Goal: Task Accomplishment & Management: Manage account settings

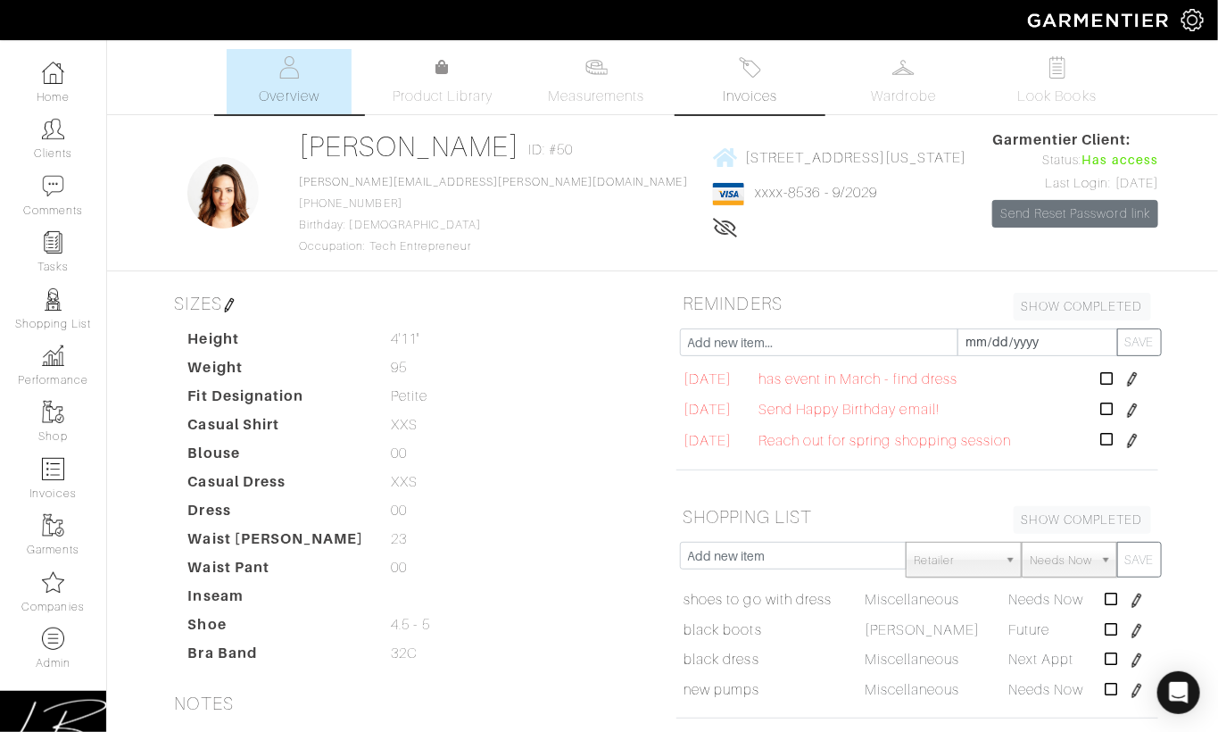
click at [766, 82] on link "Invoices" at bounding box center [750, 81] width 125 height 65
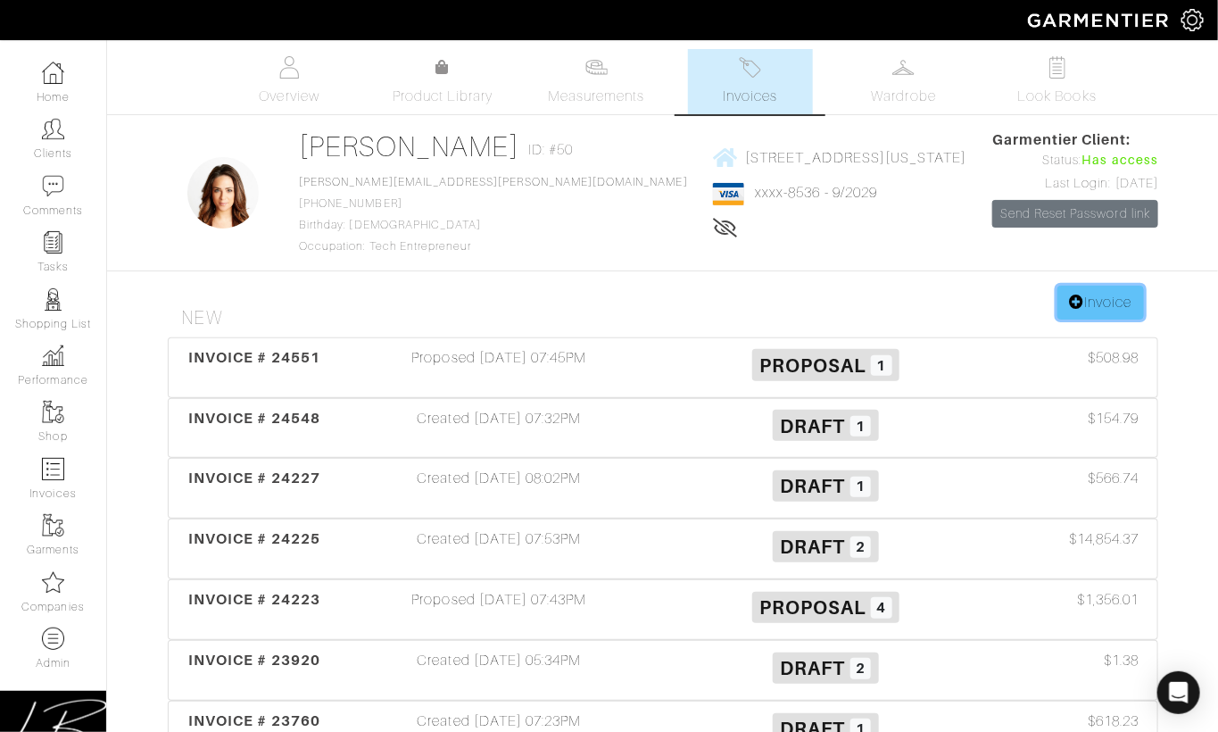
click at [985, 289] on link "Invoice" at bounding box center [1100, 303] width 86 height 34
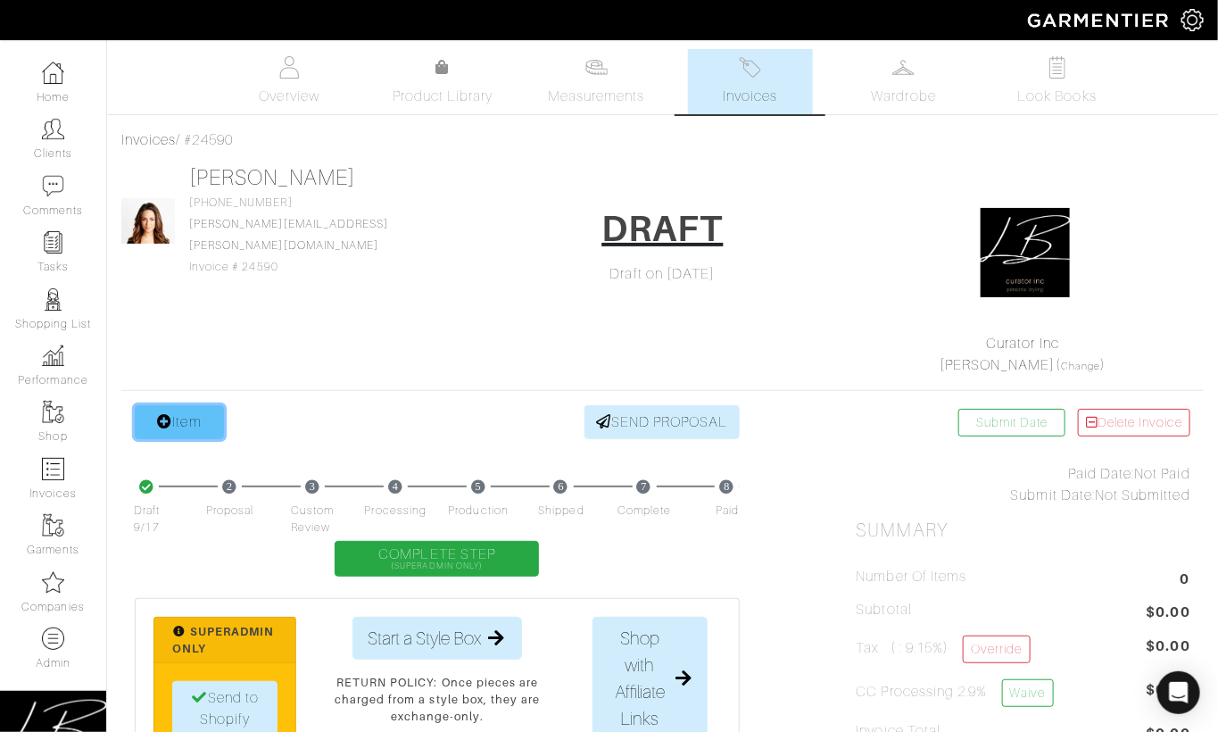
click at [165, 419] on icon at bounding box center [164, 421] width 15 height 14
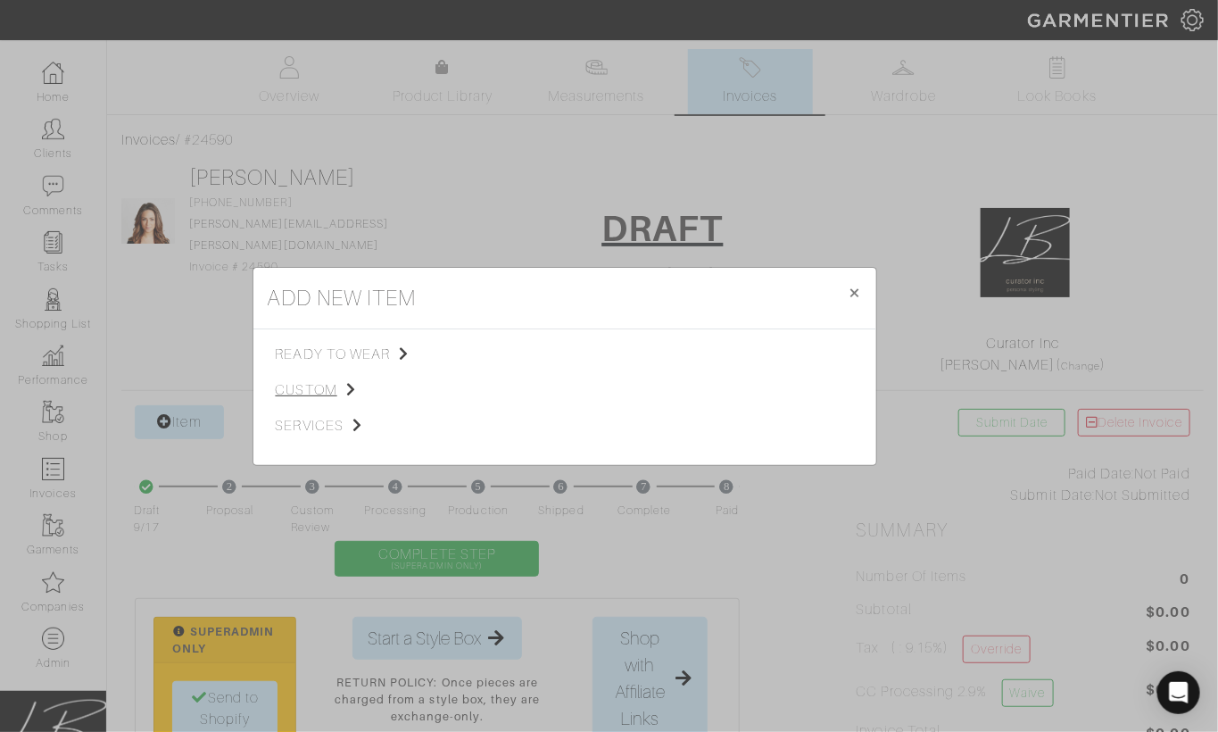
click at [336, 392] on span "custom" at bounding box center [365, 389] width 179 height 21
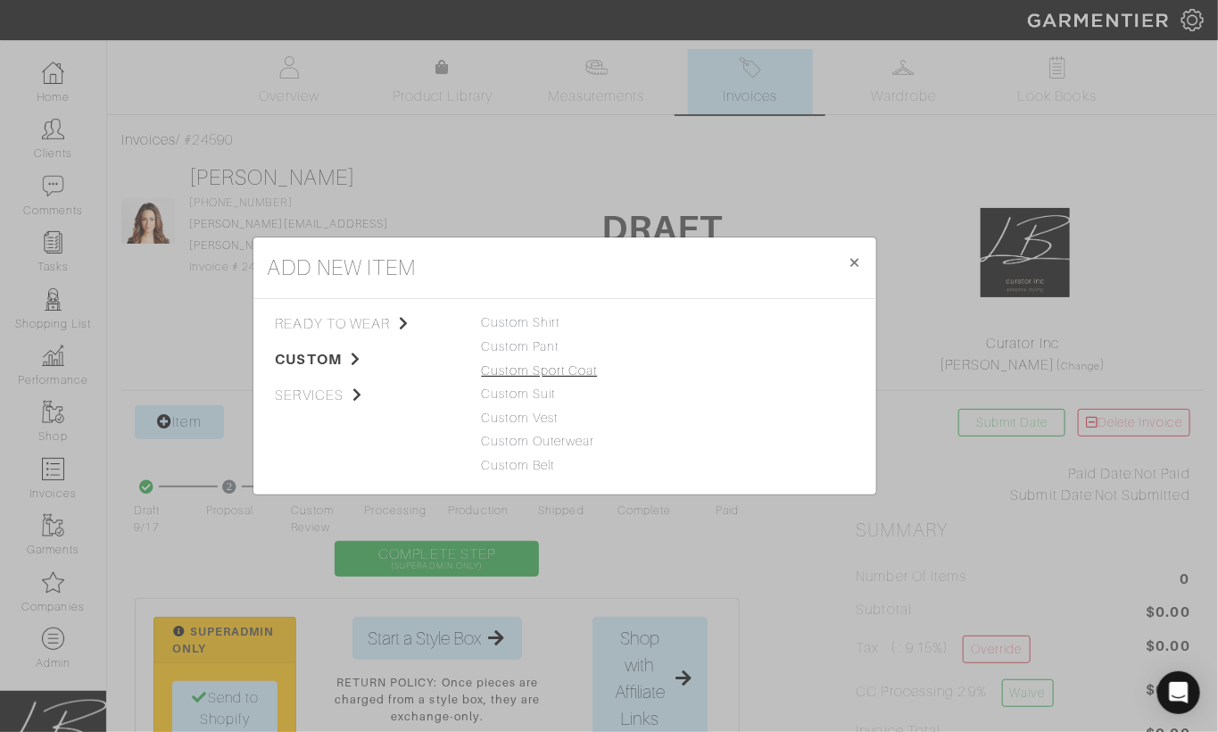
click at [522, 372] on link "Custom Sport Coat" at bounding box center [540, 370] width 116 height 14
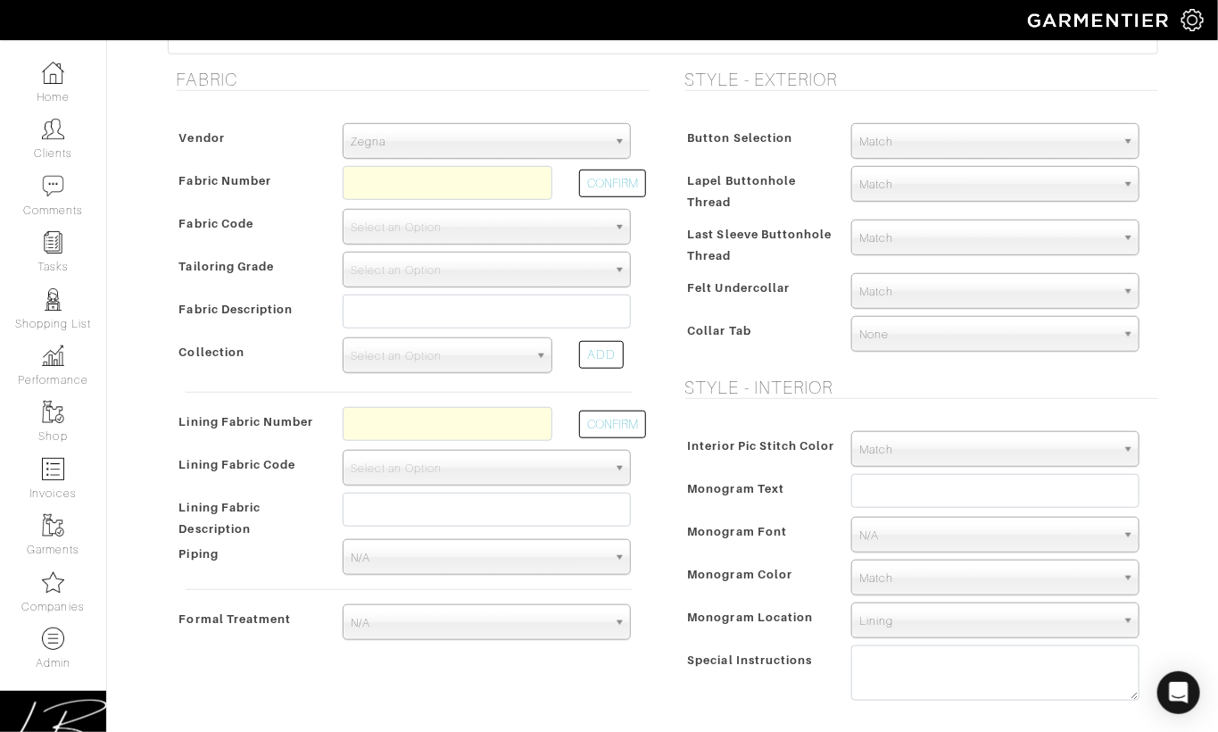
scroll to position [409, 0]
click at [431, 133] on span "Zegna" at bounding box center [479, 140] width 256 height 36
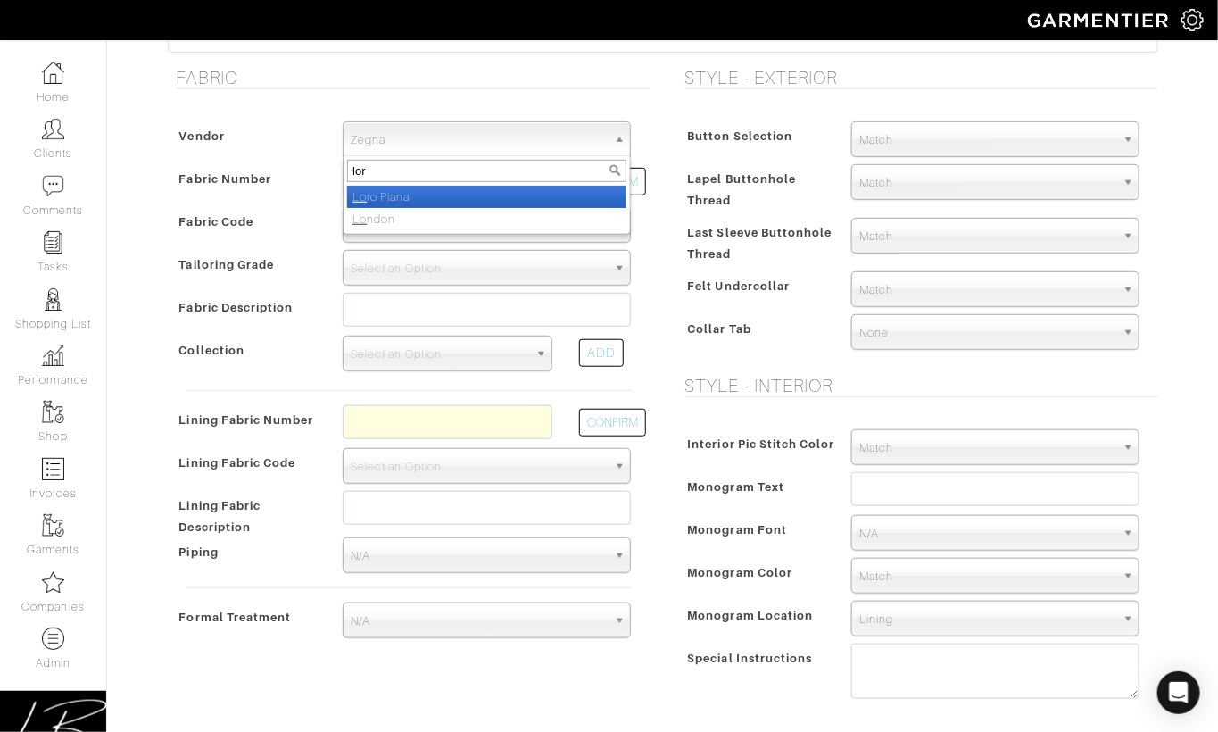
type input "loro"
select select "76"
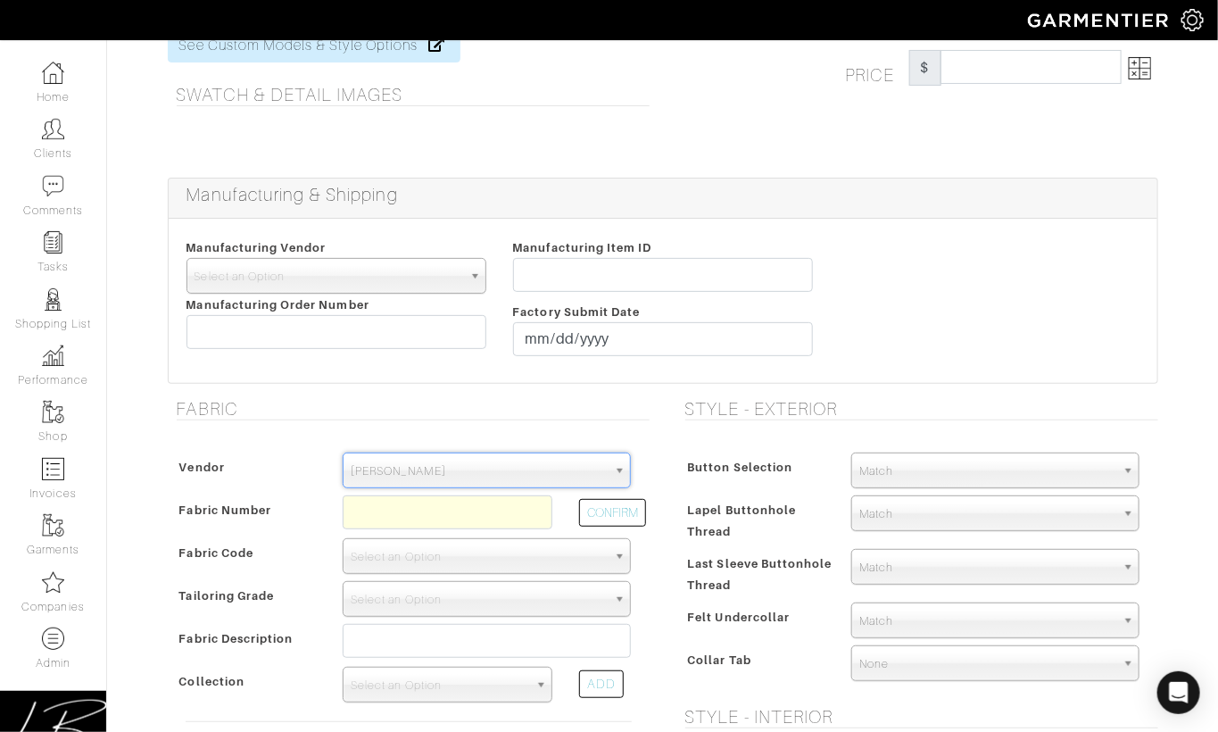
scroll to position [84, 0]
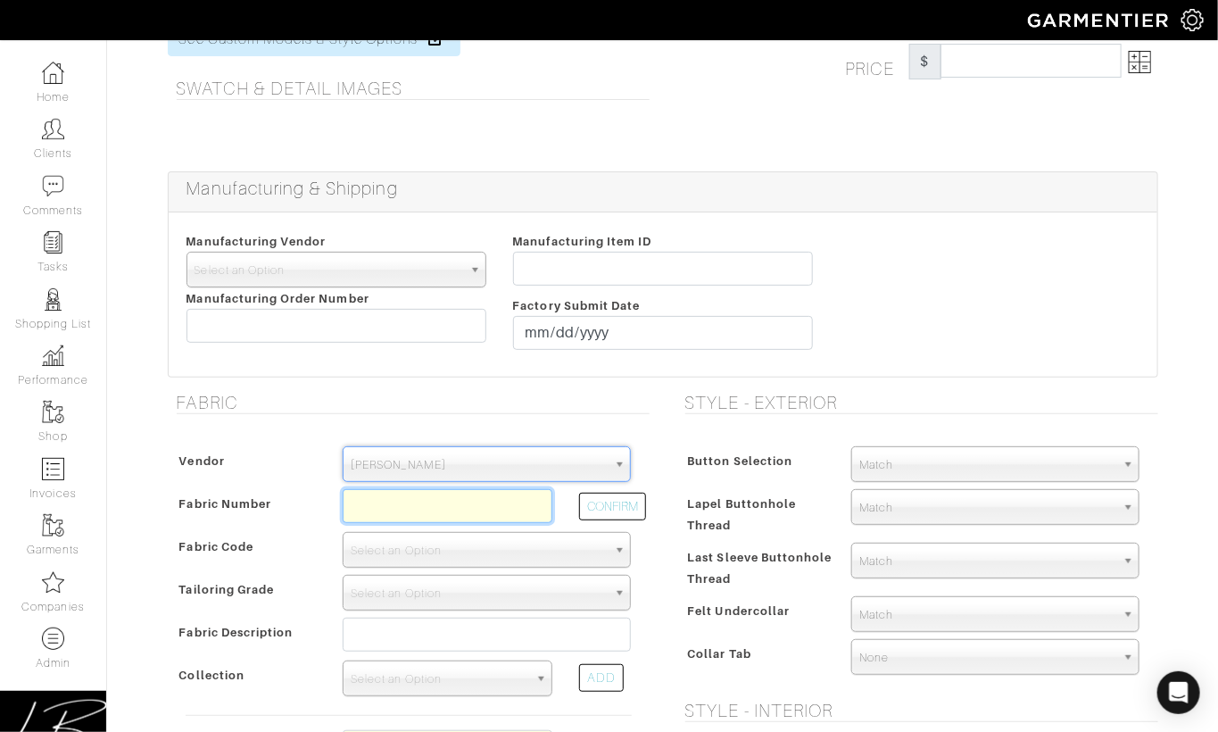
click at [421, 498] on input "text" at bounding box center [448, 506] width 210 height 34
paste input "N773038"
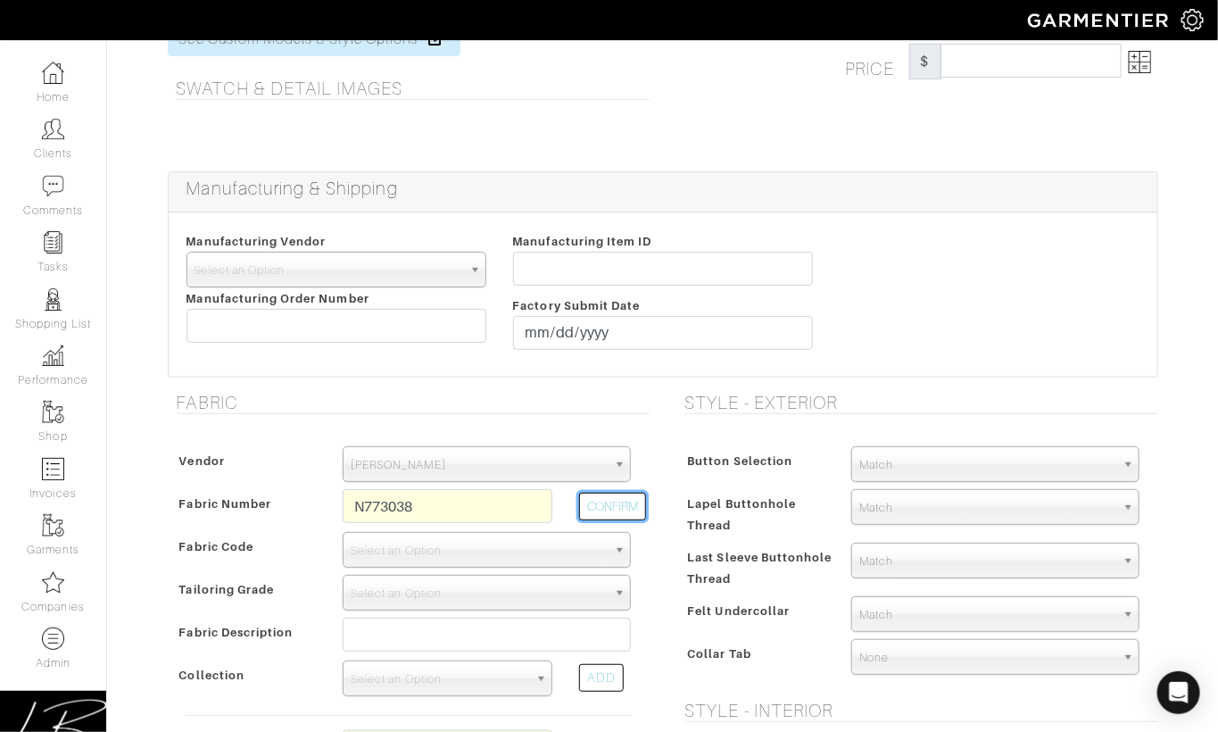
click at [622, 499] on button "CONFIRM" at bounding box center [612, 507] width 67 height 28
type input "XL4-51174550"
select select "1098"
type input "DARK GREEN PLAIN - 773 PROPOSTE GIACCHE SS25"
select select
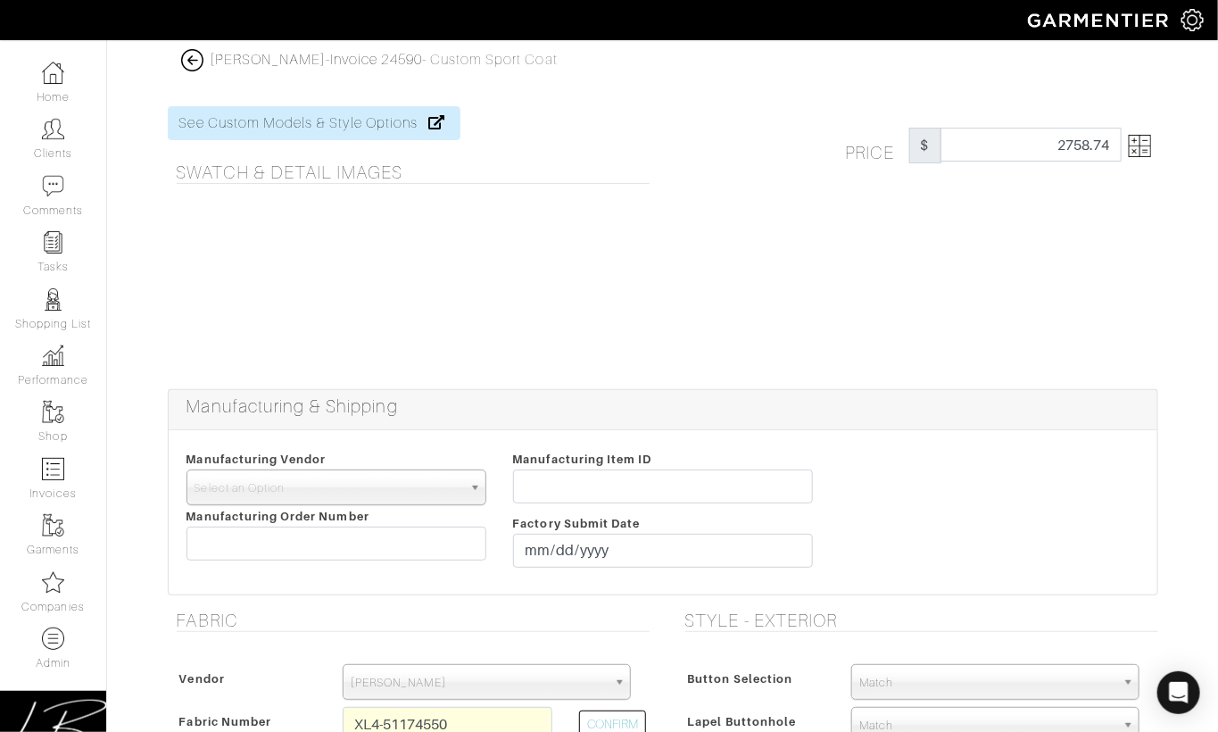
scroll to position [0, 0]
click at [1142, 143] on img at bounding box center [1140, 146] width 22 height 22
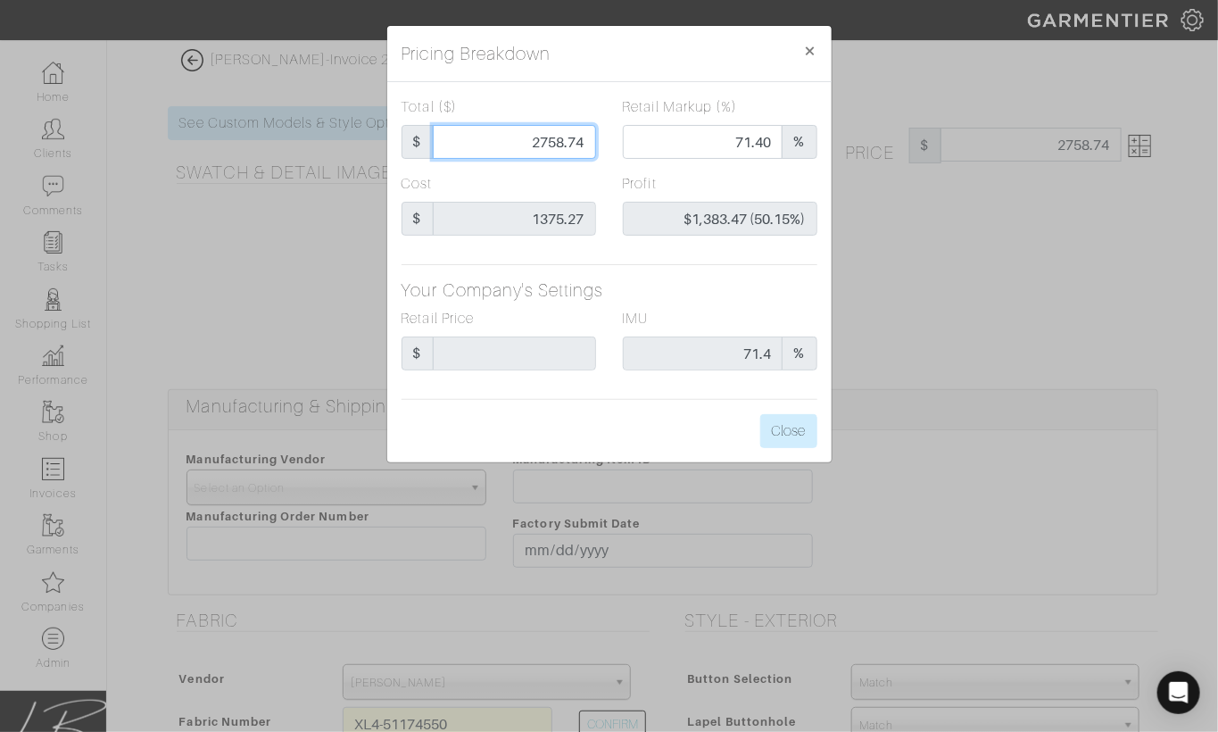
drag, startPoint x: 525, startPoint y: 138, endPoint x: 607, endPoint y: 140, distance: 82.1
click at [607, 138] on div "Total ($) $ 2758.74" at bounding box center [498, 134] width 221 height 77
type input "2"
type input "0.00"
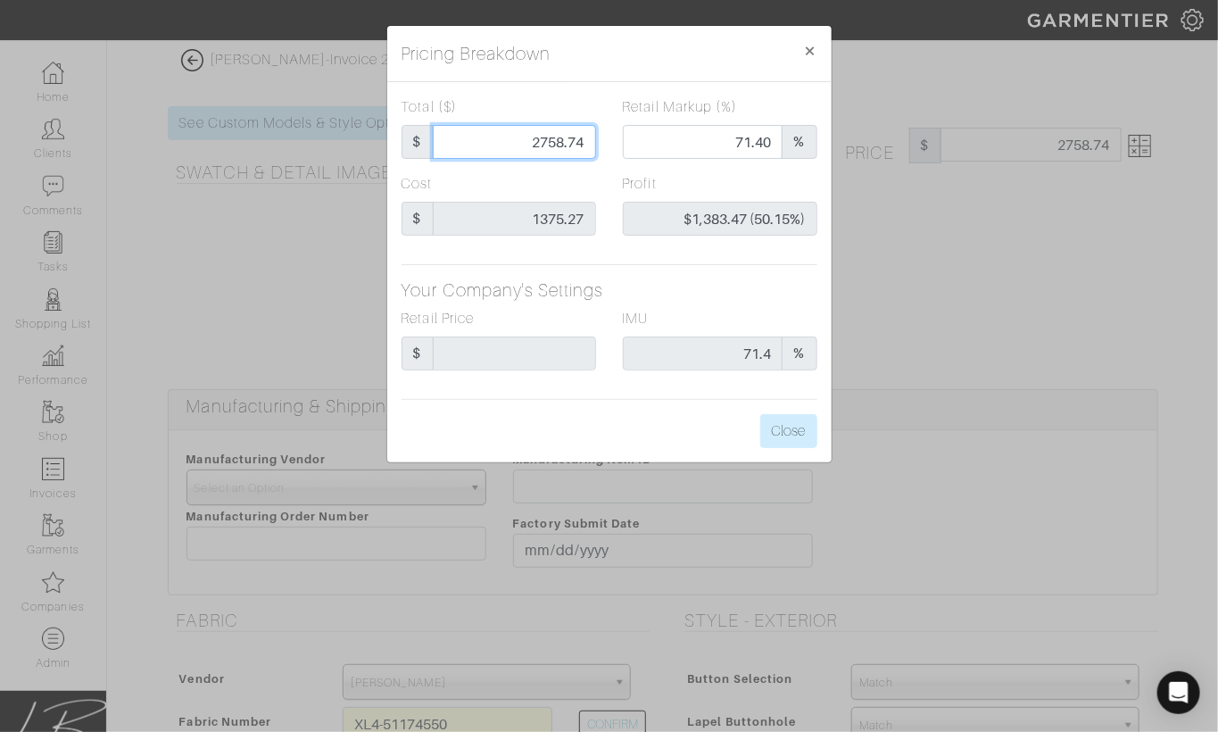
type input "-$1,373.27 (-68663.50%)"
type input "22"
type input "-$1,353.27 (-6151.23%)"
type input "220"
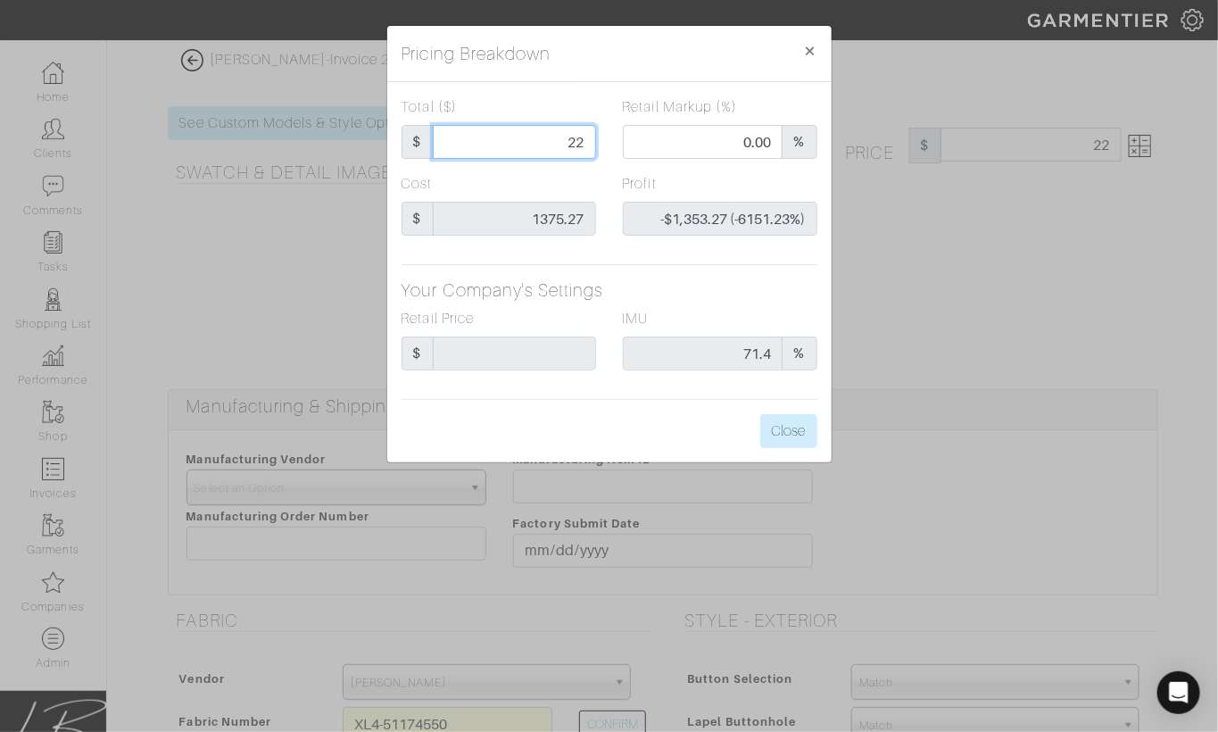
type input "220"
type input "-$1,155.27 (-525.12%)"
type input "2200"
type input "64.14"
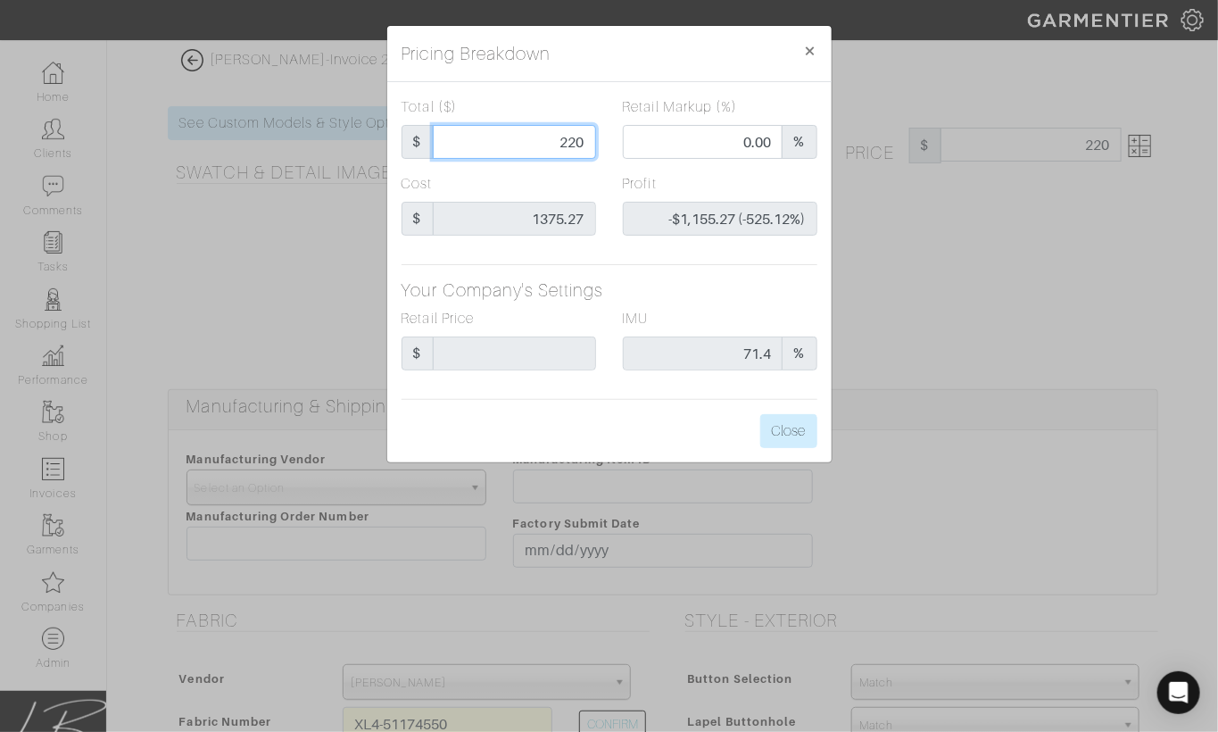
type input "$824.73 (37.49%)"
type input "2200"
type input "2200.00"
click at [740, 176] on div "Profit $824.73 (37.49%)" at bounding box center [720, 204] width 195 height 62
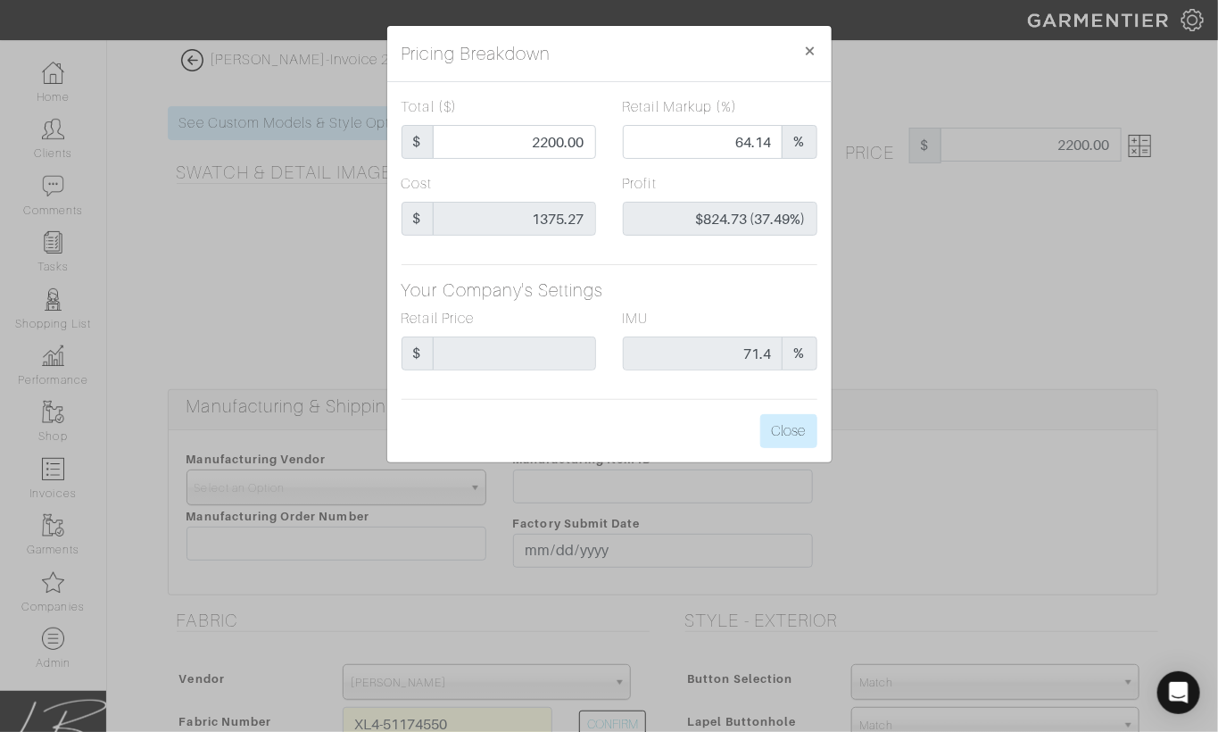
click at [566, 186] on div "Cost $ 1375.27" at bounding box center [499, 204] width 195 height 62
drag, startPoint x: 512, startPoint y: 146, endPoint x: 592, endPoint y: 144, distance: 79.5
click at [592, 144] on input "2200.00" at bounding box center [514, 142] width 163 height 34
click at [601, 161] on div "Total ($) $ 2200.00" at bounding box center [498, 134] width 221 height 77
drag, startPoint x: 517, startPoint y: 146, endPoint x: 606, endPoint y: 145, distance: 89.3
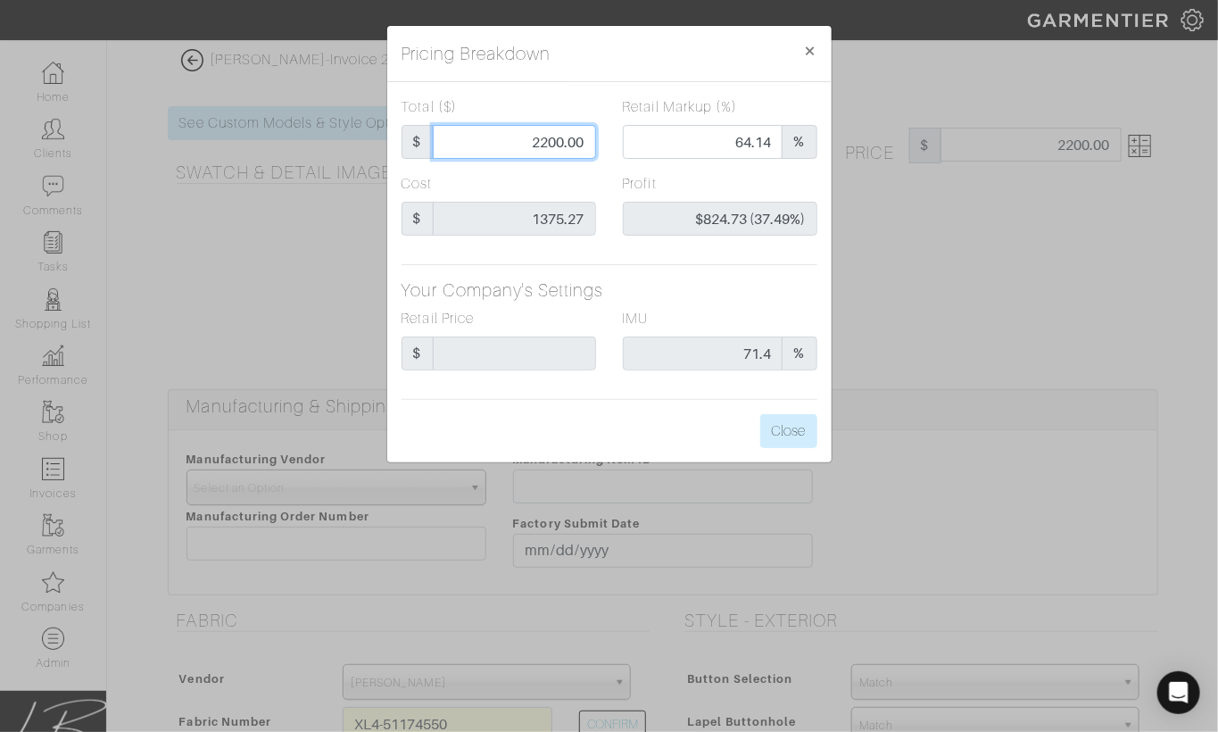
click at [606, 145] on div "Total ($) $ 2200.00" at bounding box center [498, 134] width 221 height 77
drag, startPoint x: 531, startPoint y: 143, endPoint x: 589, endPoint y: 139, distance: 58.1
click at [590, 139] on input "2200.00" at bounding box center [514, 142] width 163 height 34
click at [810, 46] on span "×" at bounding box center [810, 50] width 13 height 24
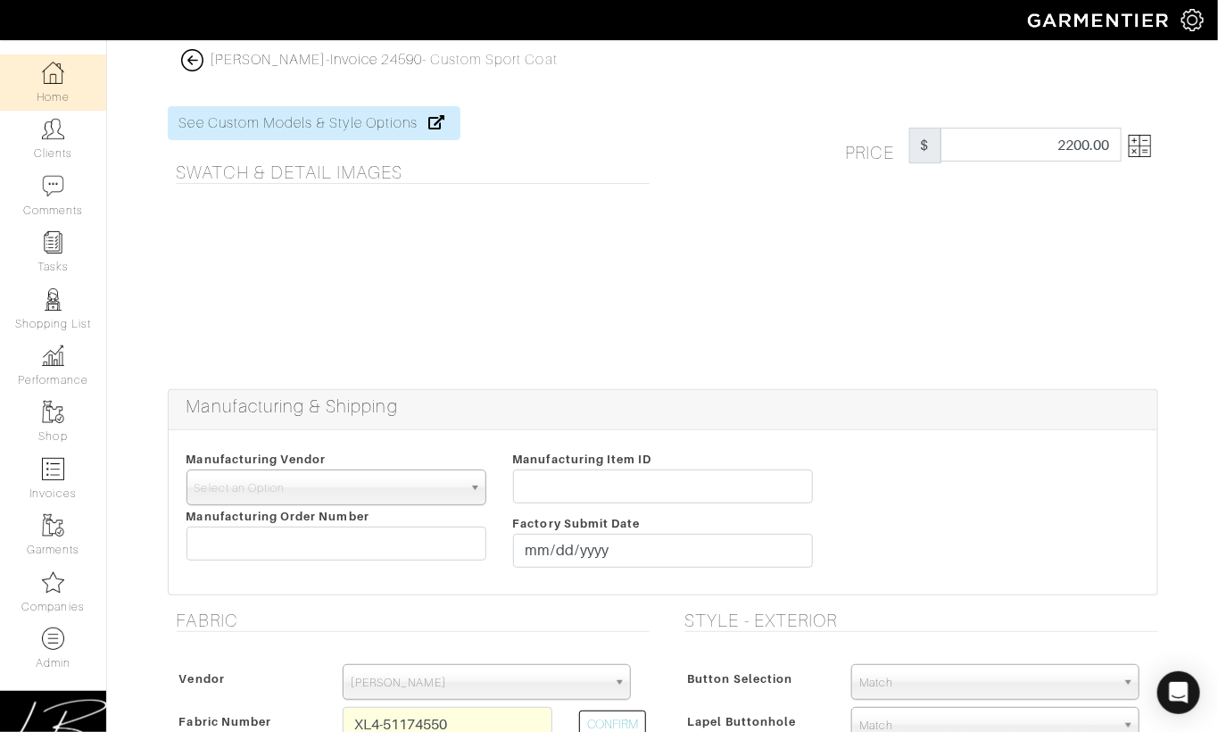
click at [50, 62] on img at bounding box center [53, 73] width 22 height 22
click at [229, 63] on link "[PERSON_NAME]" at bounding box center [269, 60] width 116 height 16
click at [239, 62] on link "[PERSON_NAME]" at bounding box center [269, 60] width 116 height 16
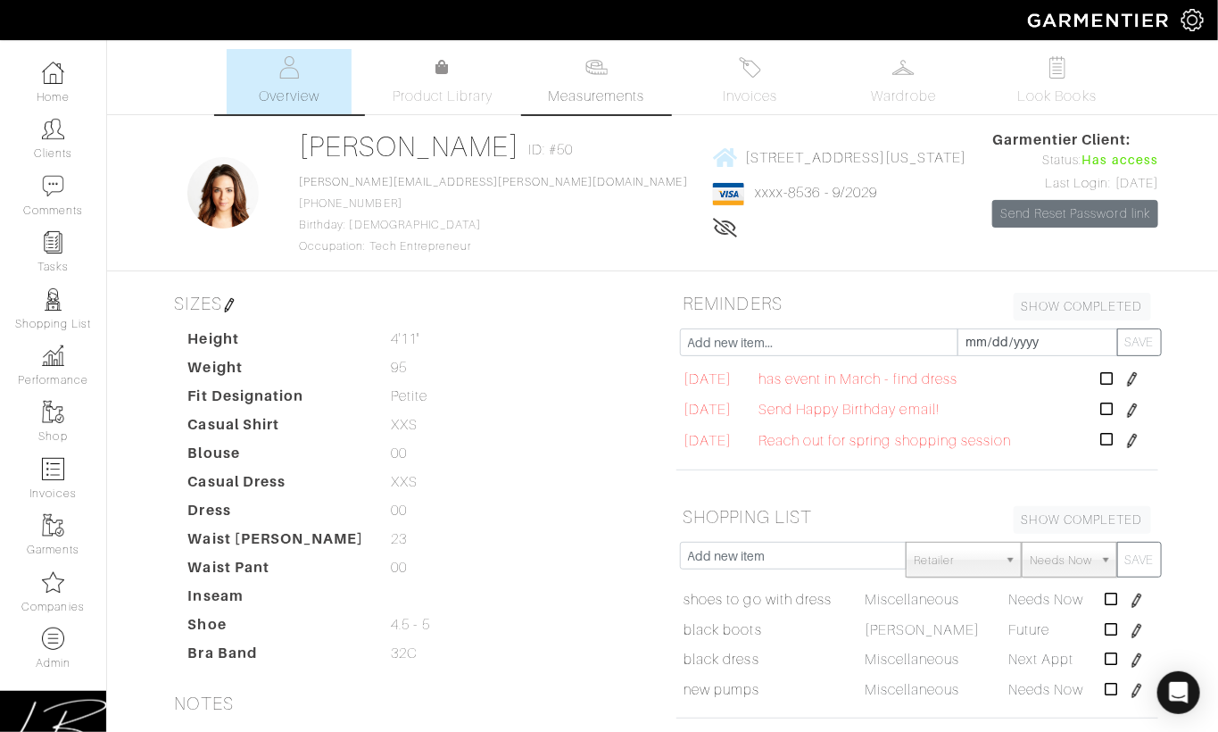
click at [596, 83] on link "Measurements" at bounding box center [597, 81] width 126 height 65
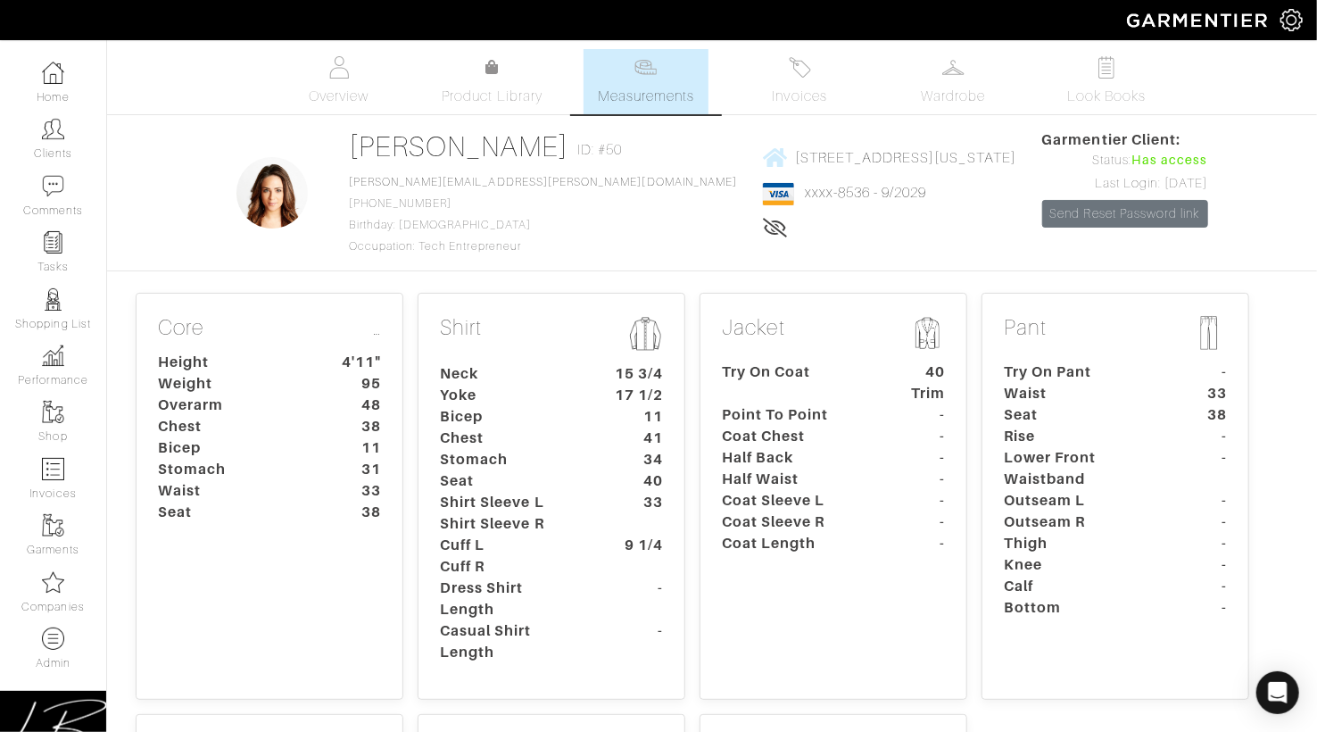
click at [183, 92] on div "Overview Product Library Measurements Invoices Wardrobe Look Books" at bounding box center [712, 81] width 1237 height 65
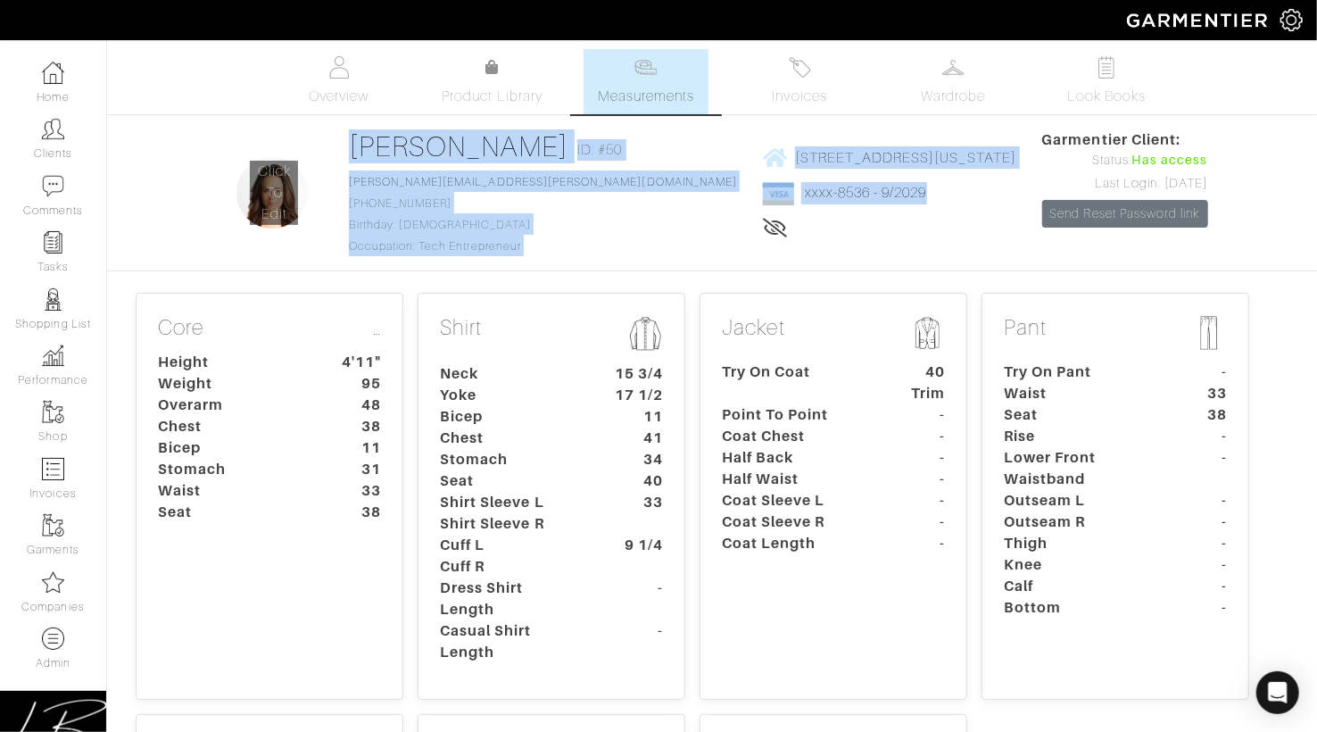
drag, startPoint x: 123, startPoint y: 120, endPoint x: 289, endPoint y: 174, distance: 174.4
click at [558, 228] on div "Lisa Bubes Measurements Overview Measurements Product Library Invoices Wardrobe…" at bounding box center [658, 682] width 1317 height 1267
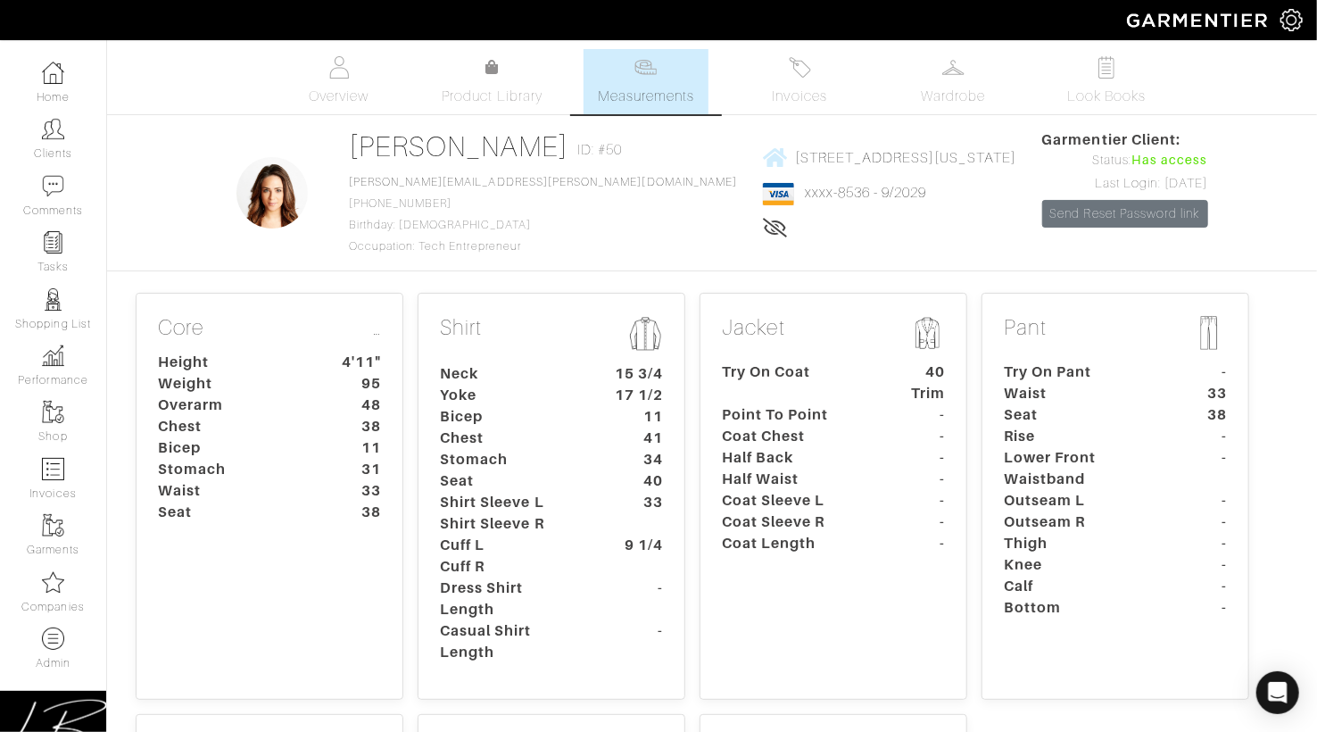
click at [172, 130] on div "Lisa Bubes Measurements Overview Measurements Product Library Invoices Wardrobe…" at bounding box center [658, 682] width 1317 height 1267
click at [173, 254] on div "Lisa Bubes Measurements Overview Measurements Product Library Invoices Wardrobe…" at bounding box center [658, 682] width 1317 height 1267
click at [177, 189] on div "Lisa Bubes Measurements Overview Measurements Product Library Invoices Wardrobe…" at bounding box center [658, 682] width 1317 height 1267
click at [485, 441] on dt "Chest" at bounding box center [510, 437] width 167 height 21
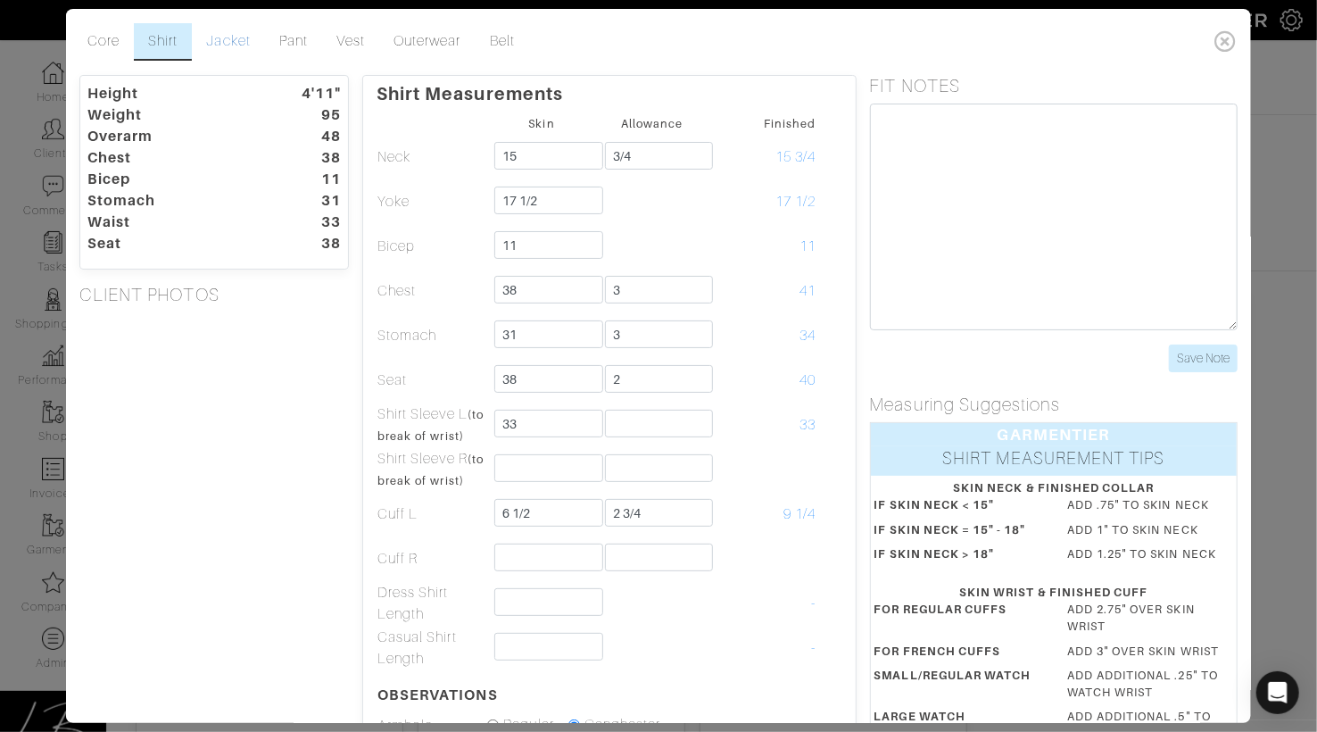
click at [236, 38] on link "Jacket" at bounding box center [228, 41] width 72 height 37
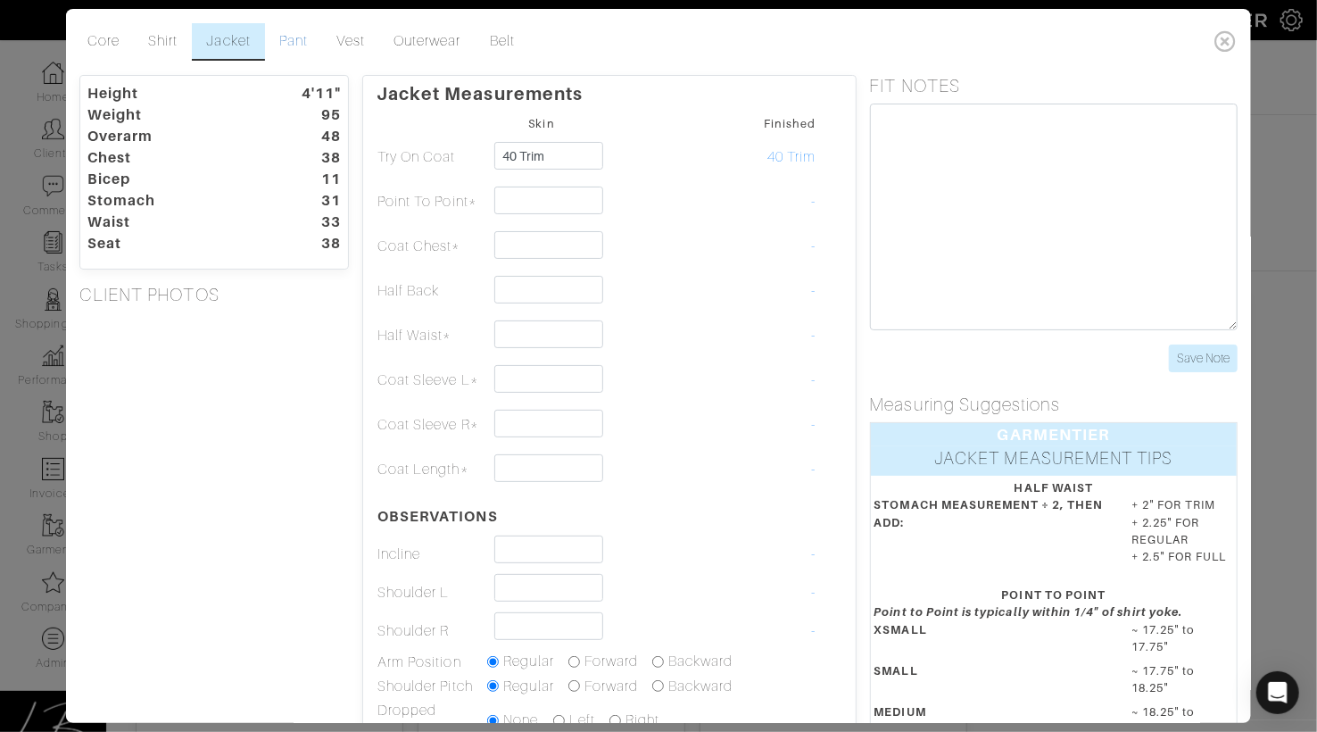
click at [295, 35] on link "Pant" at bounding box center [293, 41] width 57 height 37
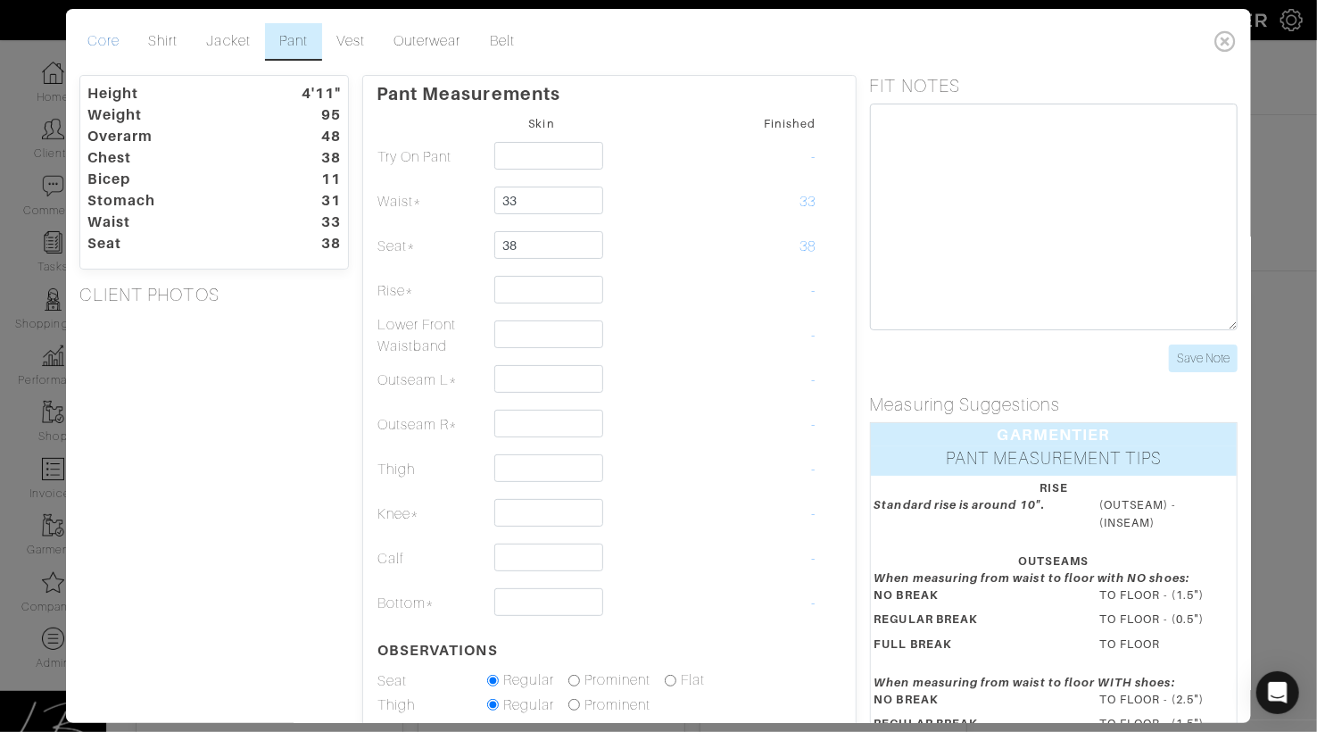
click at [109, 47] on link "Core" at bounding box center [103, 41] width 61 height 37
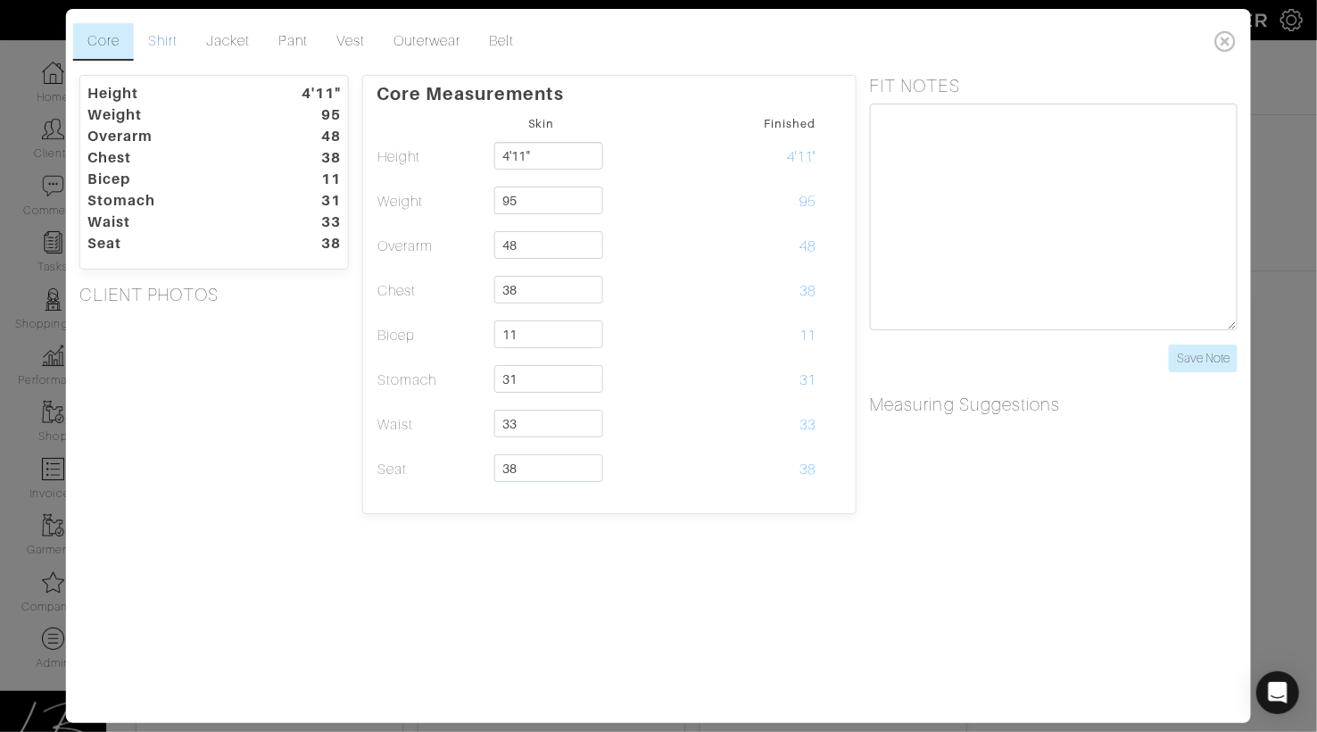
click at [157, 42] on link "Shirt" at bounding box center [163, 41] width 58 height 37
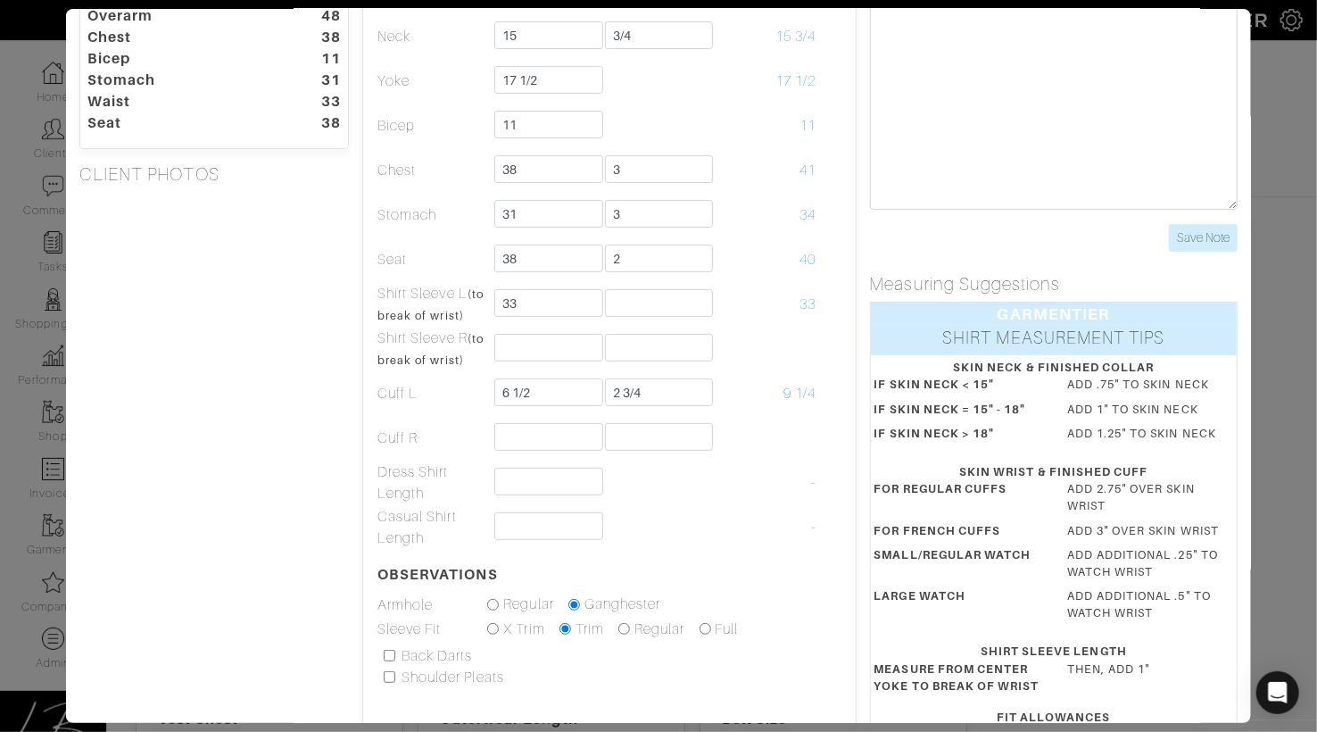
scroll to position [114, 0]
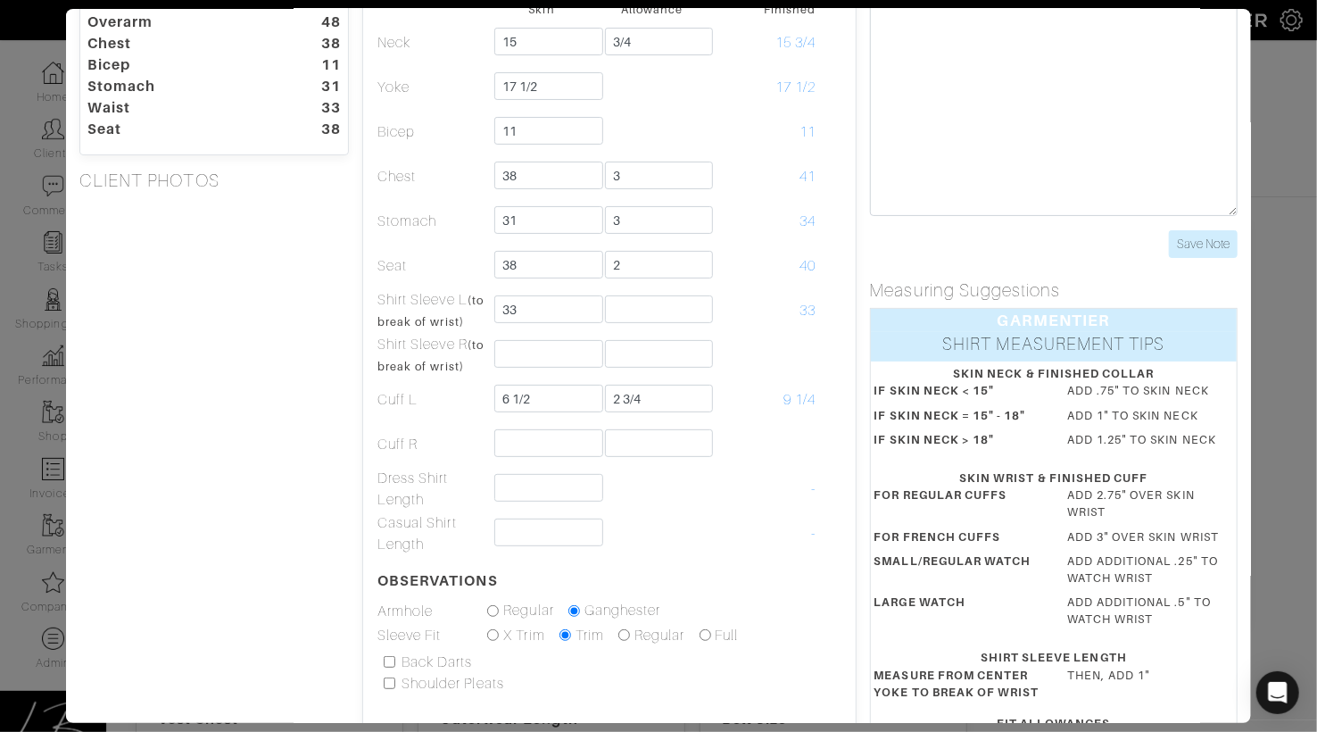
click at [203, 311] on div "Height 4'11" Weight 95 Overarm 48 Chest 38 Bicep 11 Stomach 31 Waist 33 Seat 38…" at bounding box center [214, 480] width 296 height 1038
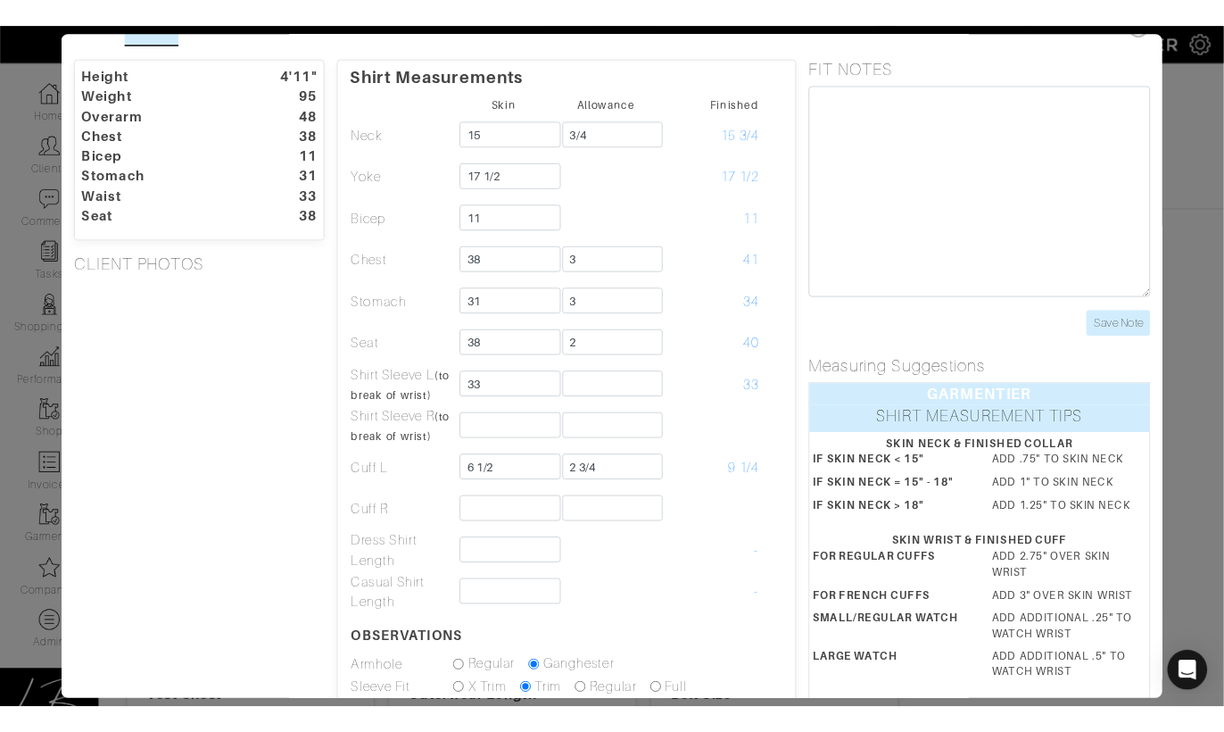
scroll to position [0, 0]
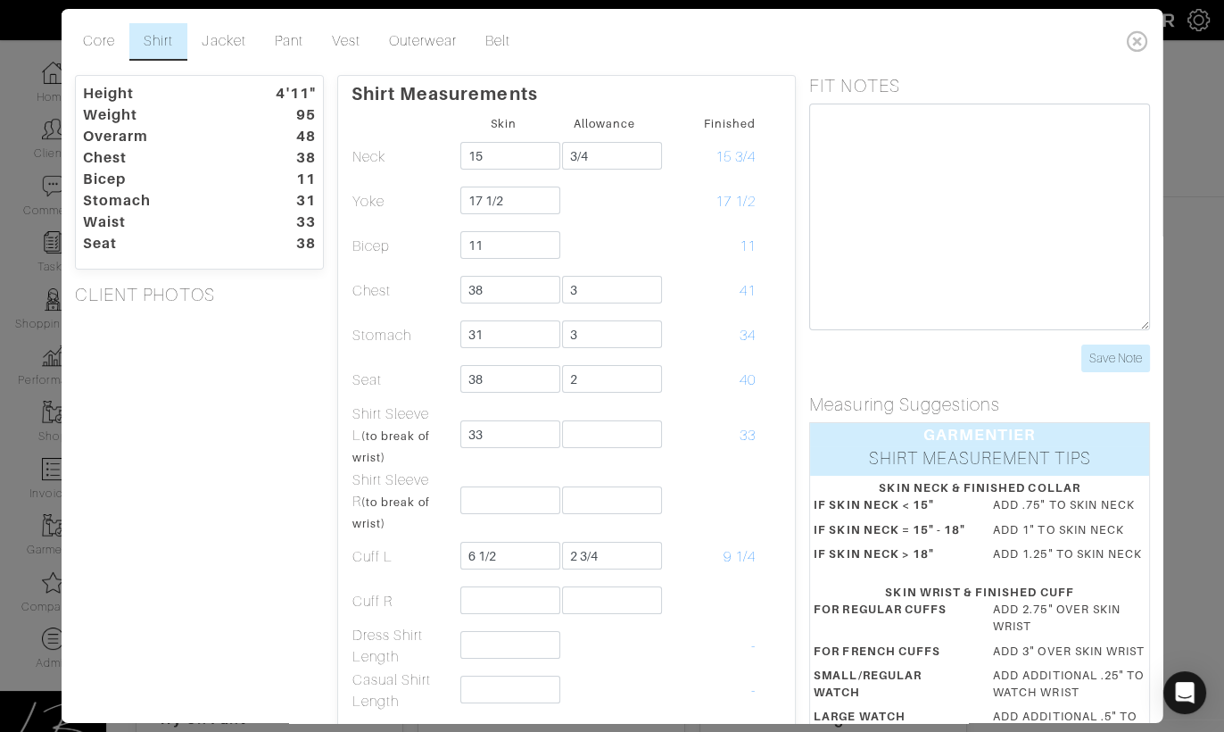
click at [1144, 37] on icon at bounding box center [1137, 41] width 37 height 36
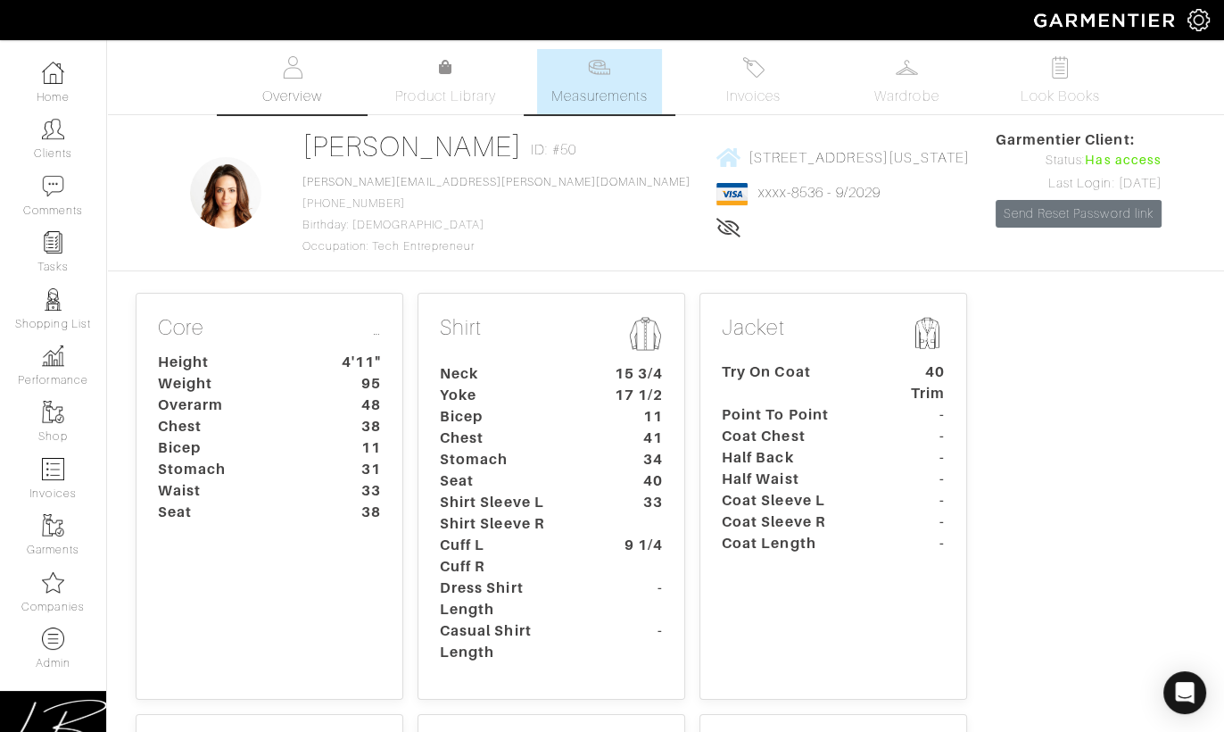
click at [301, 97] on span "Overview" at bounding box center [292, 96] width 60 height 21
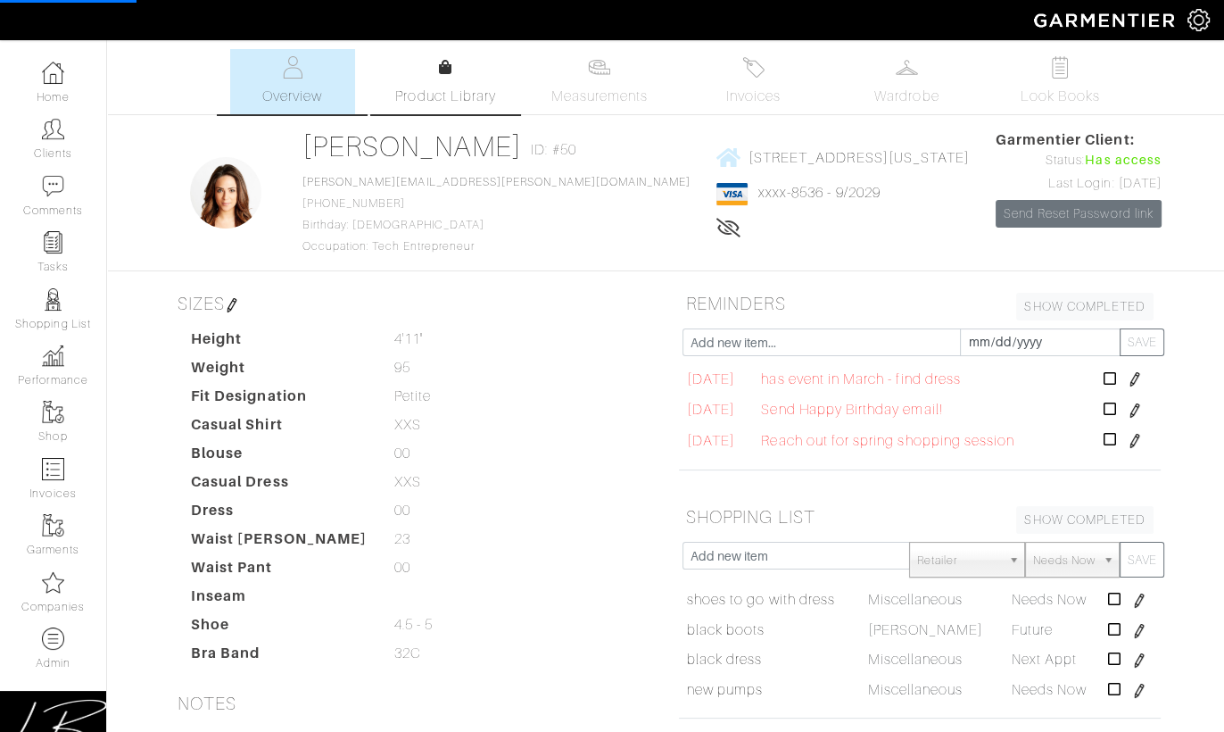
click at [458, 84] on link "Product Library" at bounding box center [446, 82] width 125 height 50
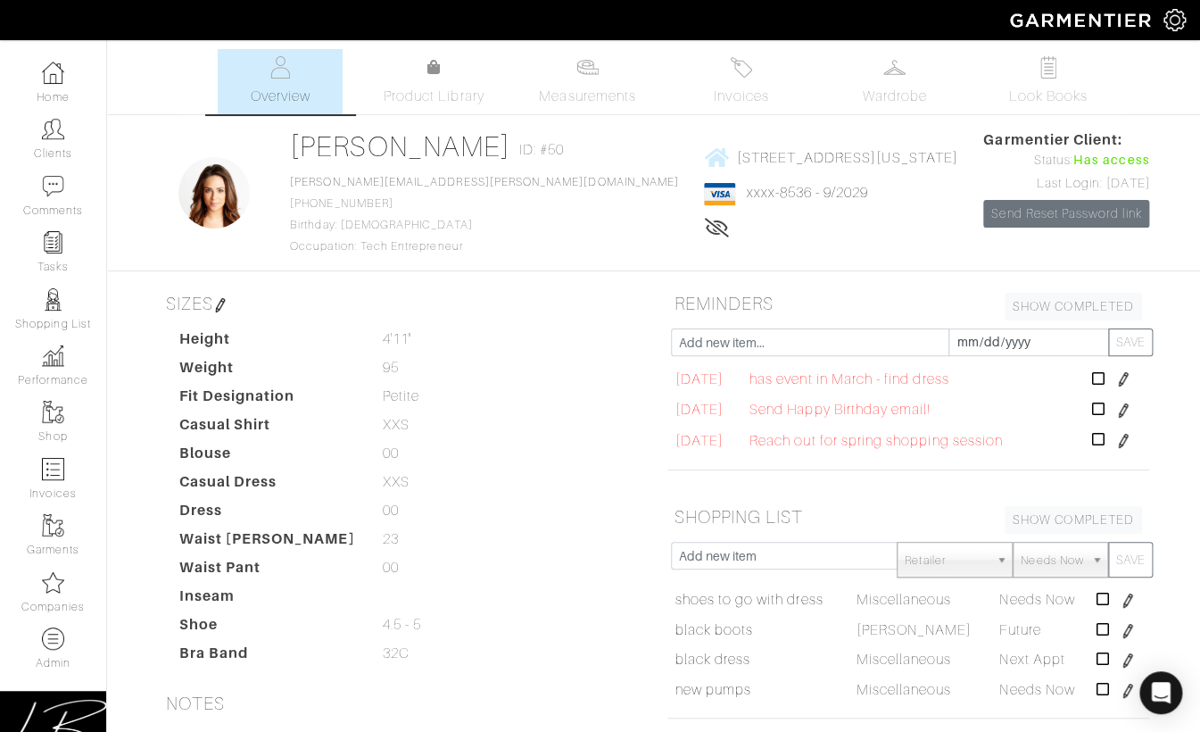
click at [537, 472] on dd "XXS XXS" at bounding box center [511, 481] width 285 height 21
click at [589, 400] on dd "Petite Petite" at bounding box center [511, 395] width 285 height 21
click at [124, 91] on div "Overview Product Library Measurements Invoices Wardrobe Look Books" at bounding box center [654, 81] width 1120 height 65
click at [79, 83] on link "Home" at bounding box center [53, 82] width 106 height 56
click at [226, 300] on img at bounding box center [220, 305] width 14 height 14
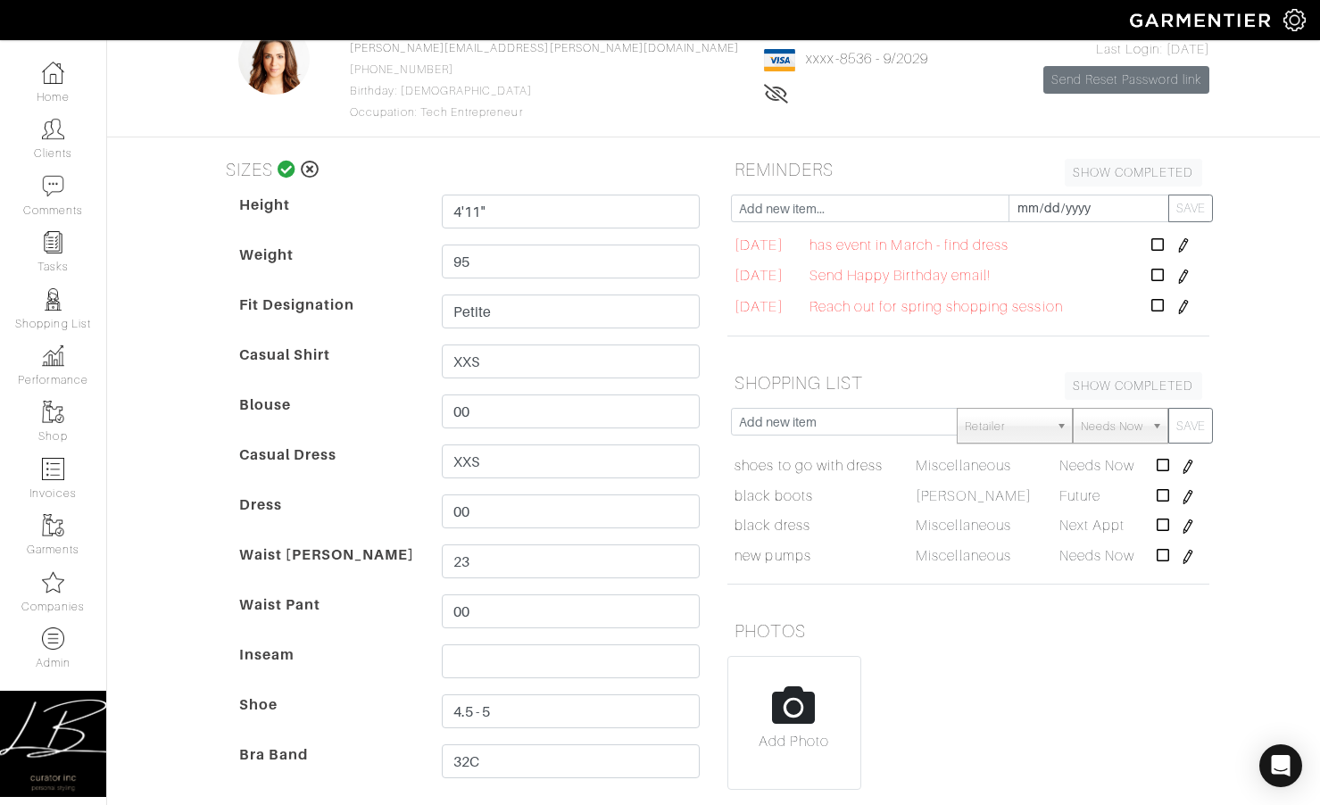
scroll to position [131, 0]
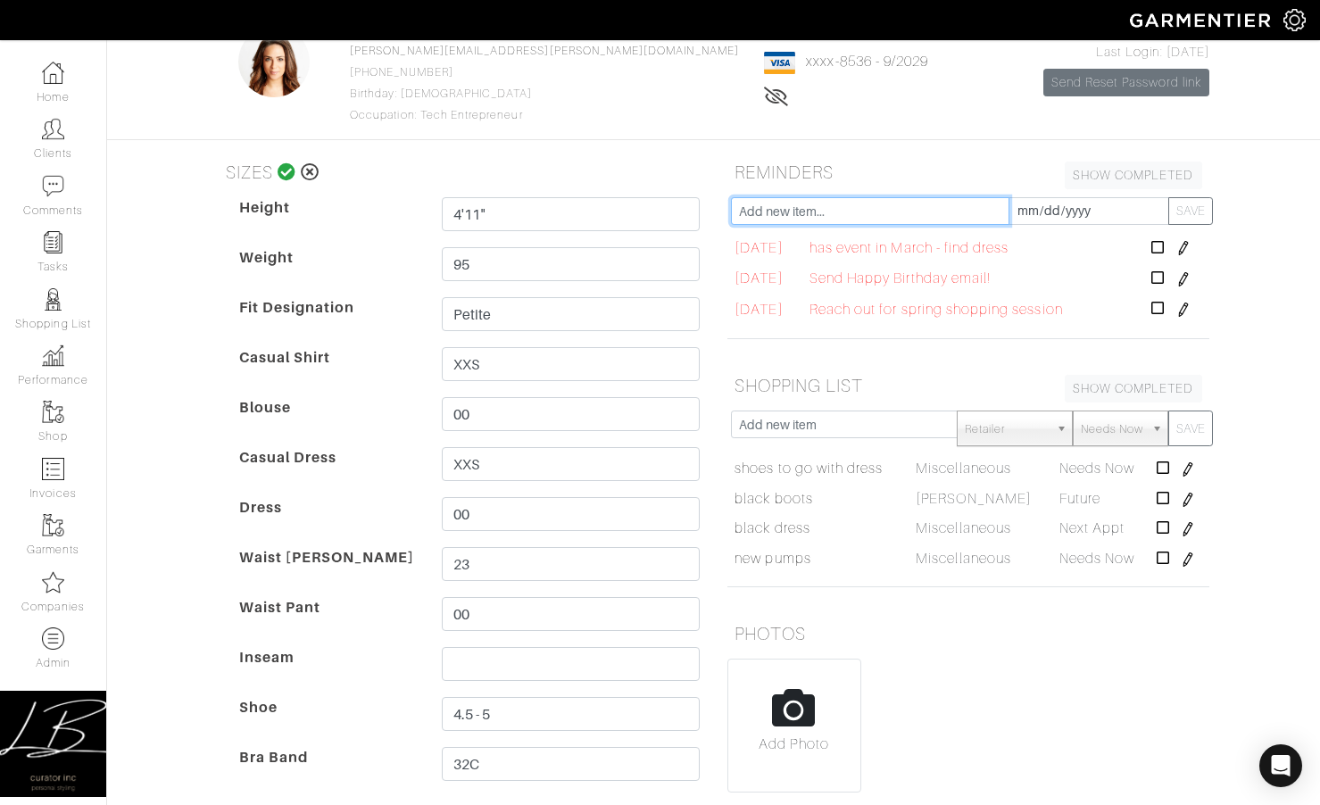
click at [768, 206] on input "text" at bounding box center [870, 211] width 278 height 28
type input "needs black dress for event in october"
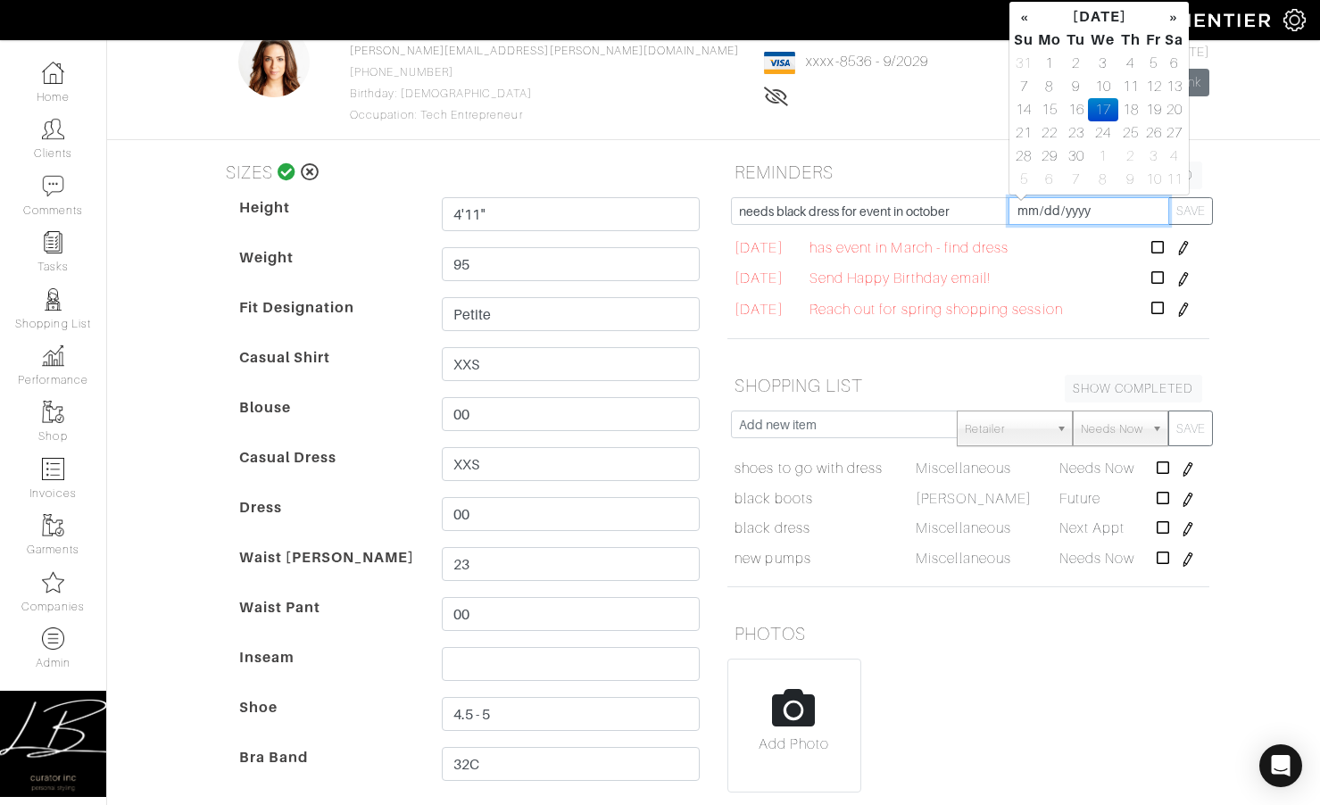
click at [1024, 206] on input "[DATE]" at bounding box center [1088, 211] width 161 height 28
click at [1107, 154] on td "1" at bounding box center [1103, 156] width 30 height 23
type input "2025-10-01"
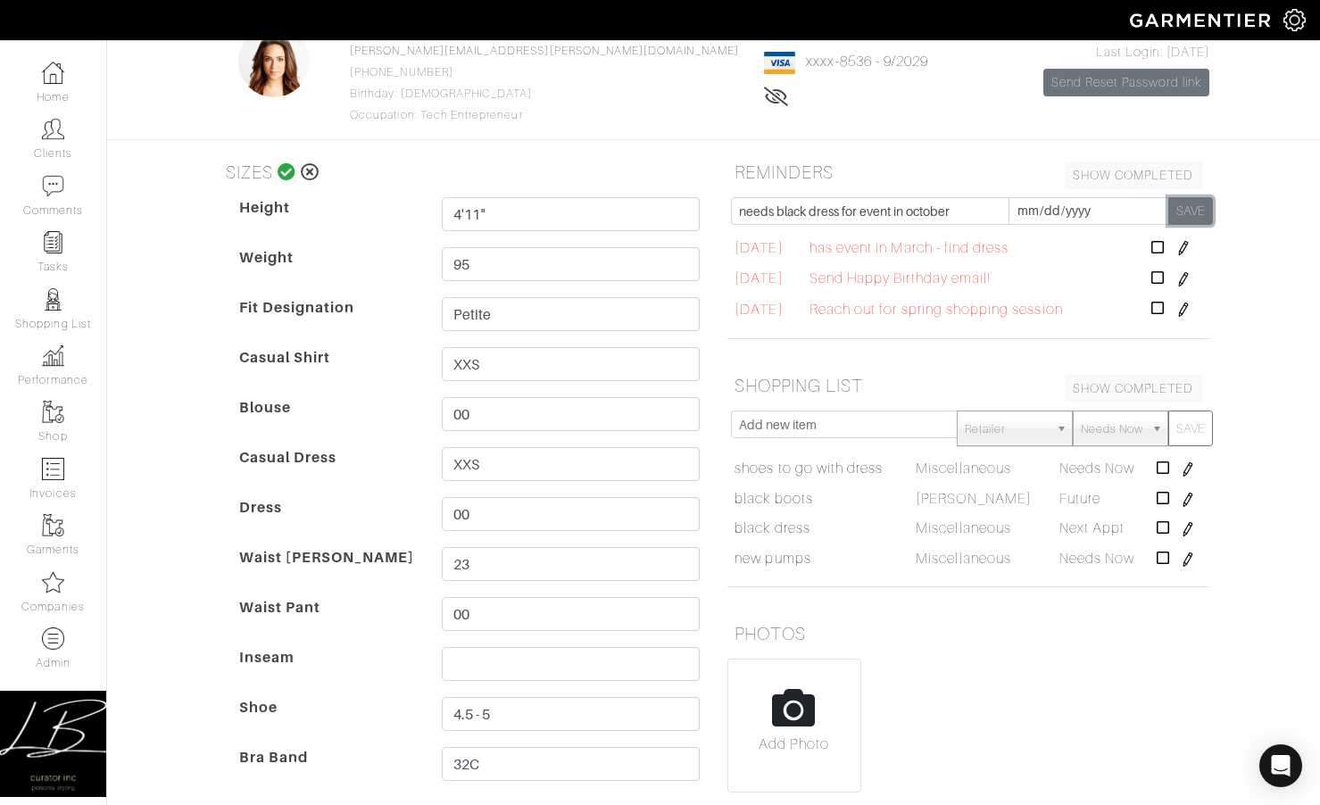
click at [1188, 217] on button "SAVE" at bounding box center [1190, 211] width 45 height 28
type input "2025-09-17"
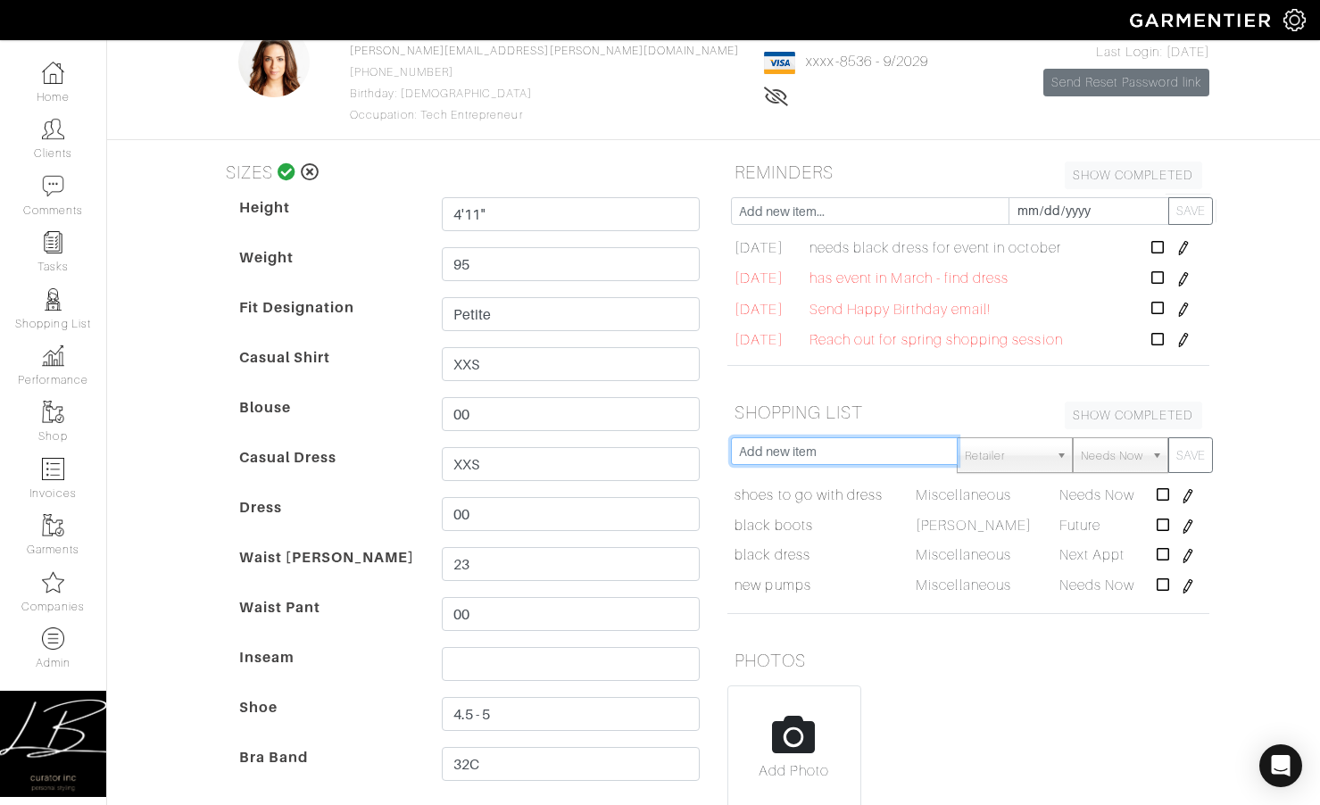
click at [842, 456] on input "text" at bounding box center [845, 451] width 228 height 28
click at [1217, 429] on div "Lisa Bubes Overview Overview Measurements Product Library Invoices Wardrobe Loo…" at bounding box center [660, 534] width 1320 height 1233
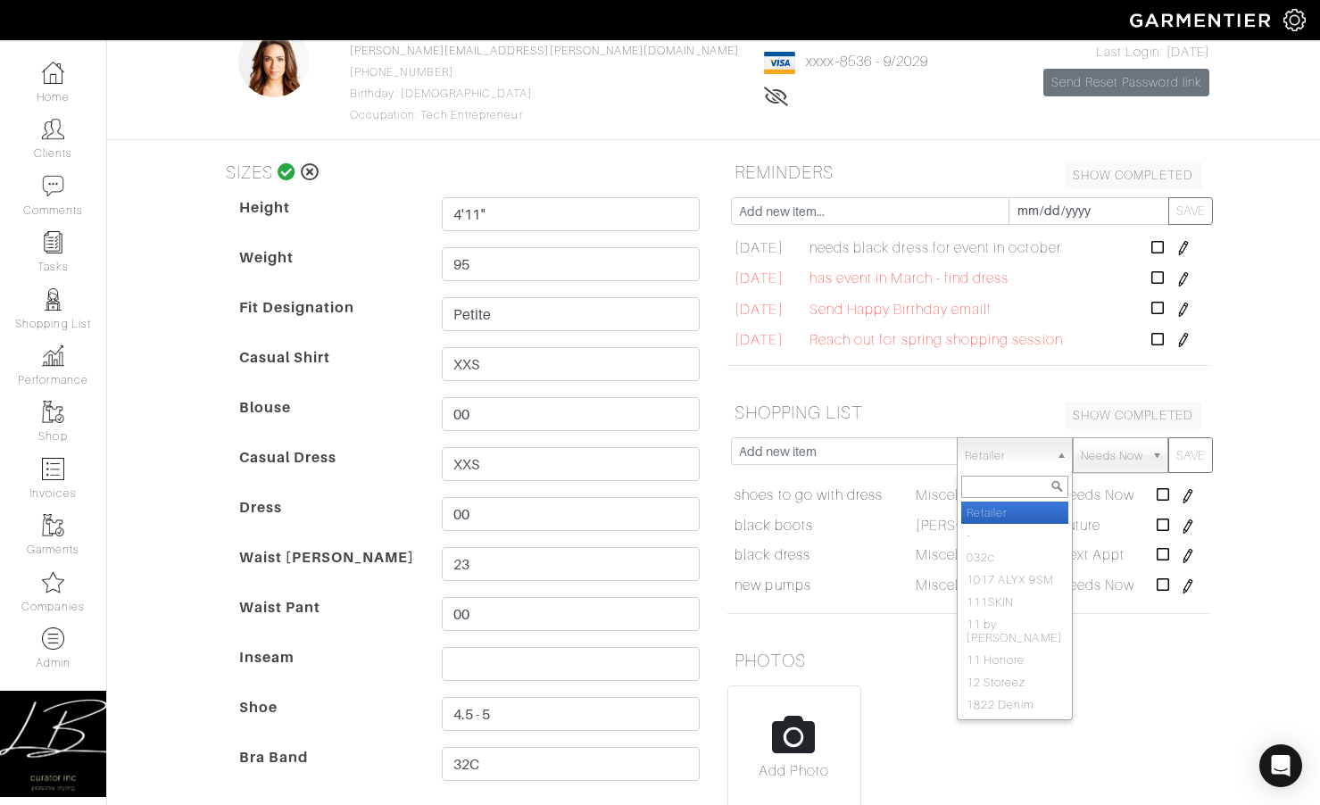
click at [981, 466] on span "Retailer" at bounding box center [1007, 456] width 84 height 36
click at [1217, 446] on div "Lisa Bubes Overview Overview Measurements Product Library Invoices Wardrobe Loo…" at bounding box center [660, 534] width 1320 height 1233
click at [1217, 731] on icon "Open Intercom Messenger" at bounding box center [1280, 765] width 21 height 23
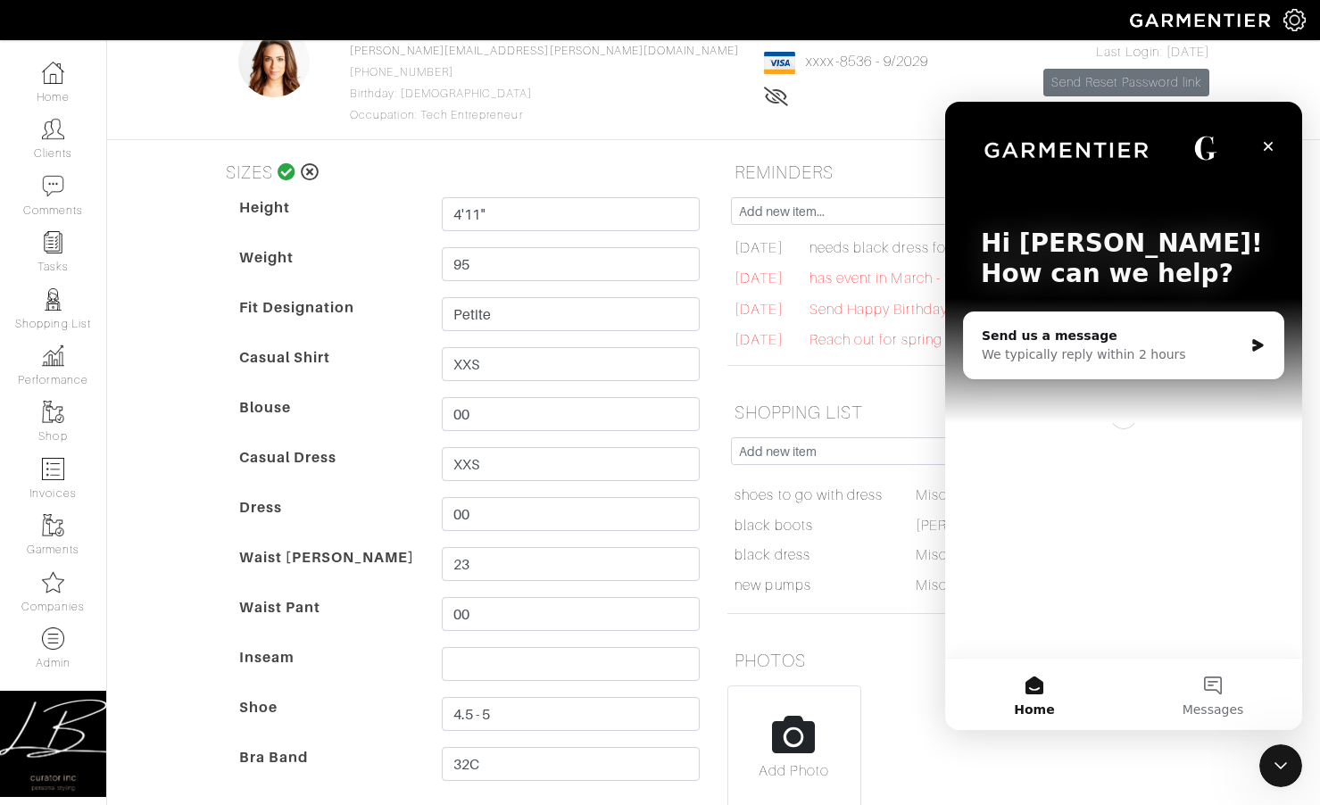
scroll to position [0, 0]
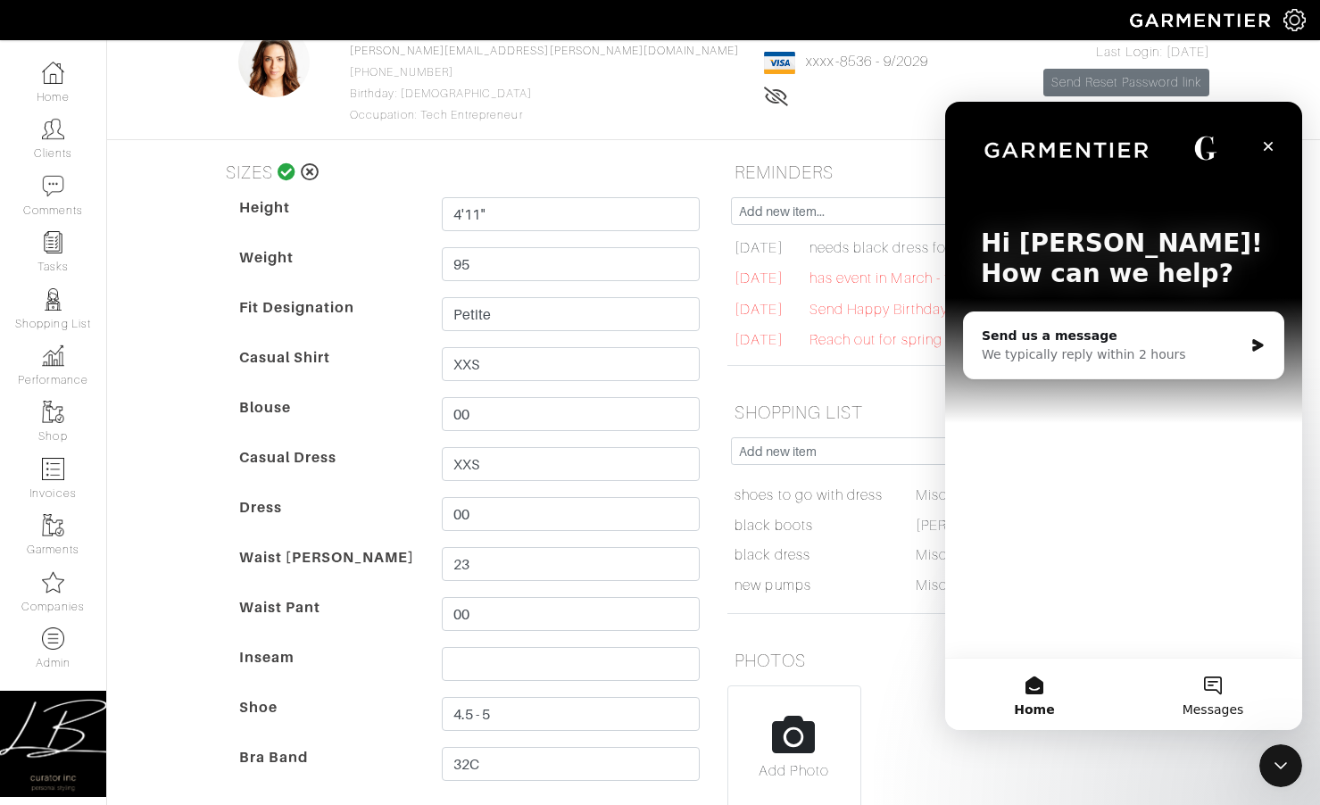
click at [1207, 689] on button "Messages" at bounding box center [1212, 694] width 178 height 71
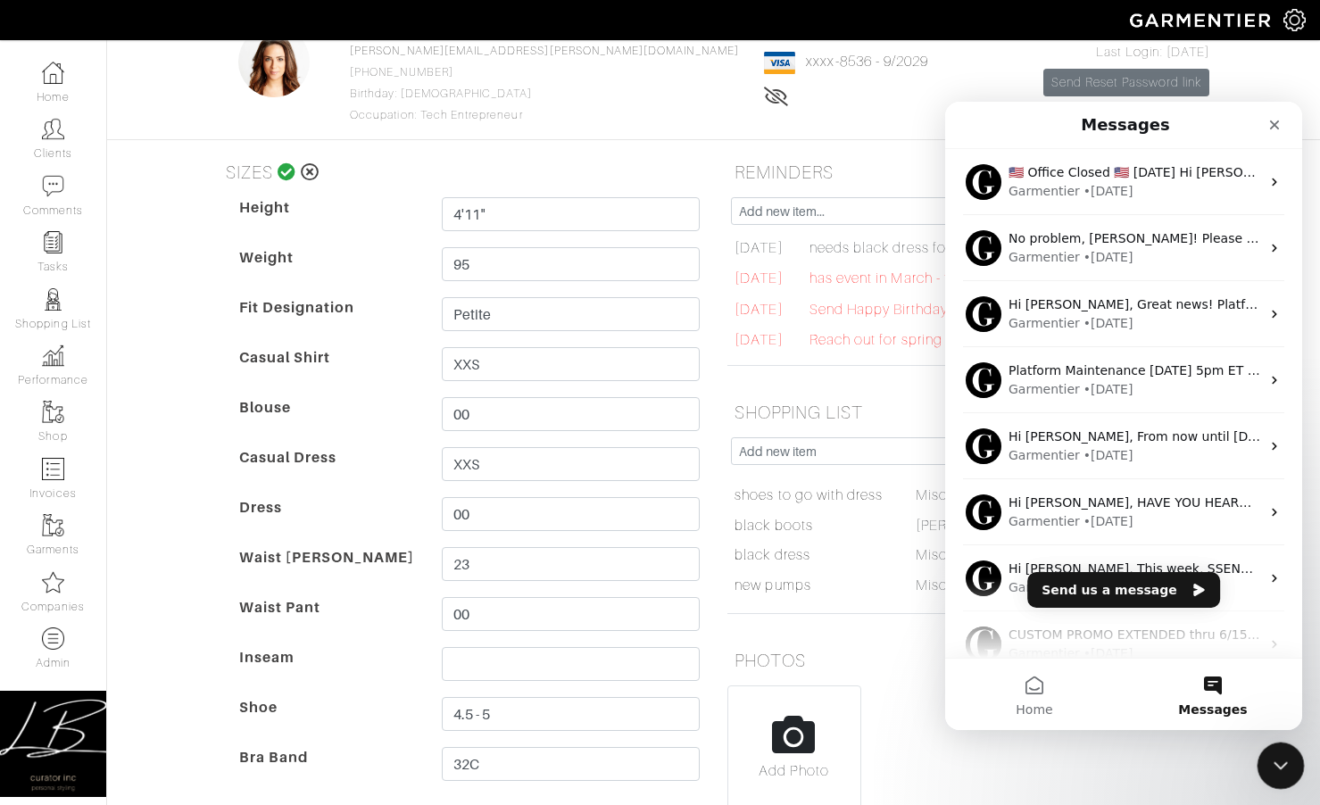
click at [1217, 731] on icon "Close Intercom Messenger" at bounding box center [1277, 762] width 21 height 21
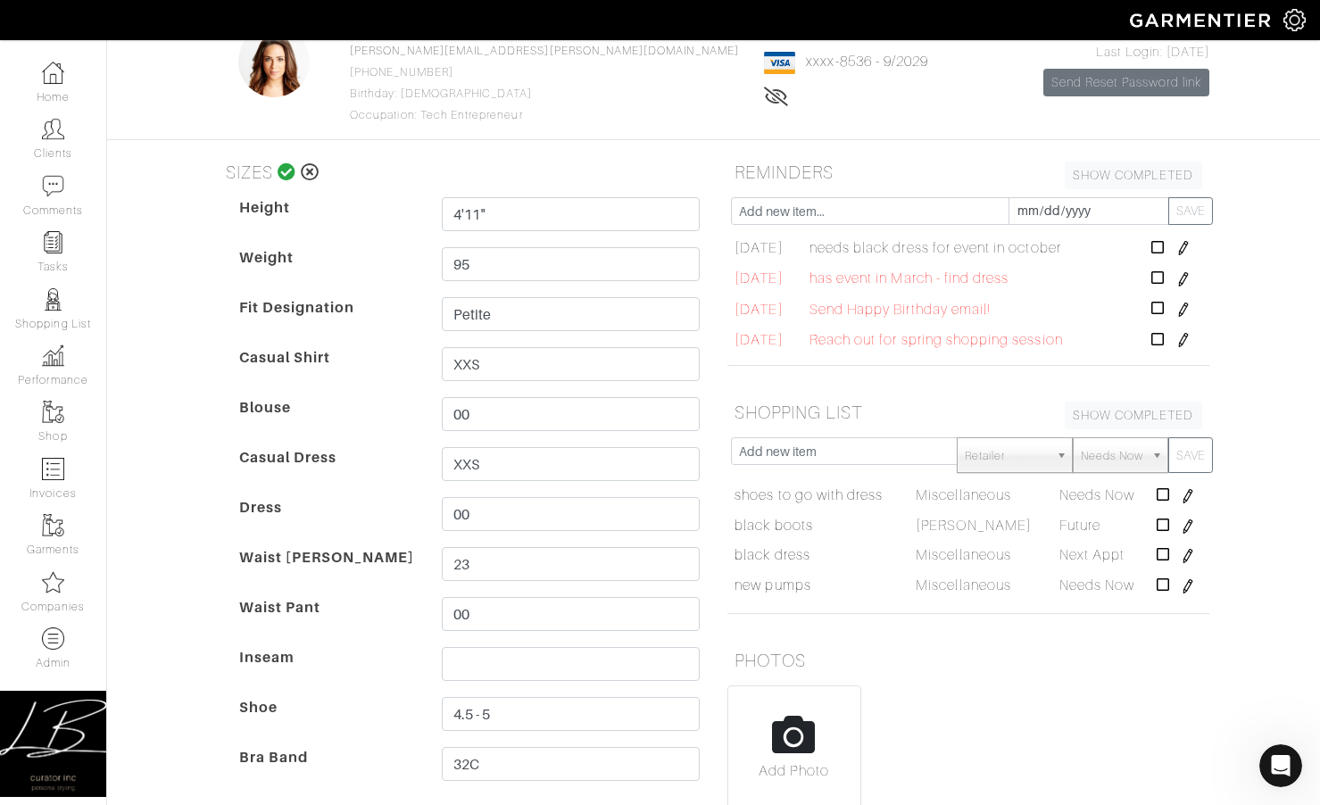
click at [1142, 445] on span "Needs Now" at bounding box center [1112, 456] width 62 height 36
click at [1217, 429] on div "Lisa Bubes Overview Overview Measurements Product Library Invoices Wardrobe Loo…" at bounding box center [660, 534] width 1320 height 1233
click at [283, 171] on icon at bounding box center [287, 172] width 19 height 18
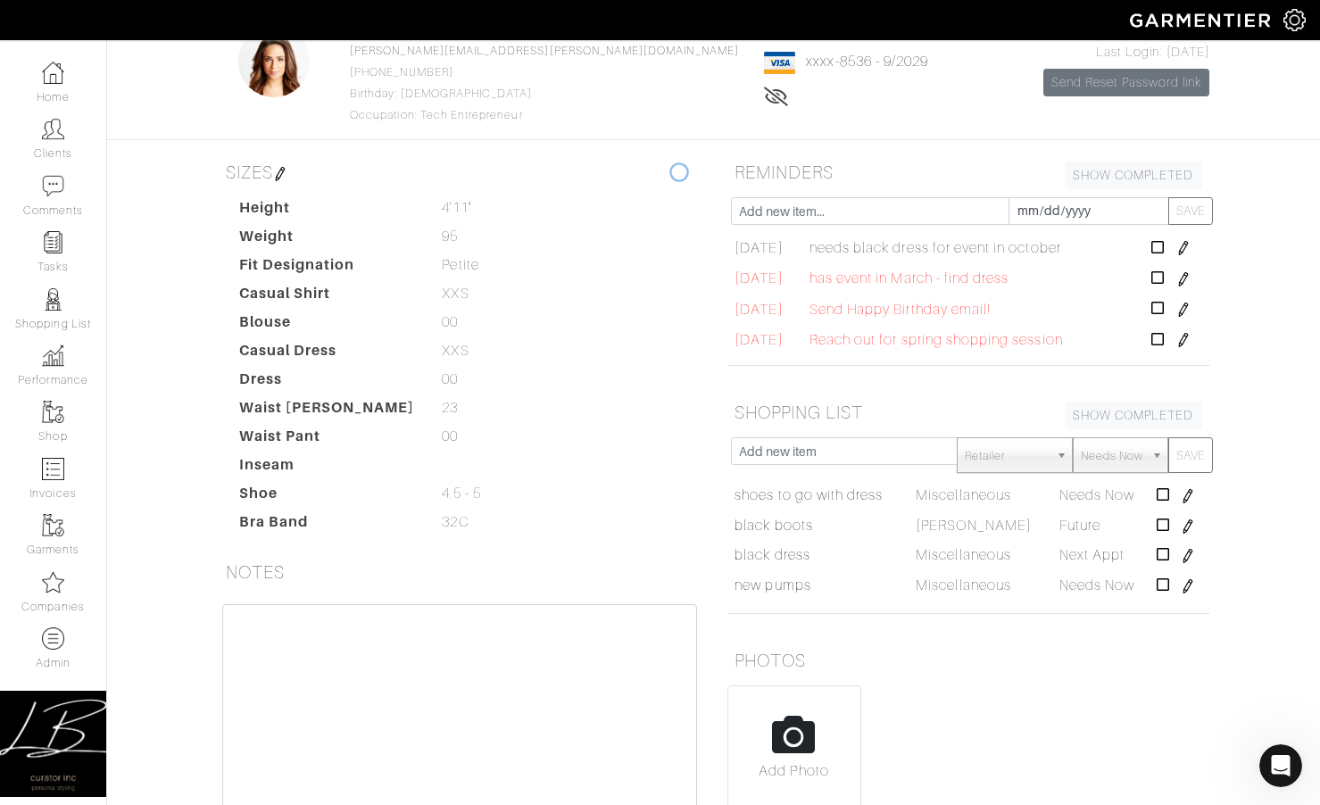
scroll to position [306, 0]
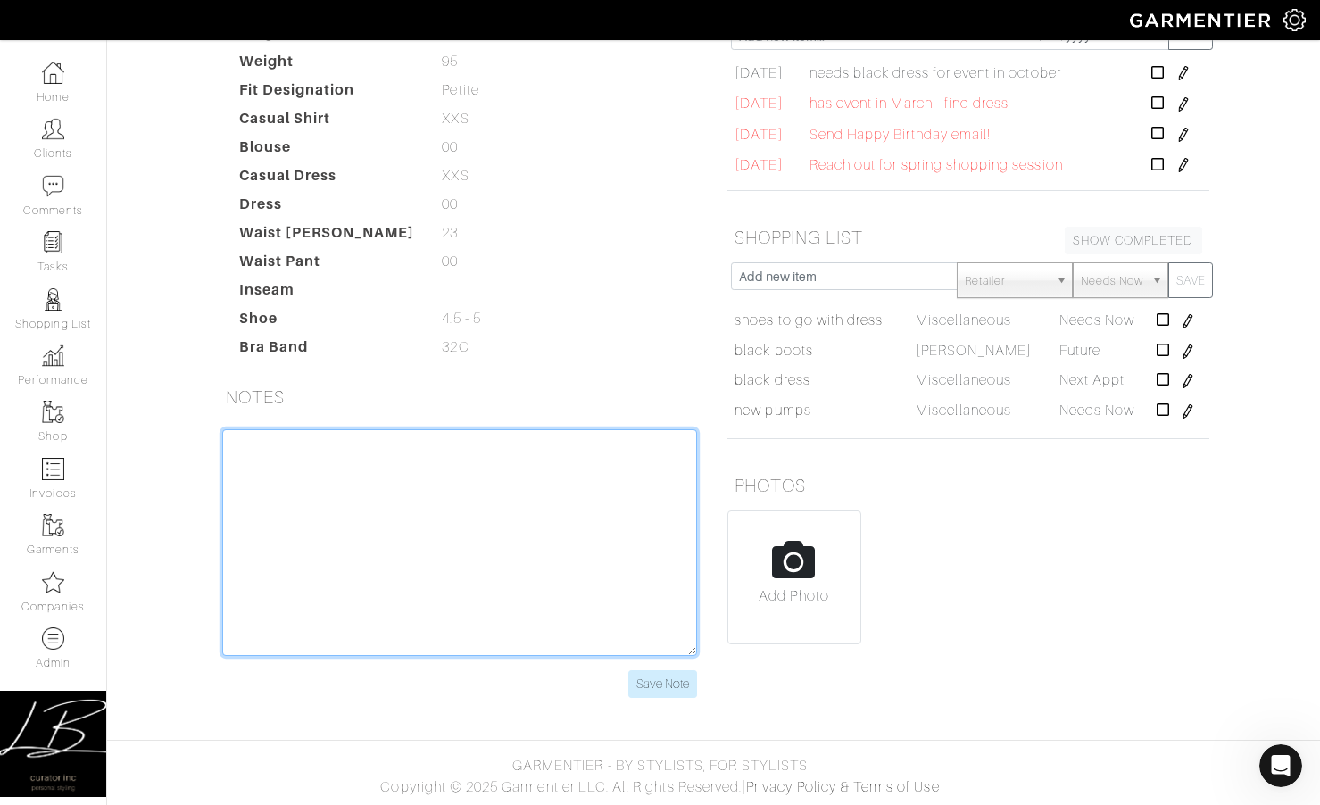
click at [384, 468] on textarea at bounding box center [459, 542] width 475 height 227
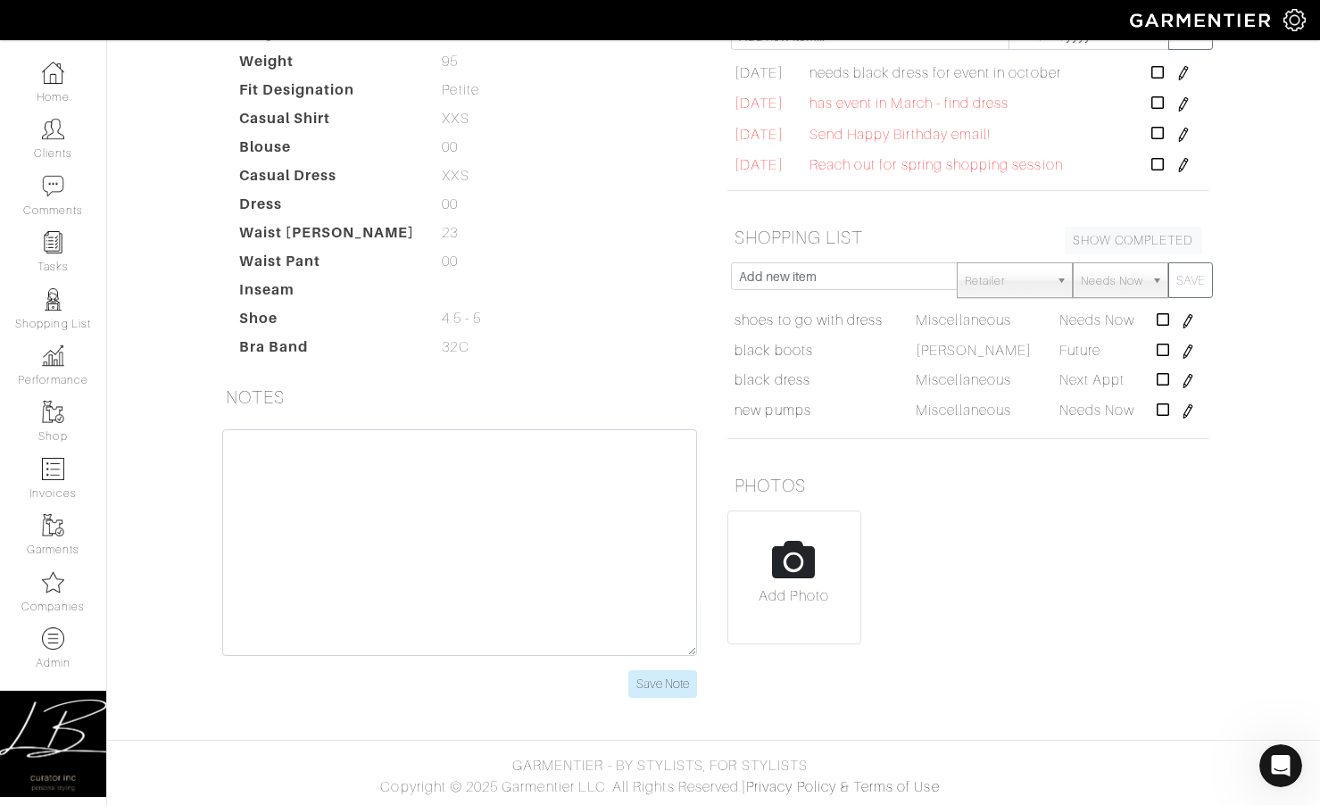
click at [965, 493] on h5 "PHOTOS" at bounding box center [968, 486] width 482 height 36
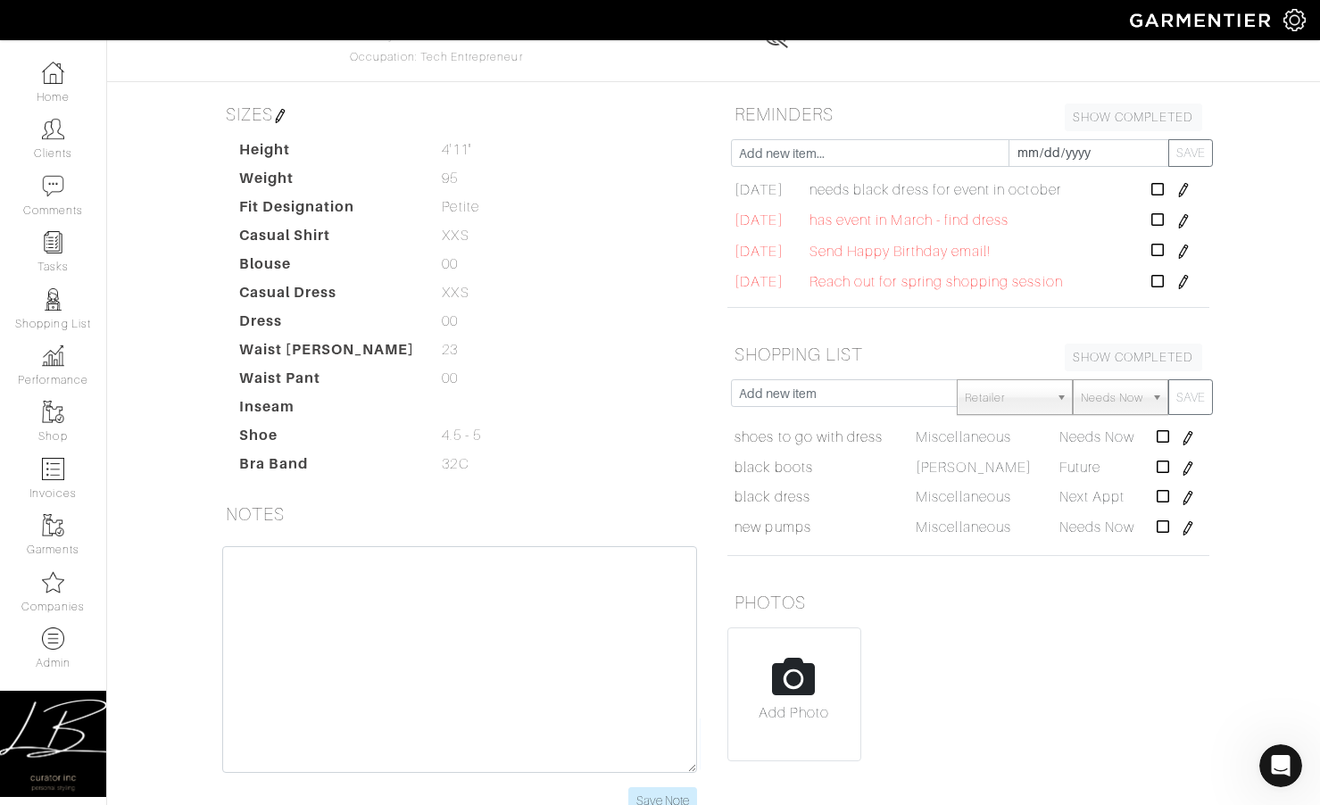
scroll to position [0, 0]
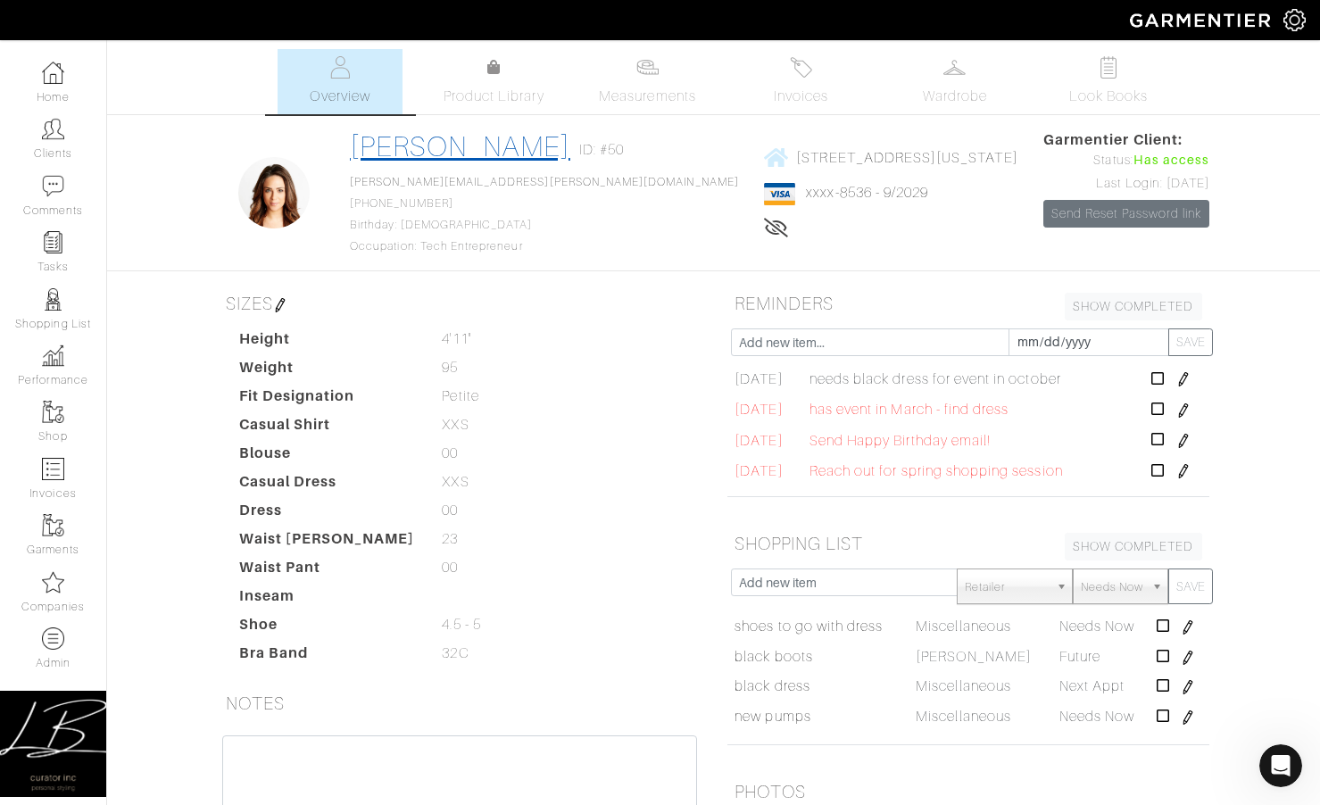
click at [402, 145] on link "[PERSON_NAME]" at bounding box center [460, 146] width 220 height 32
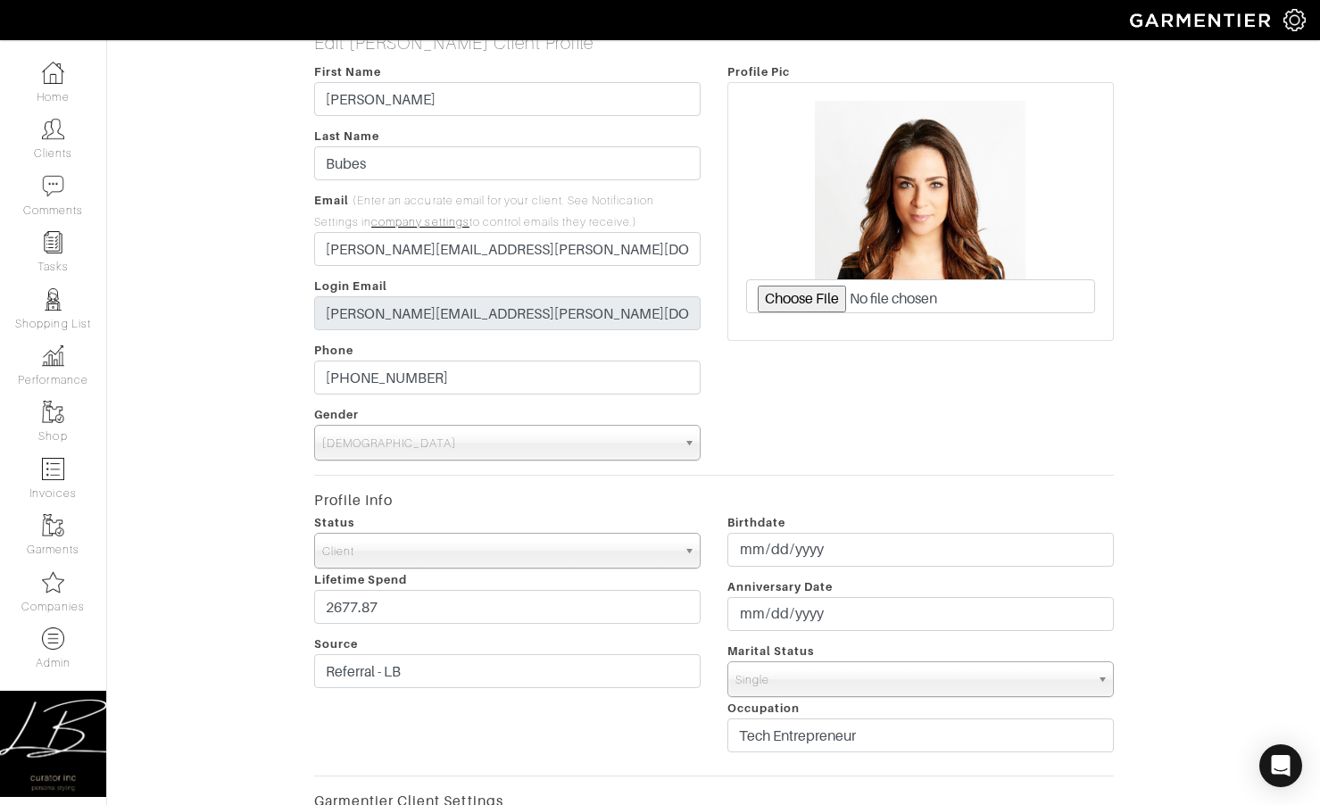
scroll to position [87, 0]
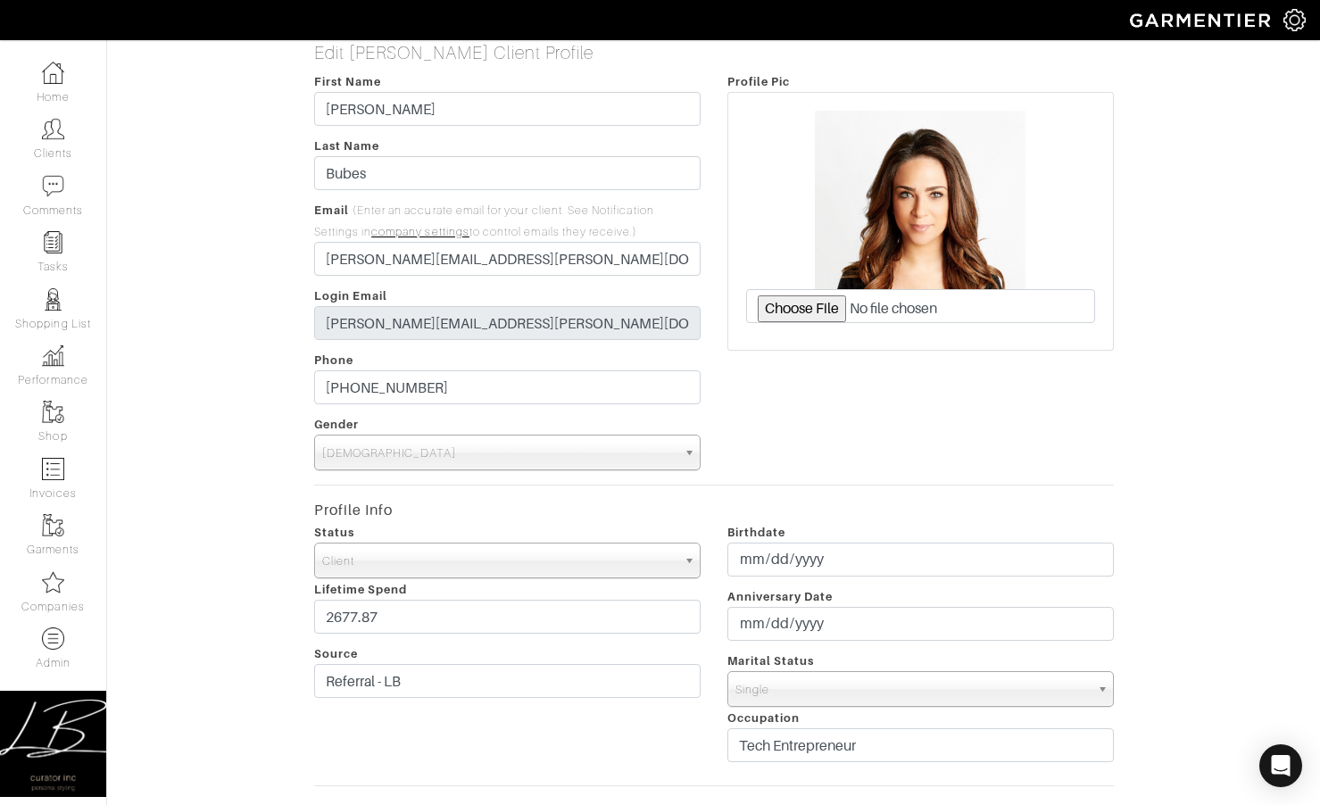
click at [226, 530] on div "Edit Lisa Bubes Client Profile First Name Lisa Last Name Bubes Email (Enter an …" at bounding box center [713, 653] width 1239 height 1223
click at [414, 545] on span "Client" at bounding box center [499, 561] width 354 height 36
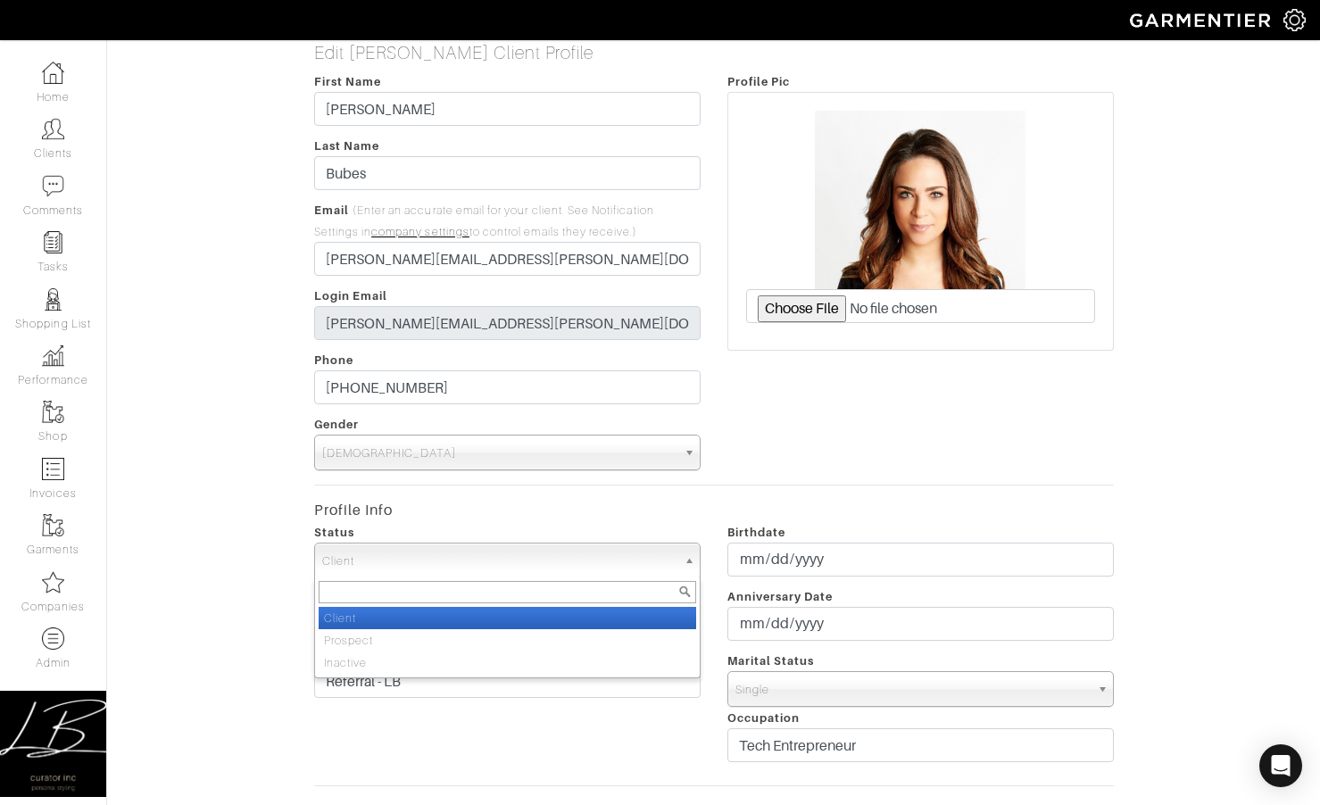
click at [236, 556] on div "Edit Lisa Bubes Client Profile First Name Lisa Last Name Bubes Email (Enter an …" at bounding box center [713, 653] width 1239 height 1223
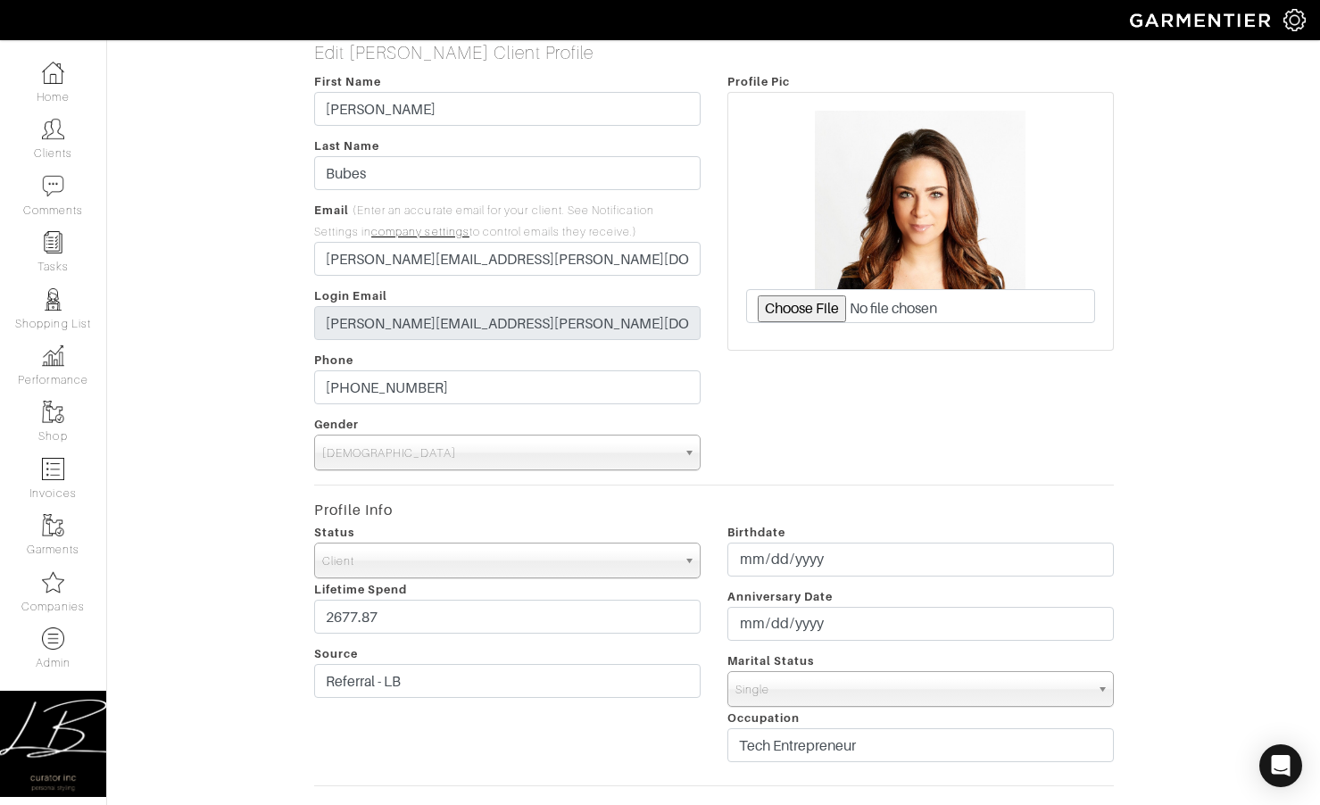
click at [236, 557] on div "Edit Lisa Bubes Client Profile First Name Lisa Last Name Bubes Email (Enter an …" at bounding box center [713, 653] width 1239 height 1223
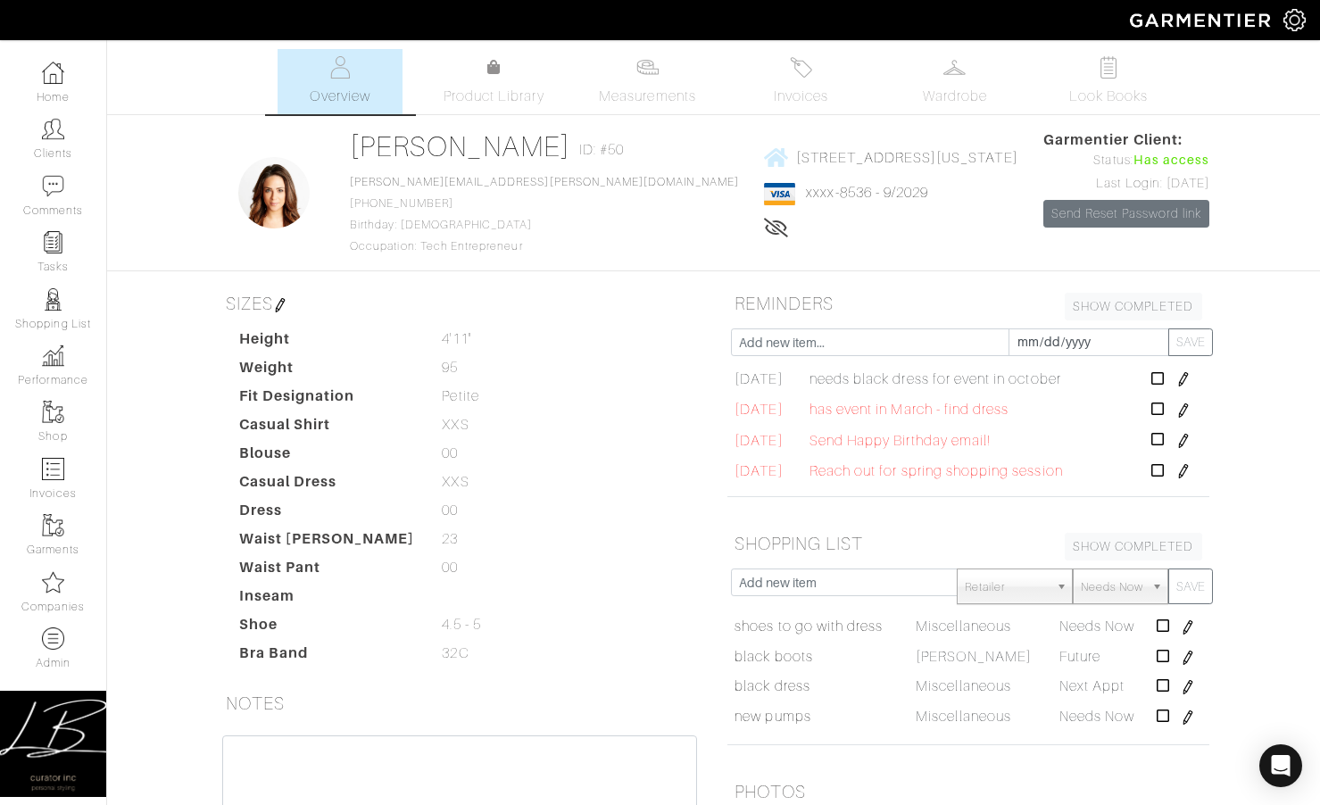
drag, startPoint x: 853, startPoint y: 210, endPoint x: 839, endPoint y: 191, distance: 23.6
click at [850, 205] on div "4550 E Cherry Creek South Dr - #2204 Denver, Colorado - 80246 xxxx-8536 - 9/202…" at bounding box center [890, 192] width 253 height 127
click at [826, 160] on span "[STREET_ADDRESS][US_STATE]" at bounding box center [906, 157] width 221 height 16
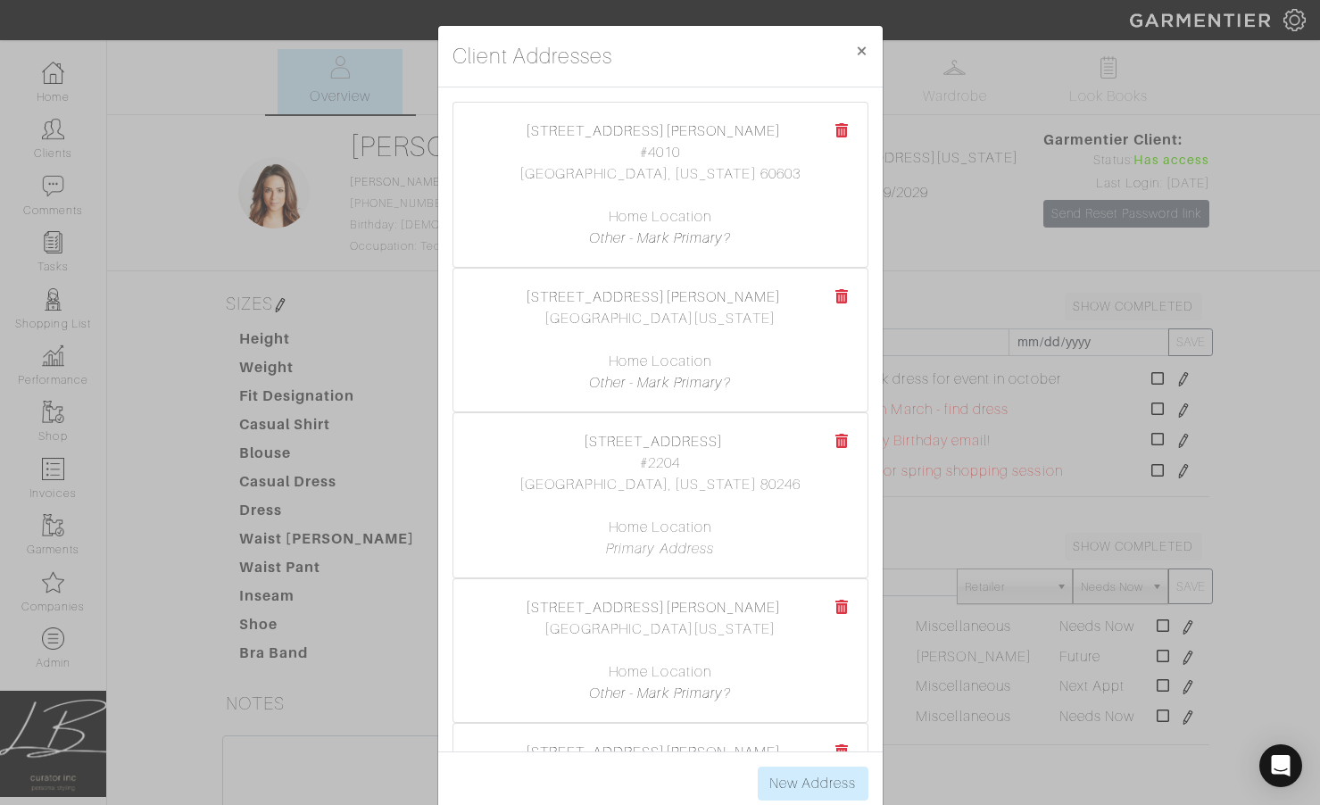
click at [913, 181] on div "Client Addresses × Close 65 E. Monroe St., #4010 #4010 Chicago, Illinois 60603 …" at bounding box center [660, 402] width 1320 height 805
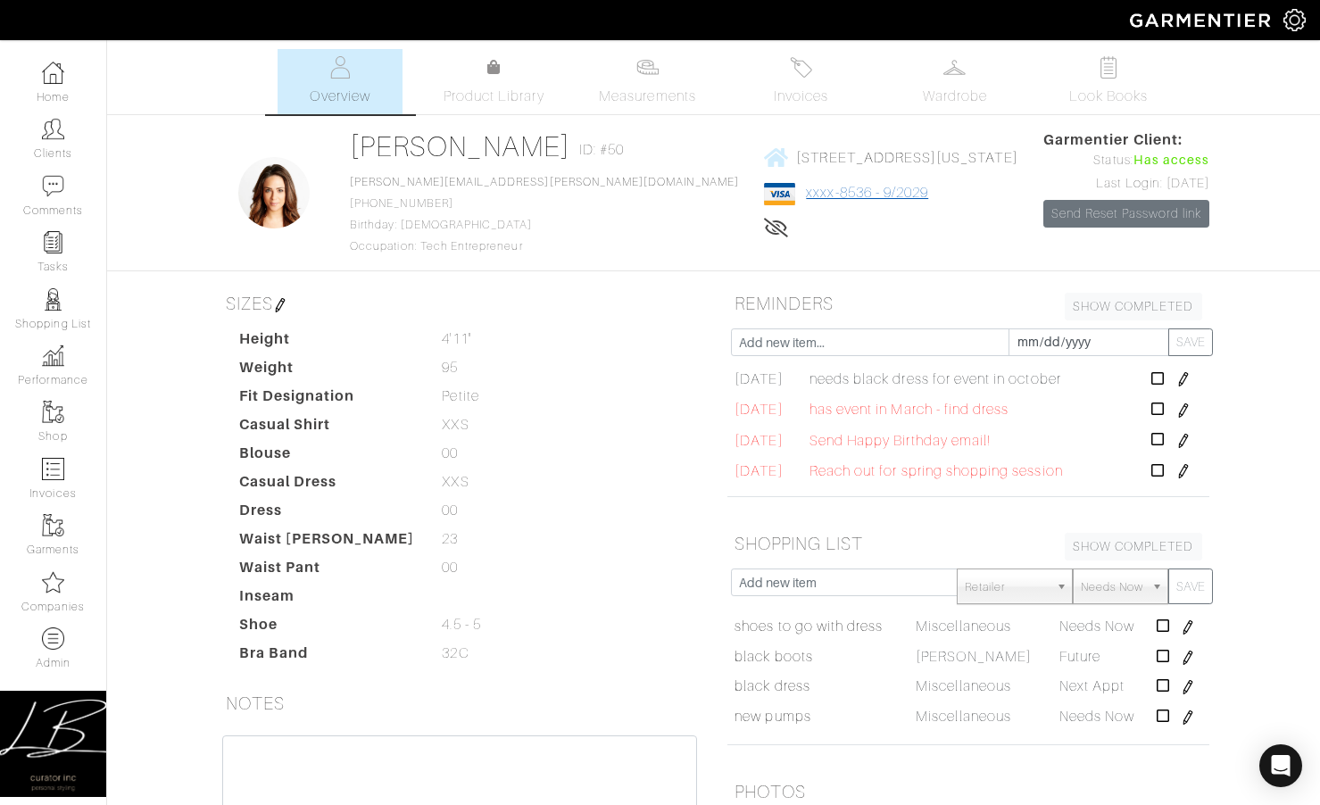
click at [806, 186] on link "xxxx-8536 - 9/2029" at bounding box center [867, 193] width 122 height 16
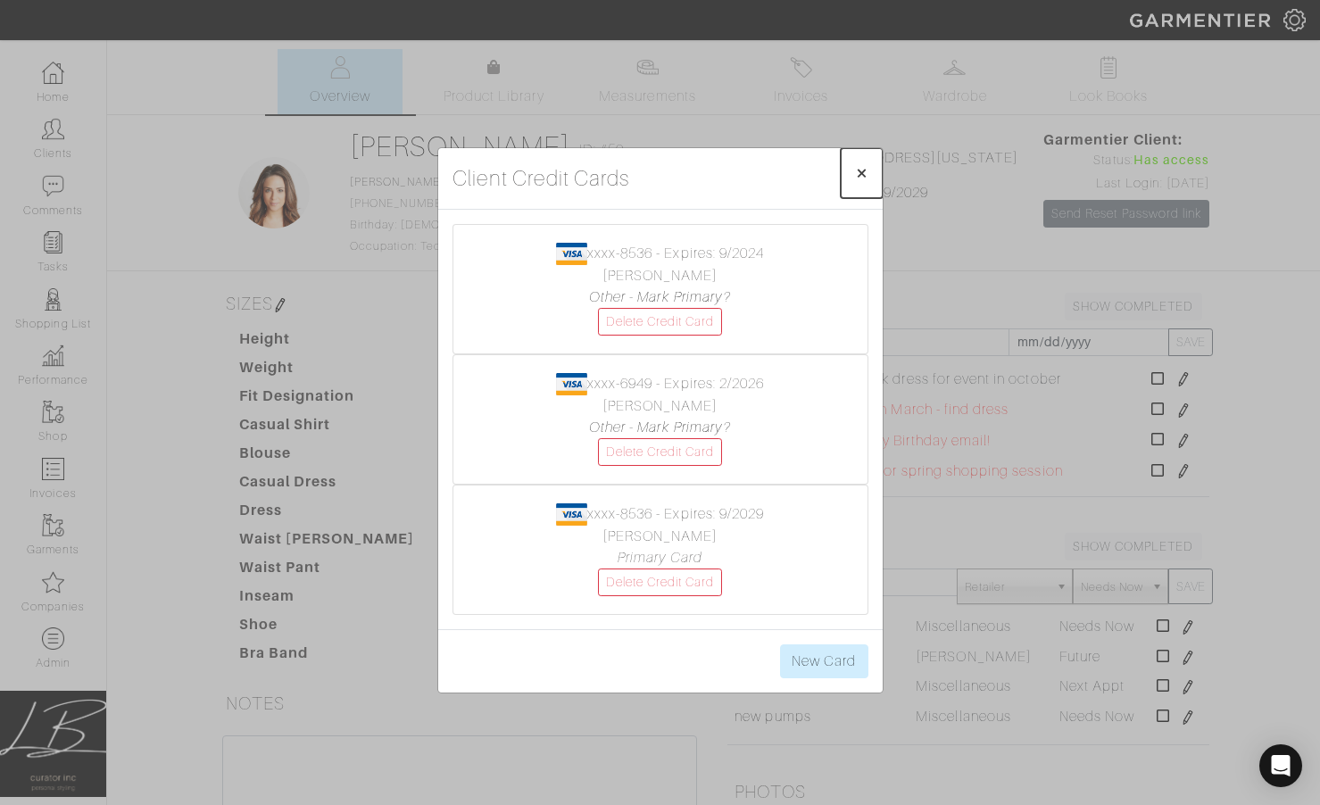
drag, startPoint x: 860, startPoint y: 171, endPoint x: 843, endPoint y: 163, distance: 18.8
click at [860, 171] on span "×" at bounding box center [861, 173] width 13 height 24
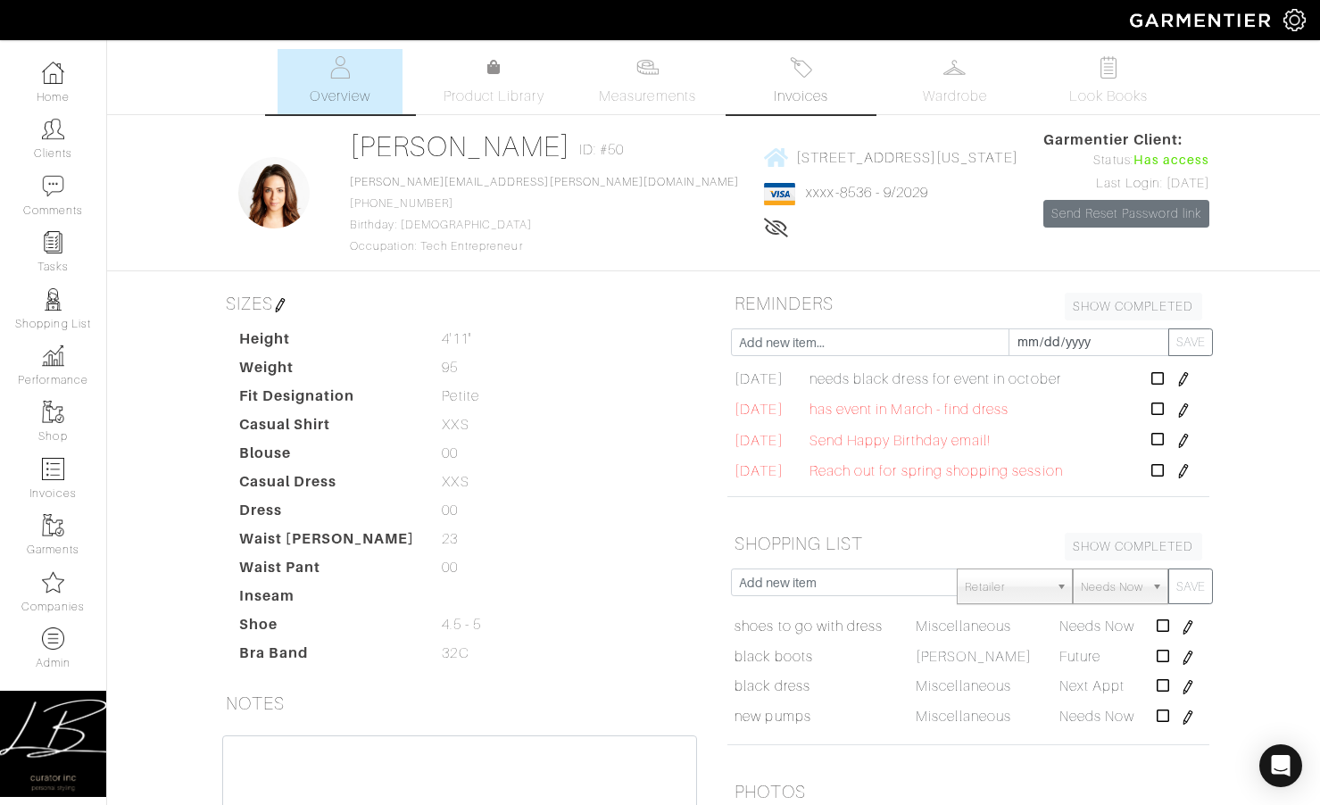
click at [824, 88] on span "Invoices" at bounding box center [801, 96] width 54 height 21
click at [623, 378] on div "Height 4'11" 4'11" Weight 95 95 Fit Designation Petite Petite Casual Shirt XXS …" at bounding box center [470, 499] width 488 height 343
drag, startPoint x: 1041, startPoint y: 145, endPoint x: 1205, endPoint y: 148, distance: 163.3
click at [1205, 148] on div "Click To Edit Lisa Bubes ID: #50 lisa.bubes@gmail.com 312-859-8463 Birthday: Se…" at bounding box center [713, 192] width 1017 height 127
click at [1217, 158] on div "Lisa Bubes Overview Overview Measurements Product Library Invoices Wardrobe Loo…" at bounding box center [660, 537] width 1320 height 976
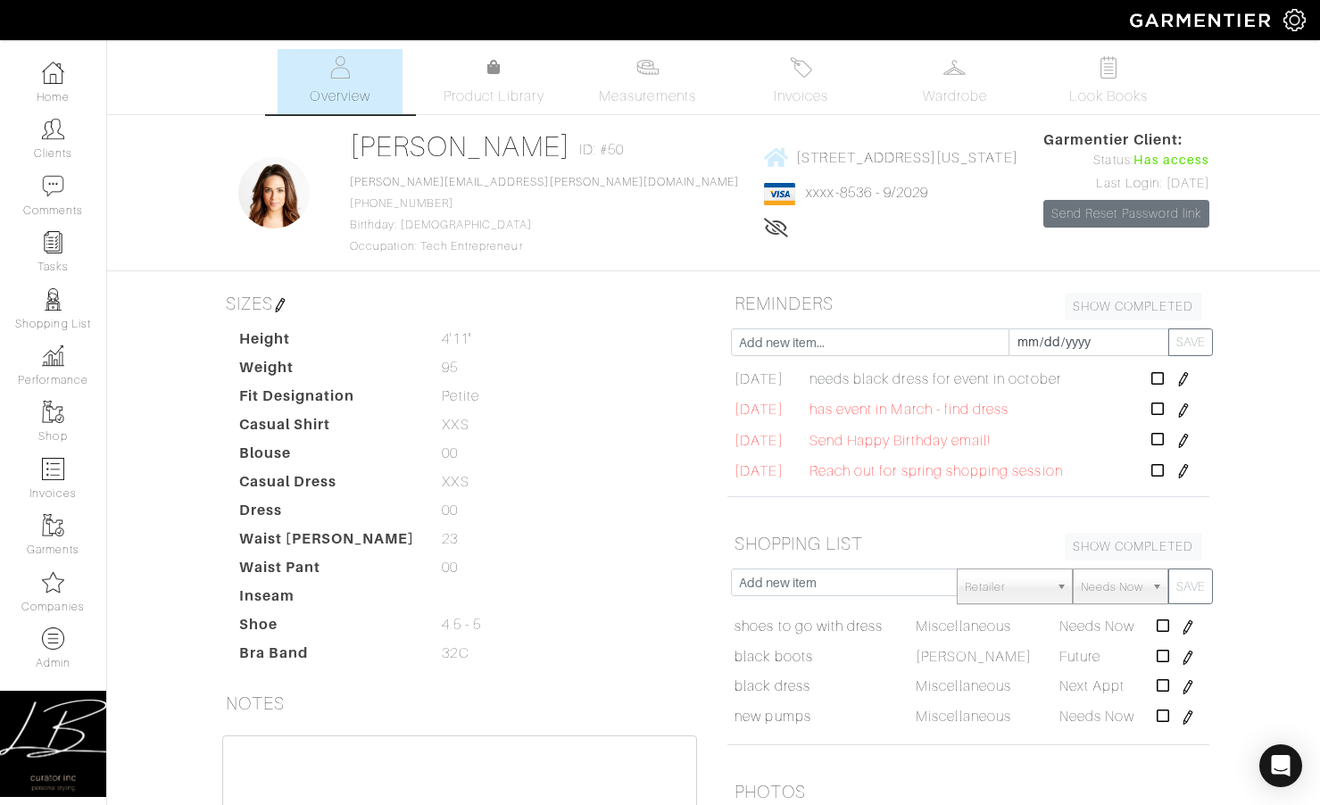
click at [820, 237] on div "Lifetime spend: $2,677.87" at bounding box center [890, 229] width 253 height 21
click at [806, 196] on link "xxxx-8536 - 9/2029" at bounding box center [867, 193] width 122 height 16
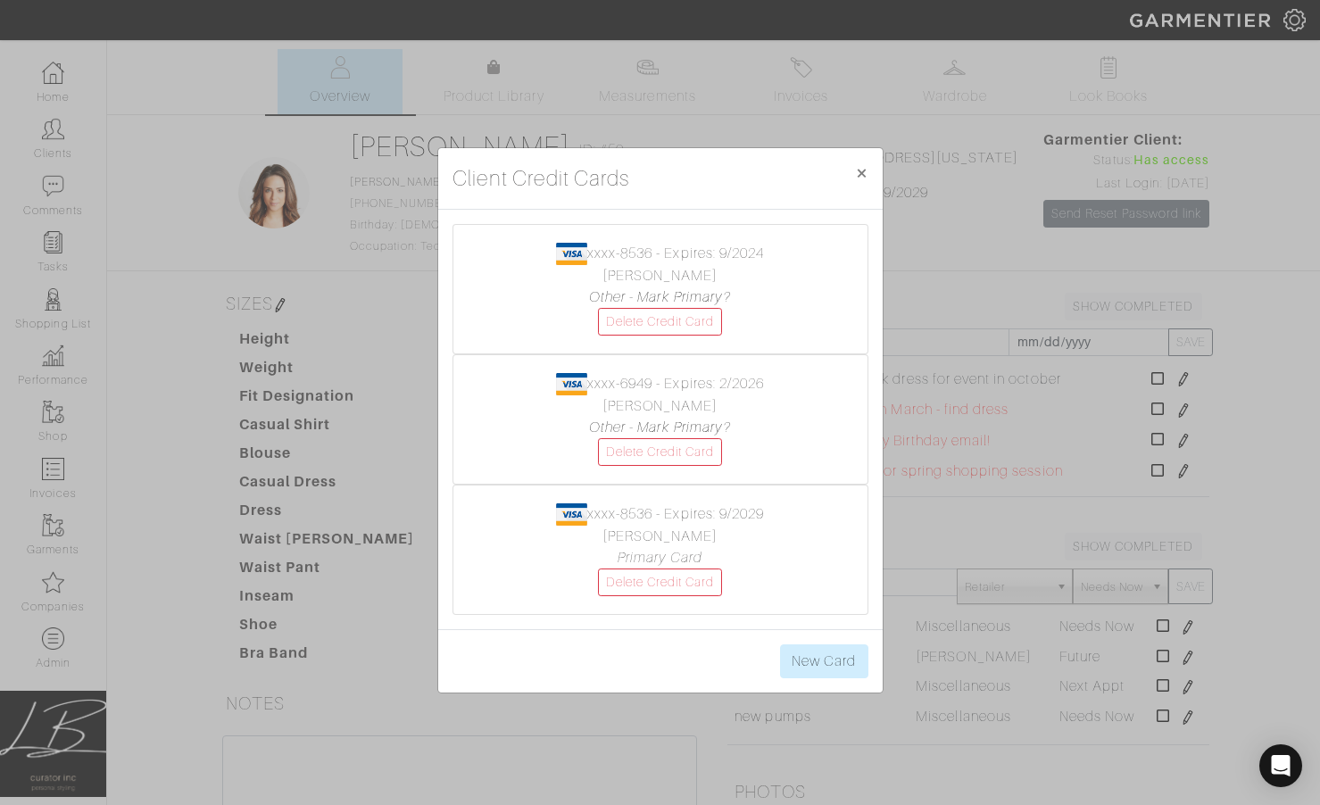
drag, startPoint x: 661, startPoint y: 176, endPoint x: 453, endPoint y: 184, distance: 208.1
click at [453, 184] on div "Client Credit Cards × Close" at bounding box center [660, 179] width 444 height 62
click at [453, 184] on h4 "Client Credit Cards" at bounding box center [541, 178] width 178 height 32
drag, startPoint x: 453, startPoint y: 184, endPoint x: 640, endPoint y: 181, distance: 186.5
click at [640, 181] on div "Client Credit Cards × Close" at bounding box center [660, 179] width 444 height 62
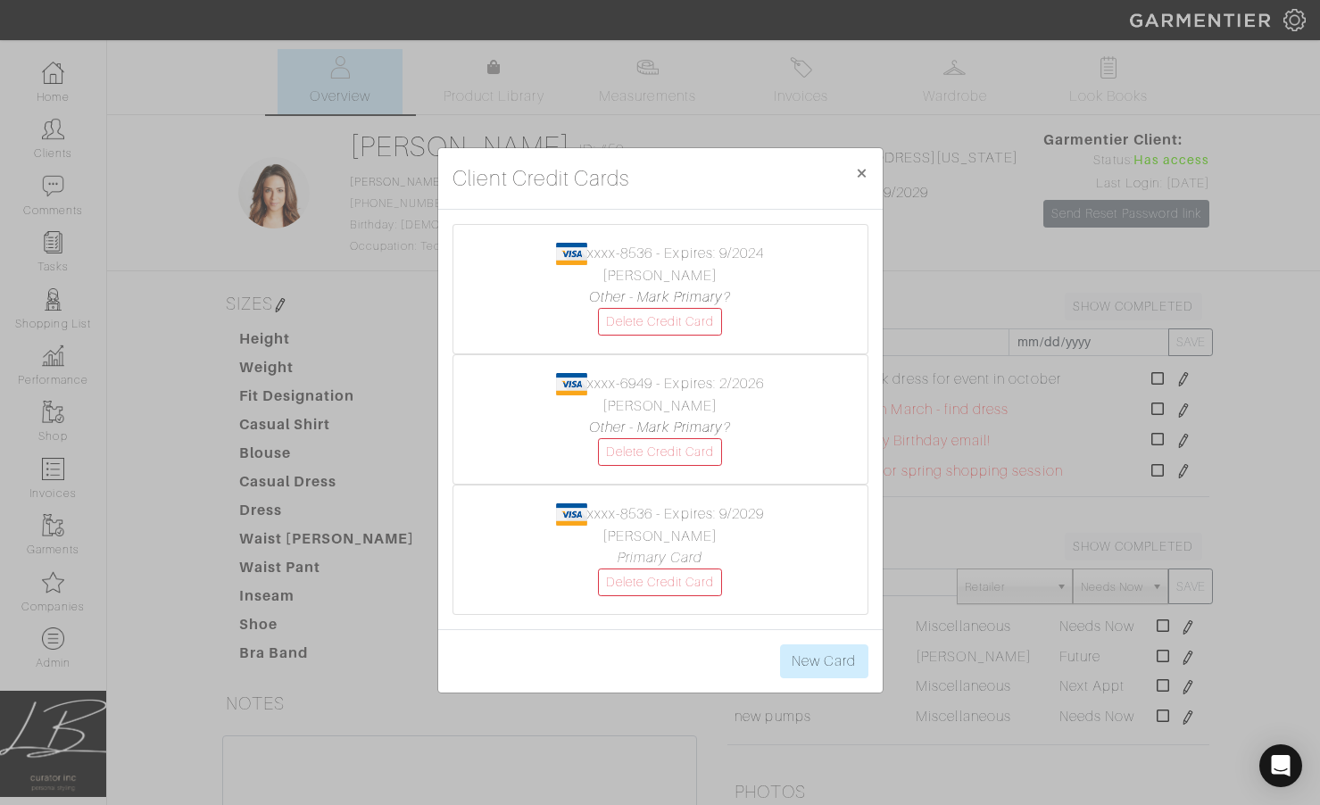
click at [640, 181] on div "Client Credit Cards × Close" at bounding box center [660, 179] width 444 height 62
drag, startPoint x: 783, startPoint y: 245, endPoint x: 573, endPoint y: 248, distance: 209.7
click at [573, 248] on center "xxxx-8536 - Expires: 9/2024 Lisa Bubes Other - Mark Primary? Delete Credit Card" at bounding box center [660, 289] width 378 height 93
click at [860, 178] on span "×" at bounding box center [861, 173] width 13 height 24
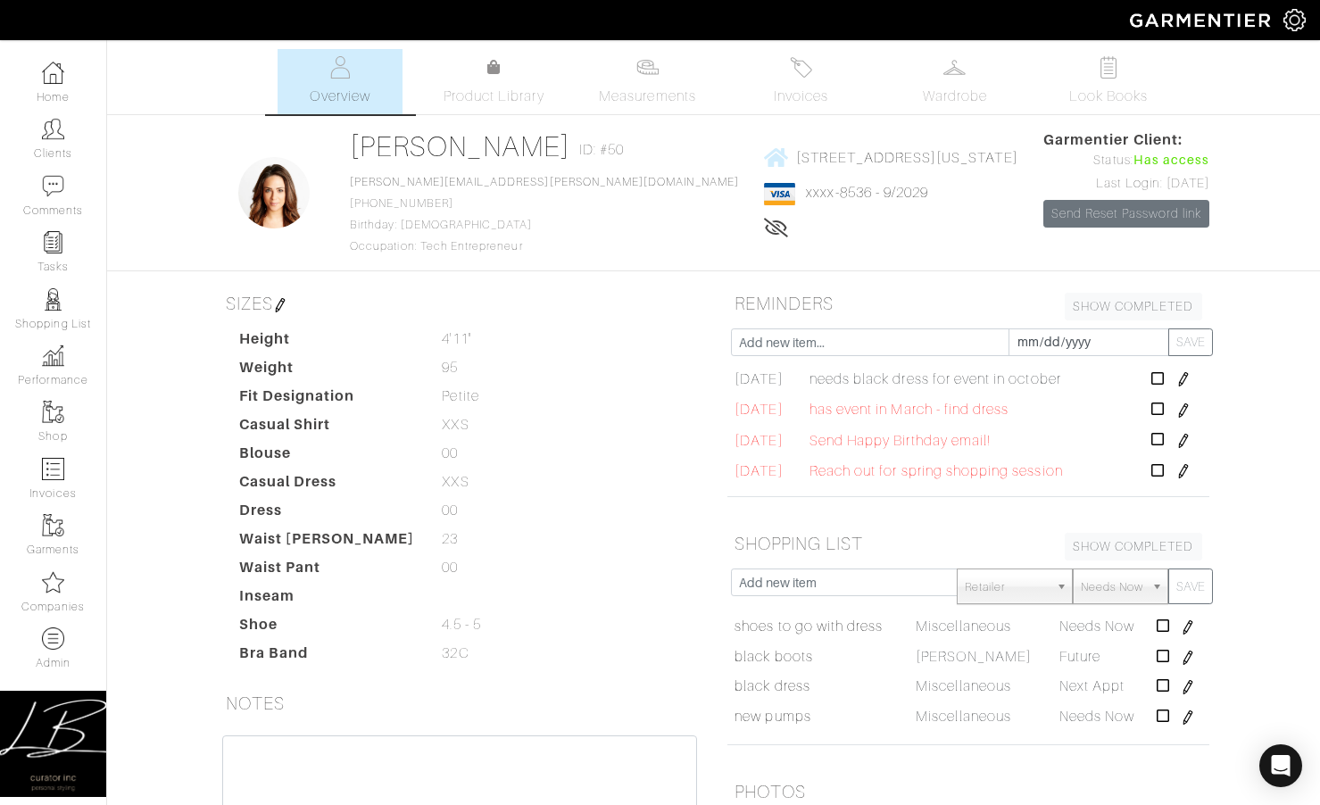
click at [807, 217] on div "4550 E Cherry Creek South Dr - #2204 Denver, Colorado - 80246 xxxx-8536 - 9/202…" at bounding box center [890, 192] width 253 height 127
drag, startPoint x: 766, startPoint y: 197, endPoint x: 629, endPoint y: 196, distance: 136.5
click at [764, 197] on span "xxxx-8536 - 9/2029" at bounding box center [890, 193] width 253 height 22
click at [830, 193] on span "xxxx-8536 - 9/2029" at bounding box center [890, 193] width 253 height 22
click at [856, 209] on div "4550 E Cherry Creek South Dr - #2204 Denver, Colorado - 80246 xxxx-8536 - 9/202…" at bounding box center [890, 192] width 253 height 127
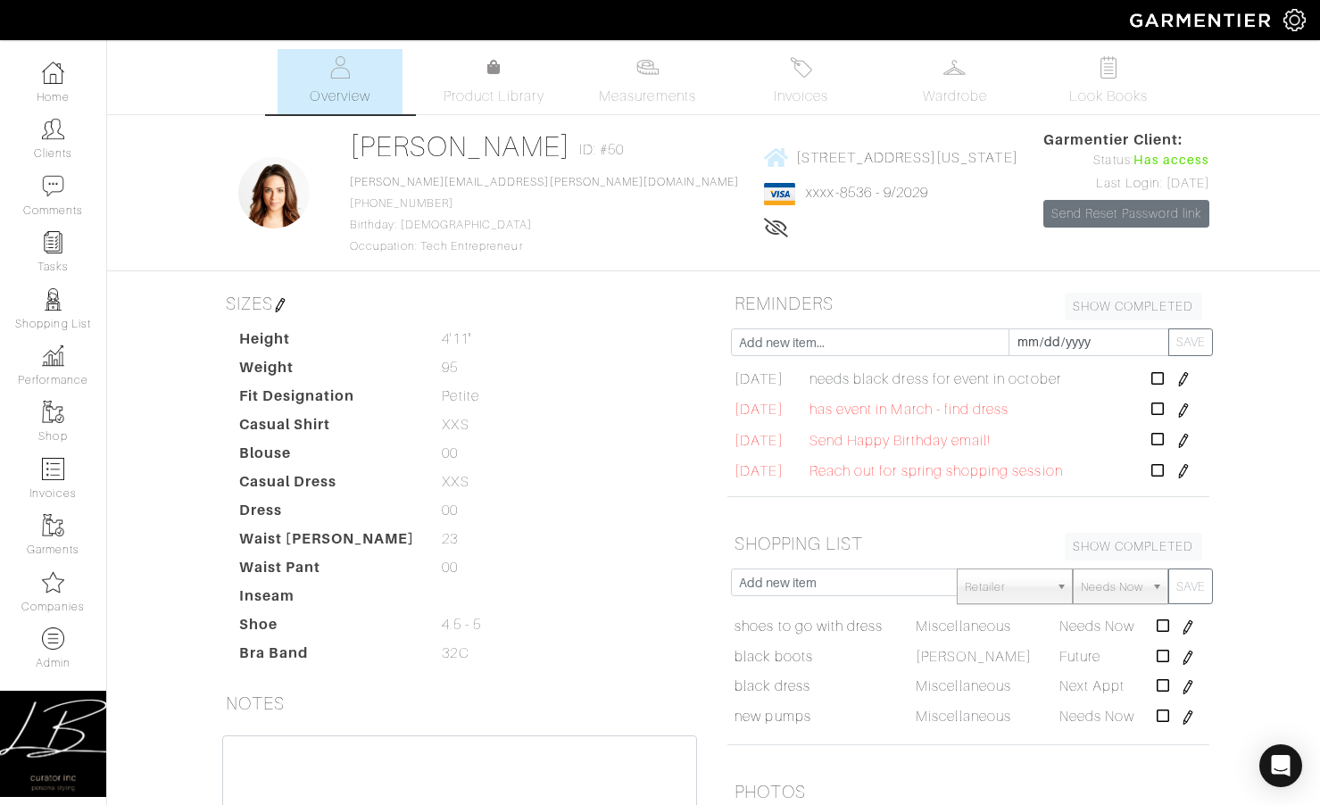
click at [764, 200] on span "xxxx-8536 - 9/2029" at bounding box center [890, 193] width 253 height 22
click at [961, 75] on img at bounding box center [954, 67] width 22 height 22
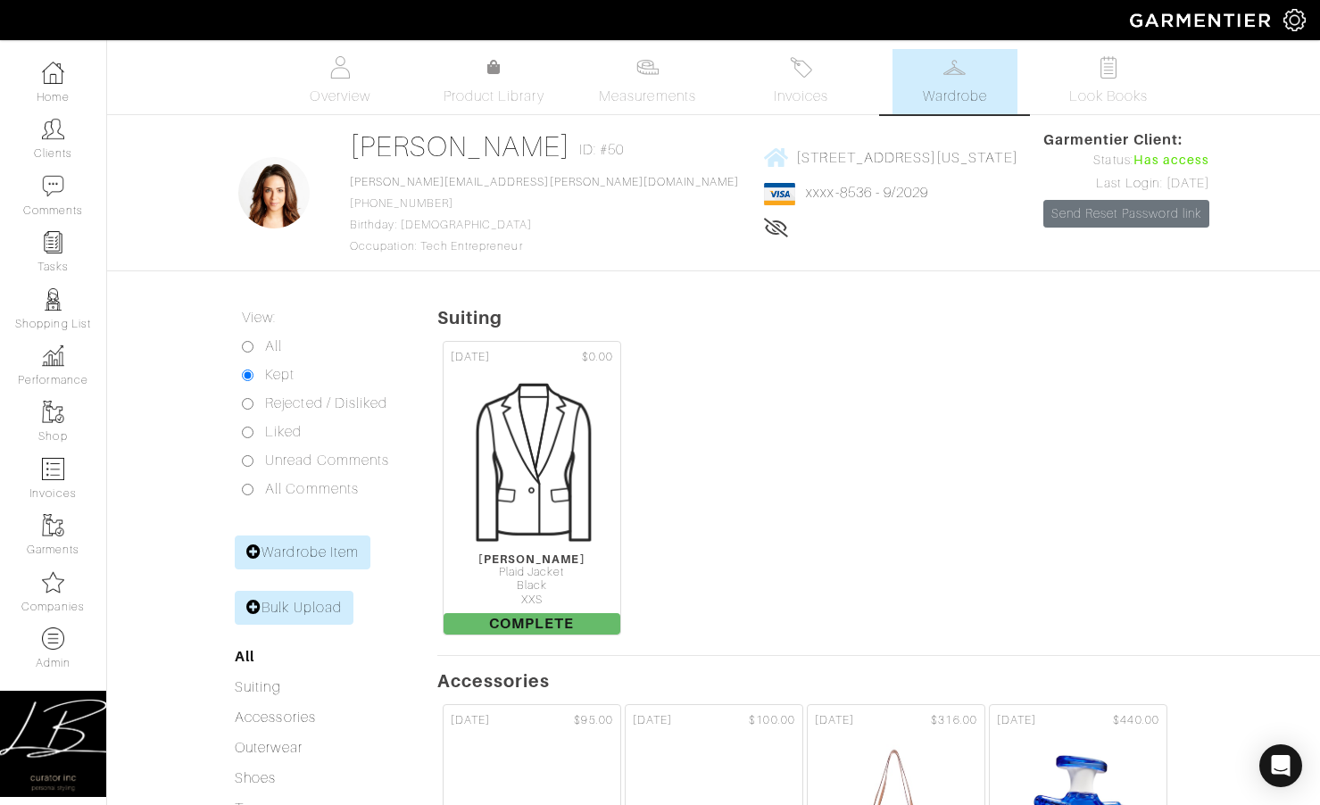
click at [243, 344] on input "All" at bounding box center [248, 347] width 12 height 12
radio input "true"
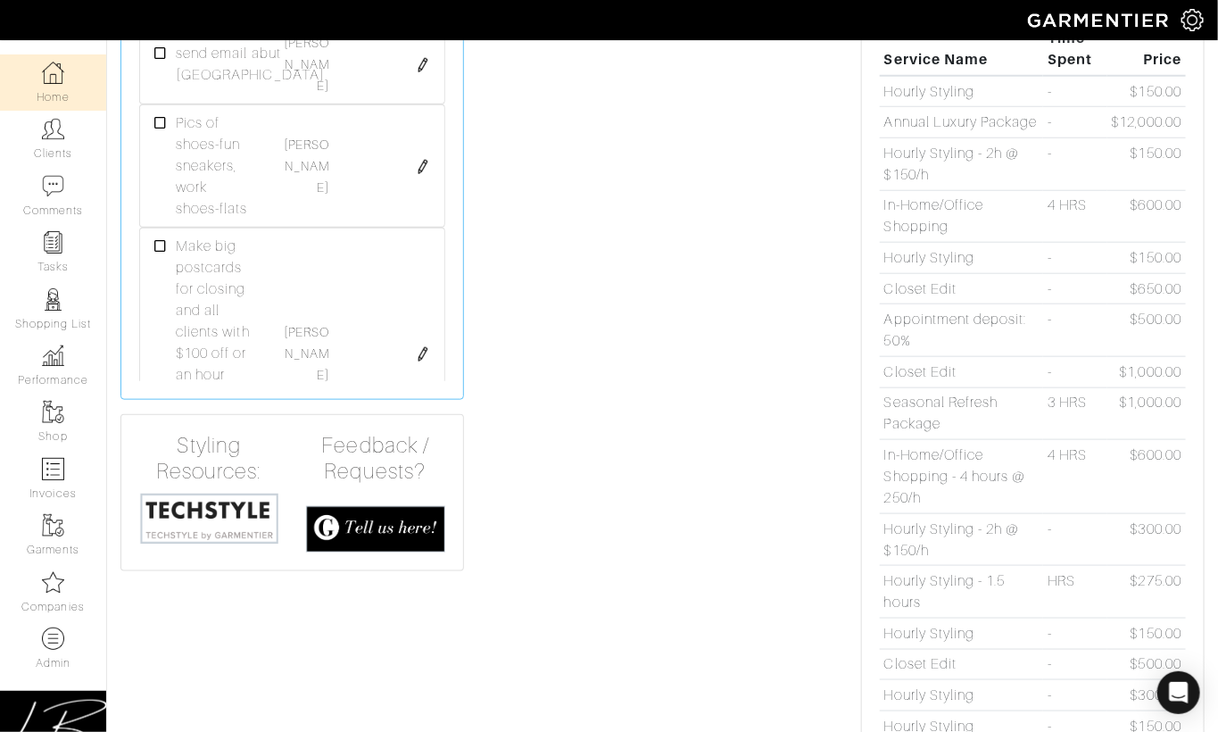
scroll to position [604, 0]
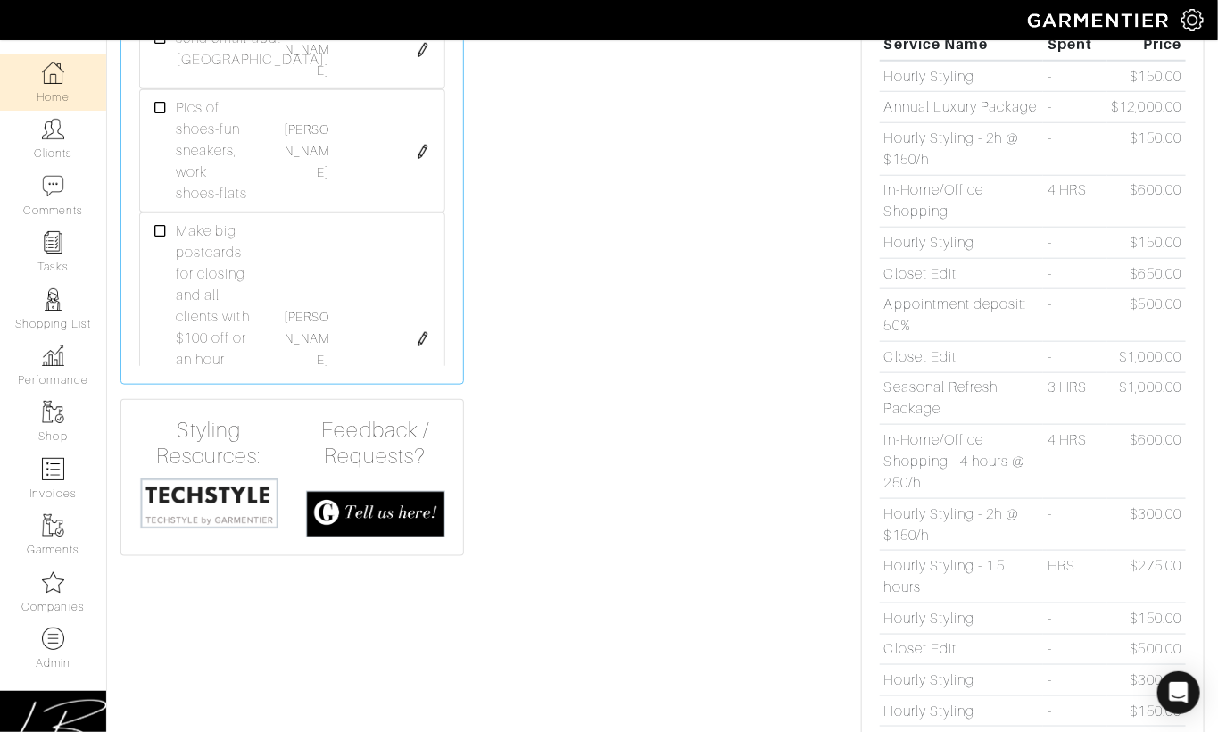
click at [191, 510] on img at bounding box center [209, 504] width 140 height 54
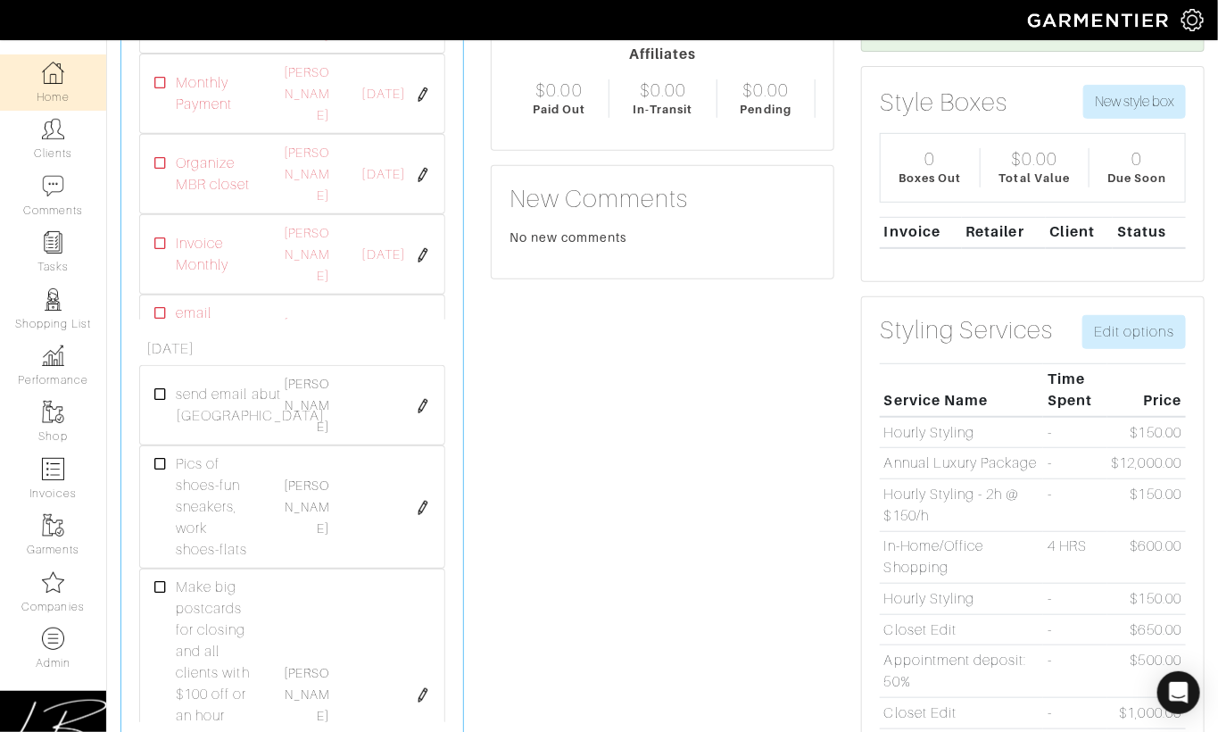
scroll to position [0, 0]
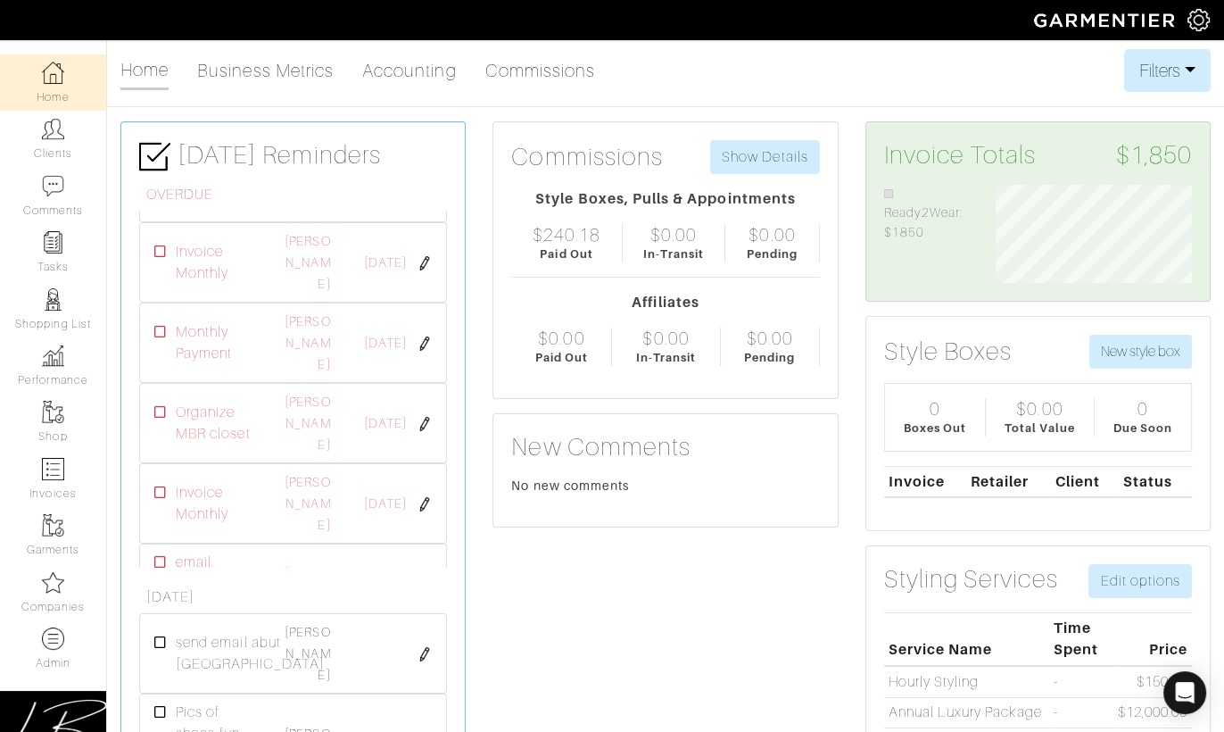
scroll to position [98, 223]
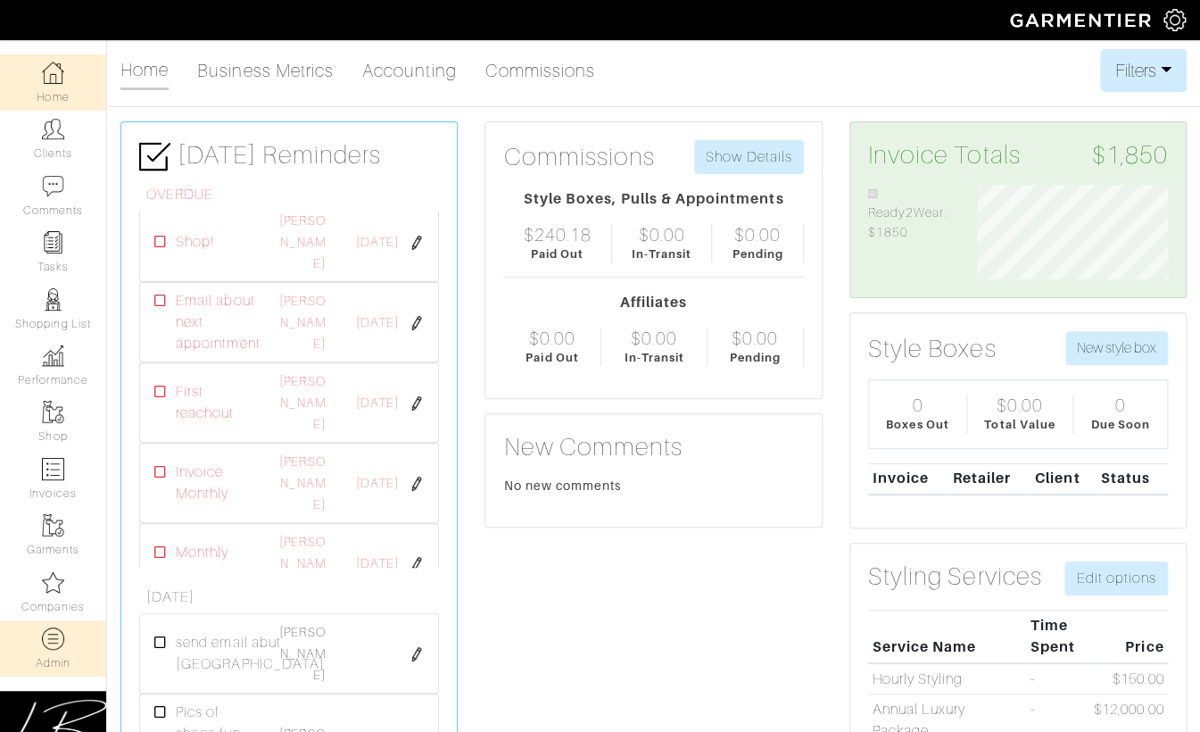
scroll to position [3, 0]
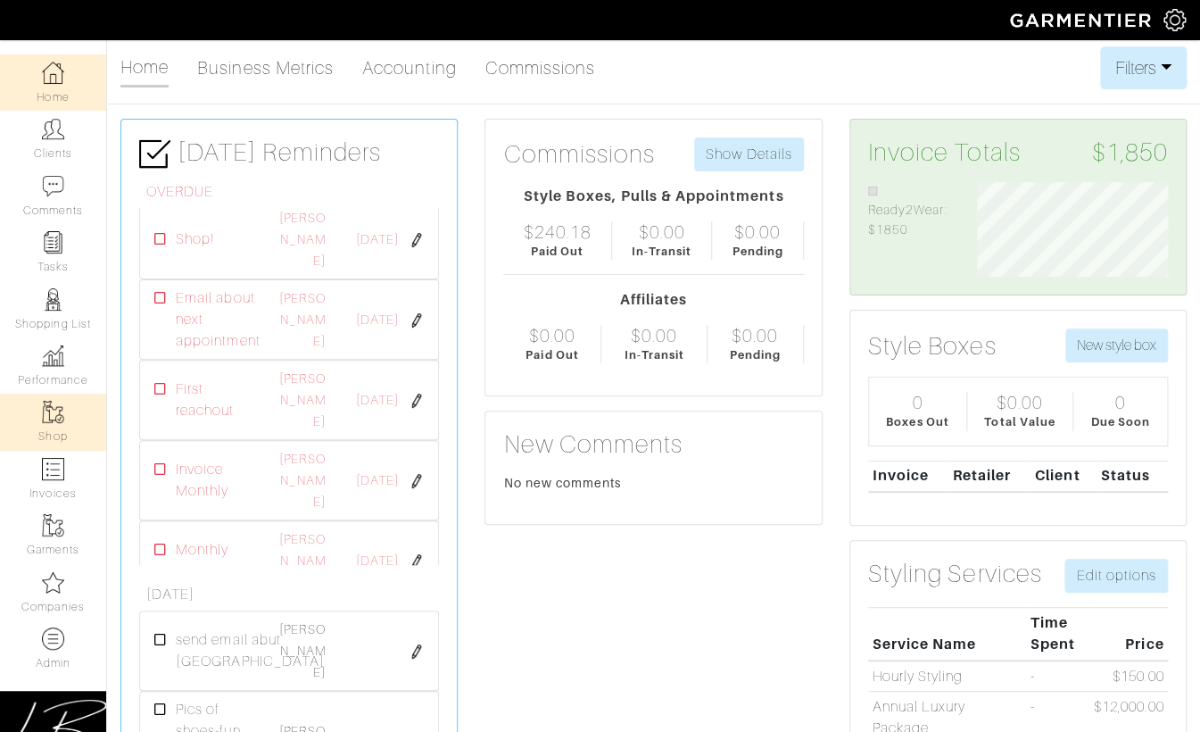
click at [58, 419] on img at bounding box center [53, 412] width 22 height 22
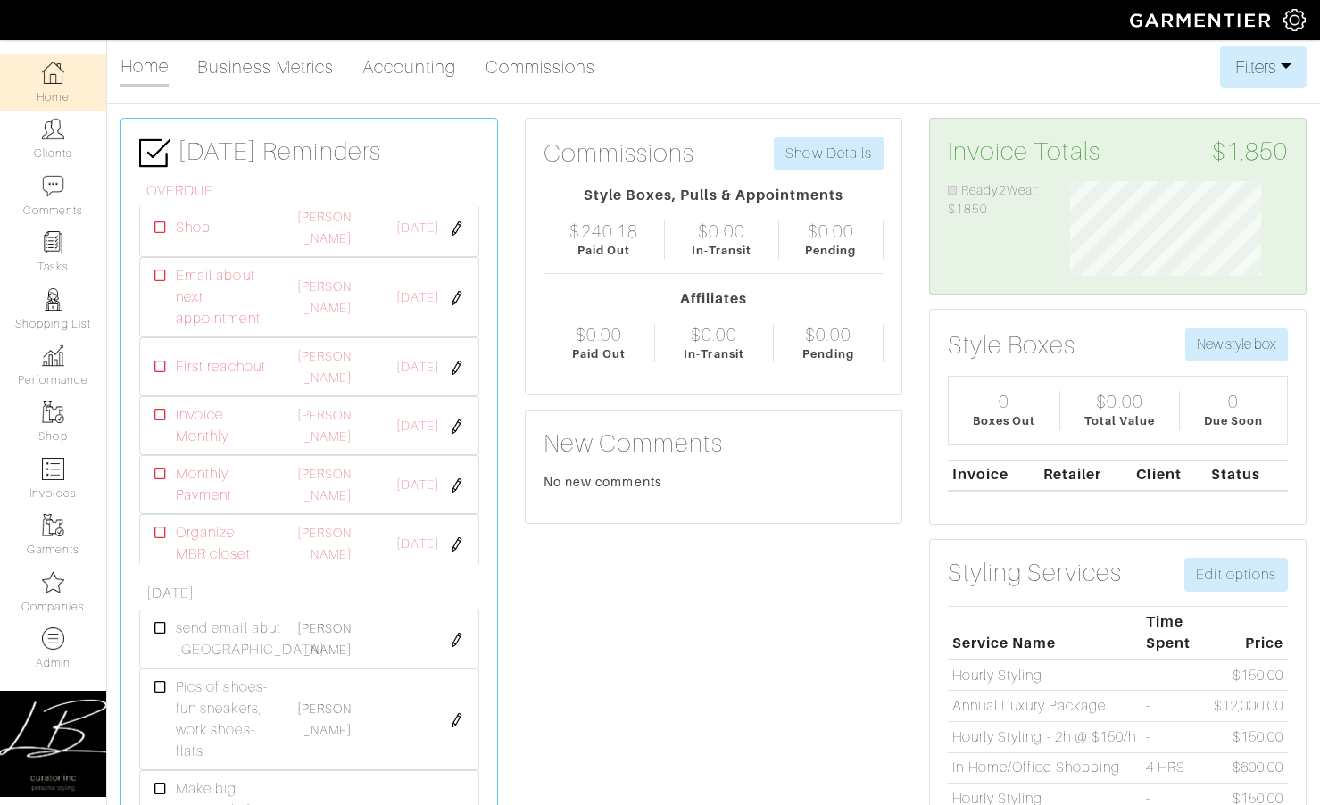
scroll to position [109, 245]
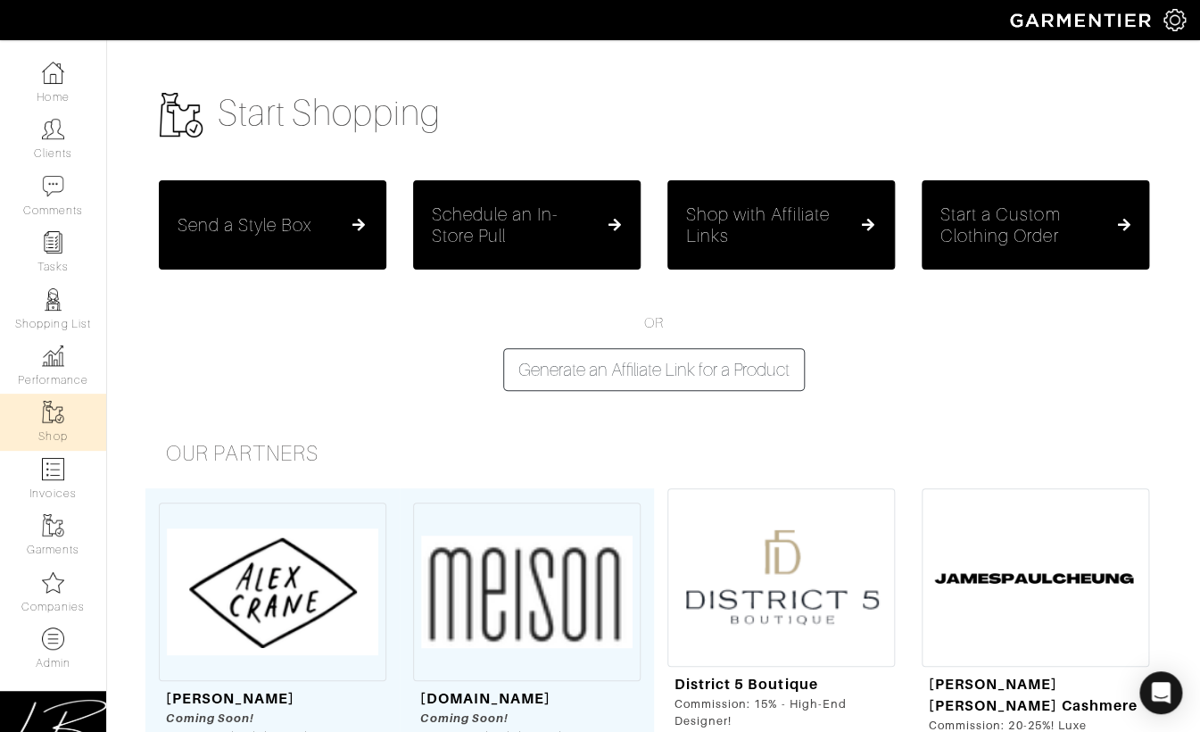
click at [373, 330] on div "OR Generate an Affiliate Link for a Product" at bounding box center [653, 351] width 1017 height 79
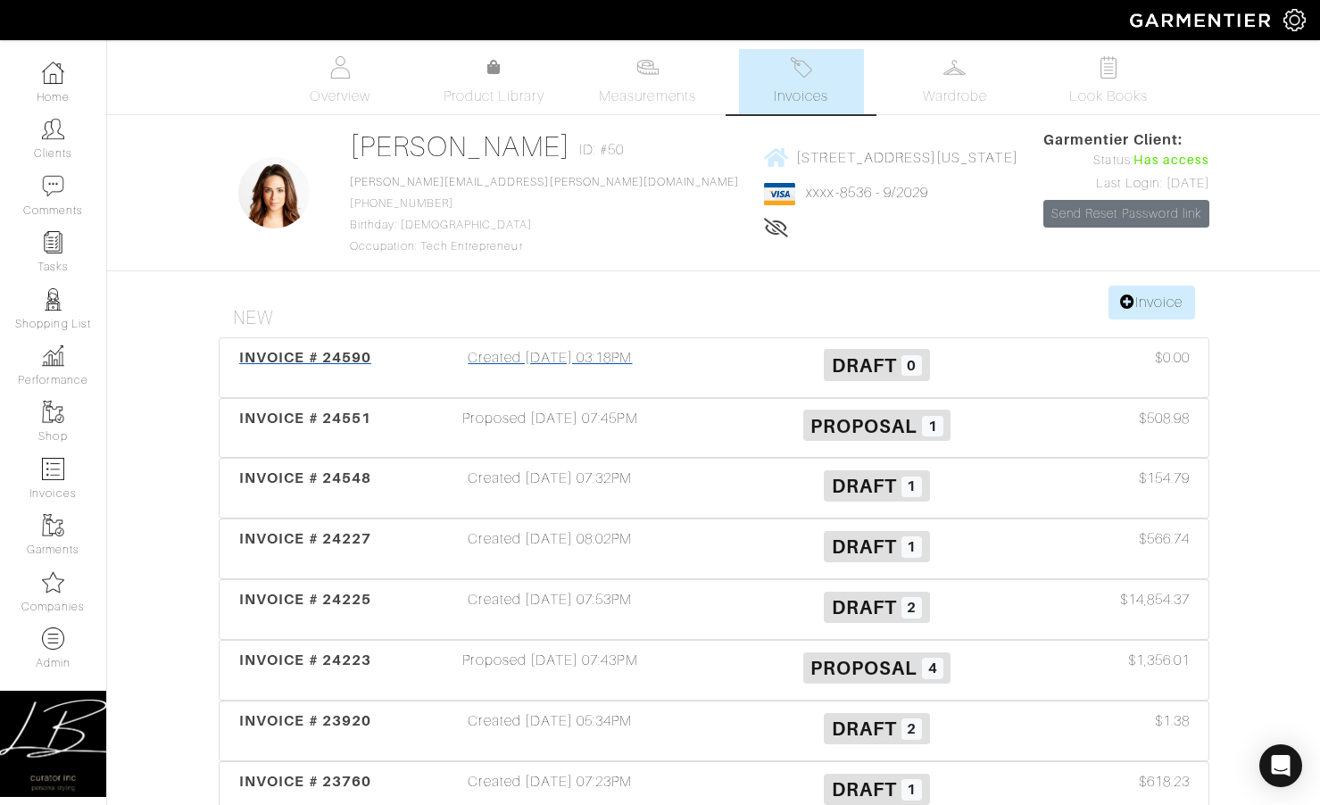
click at [494, 368] on div "Created 09/17/25 03:18PM" at bounding box center [550, 367] width 327 height 41
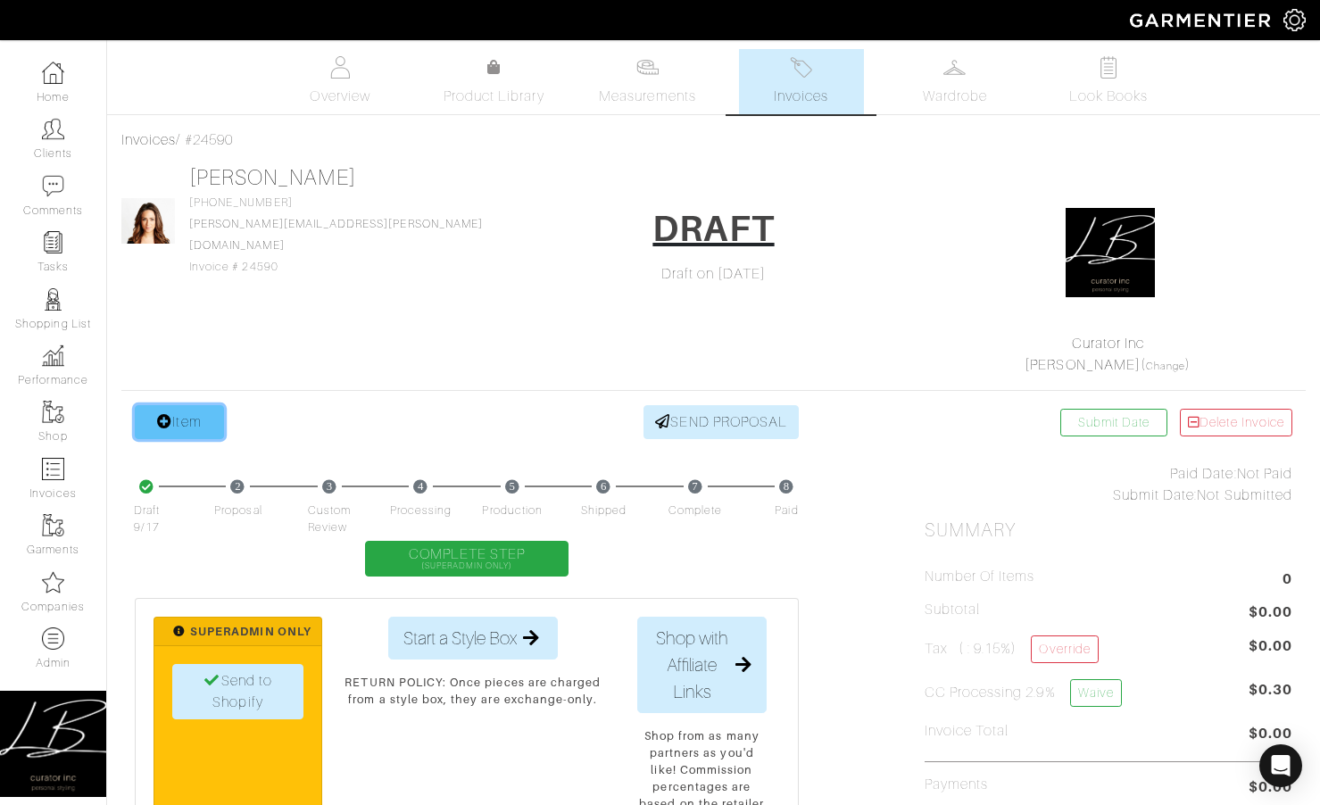
click at [183, 434] on link "Item" at bounding box center [179, 422] width 89 height 34
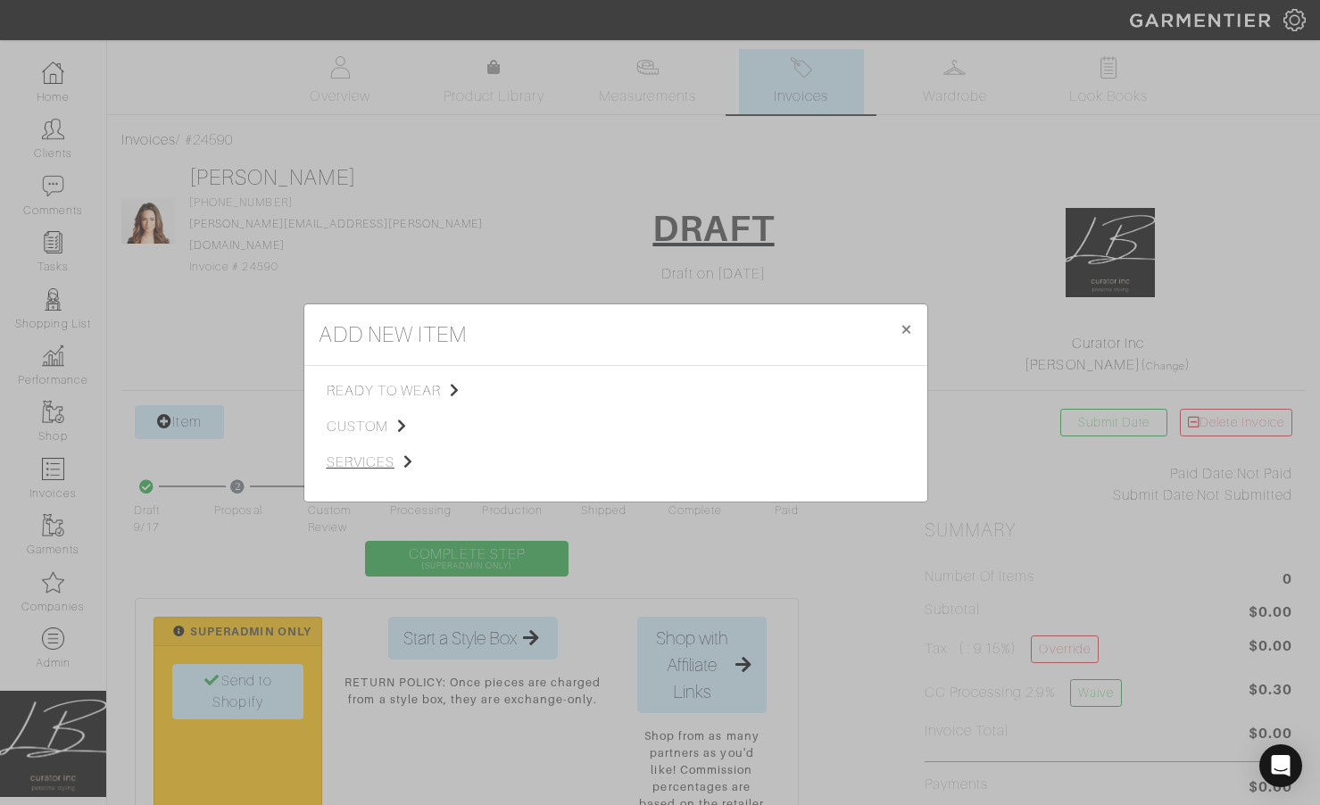
click at [362, 464] on span "services" at bounding box center [416, 462] width 179 height 21
click at [546, 384] on span "Styling Service" at bounding box center [577, 389] width 88 height 14
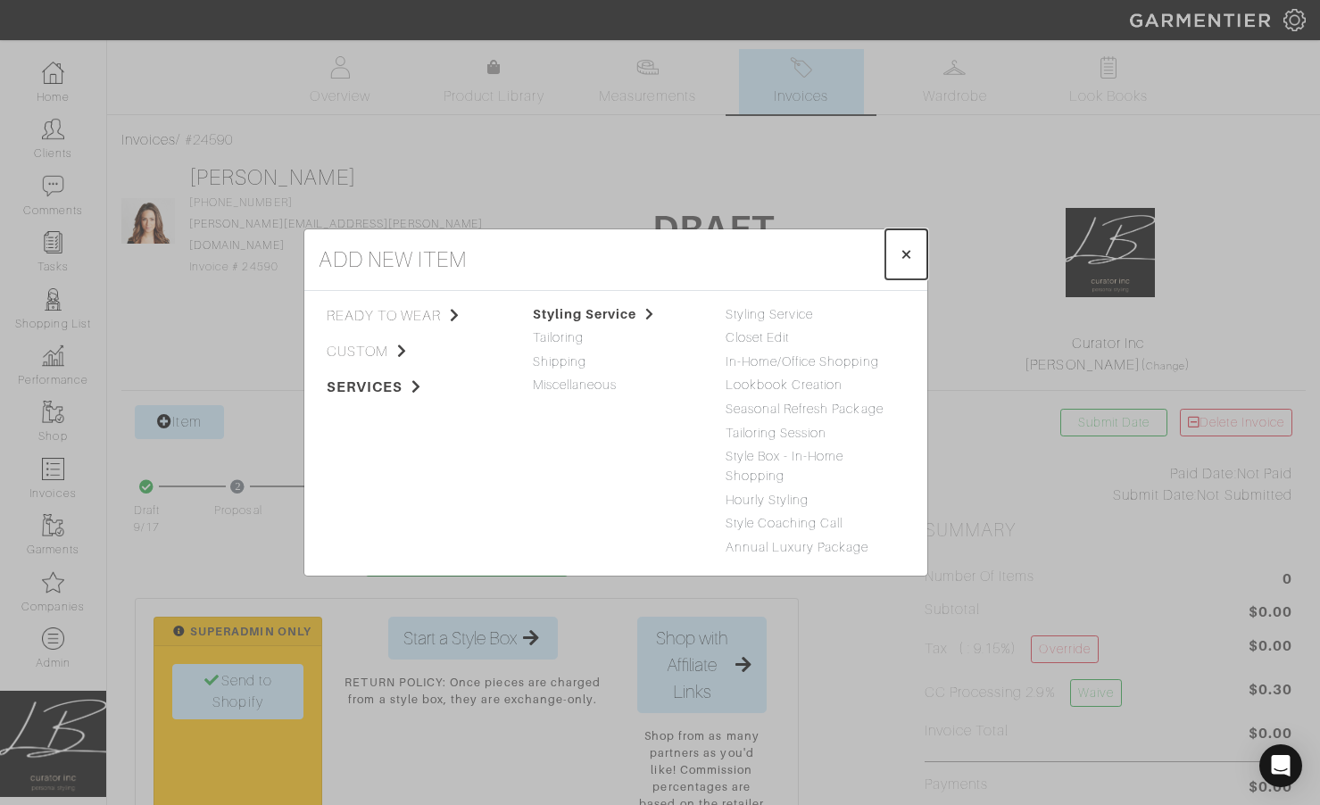
click at [899, 251] on span "×" at bounding box center [905, 254] width 13 height 24
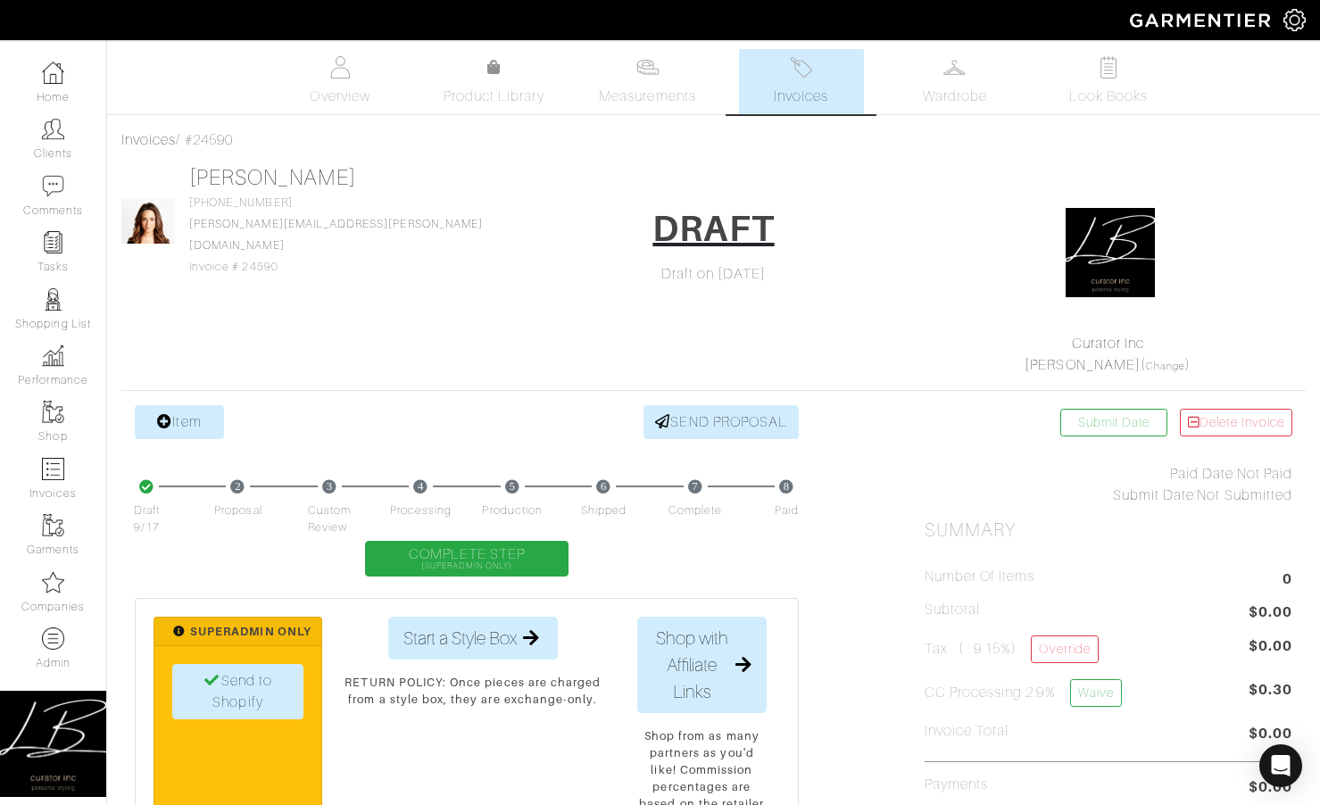
click at [348, 339] on div "Lisa Bubes 312-859-8463 lisa.bubes@gmail.com Invoice # 24590 DRAFT Draft on 09/…" at bounding box center [713, 270] width 1184 height 211
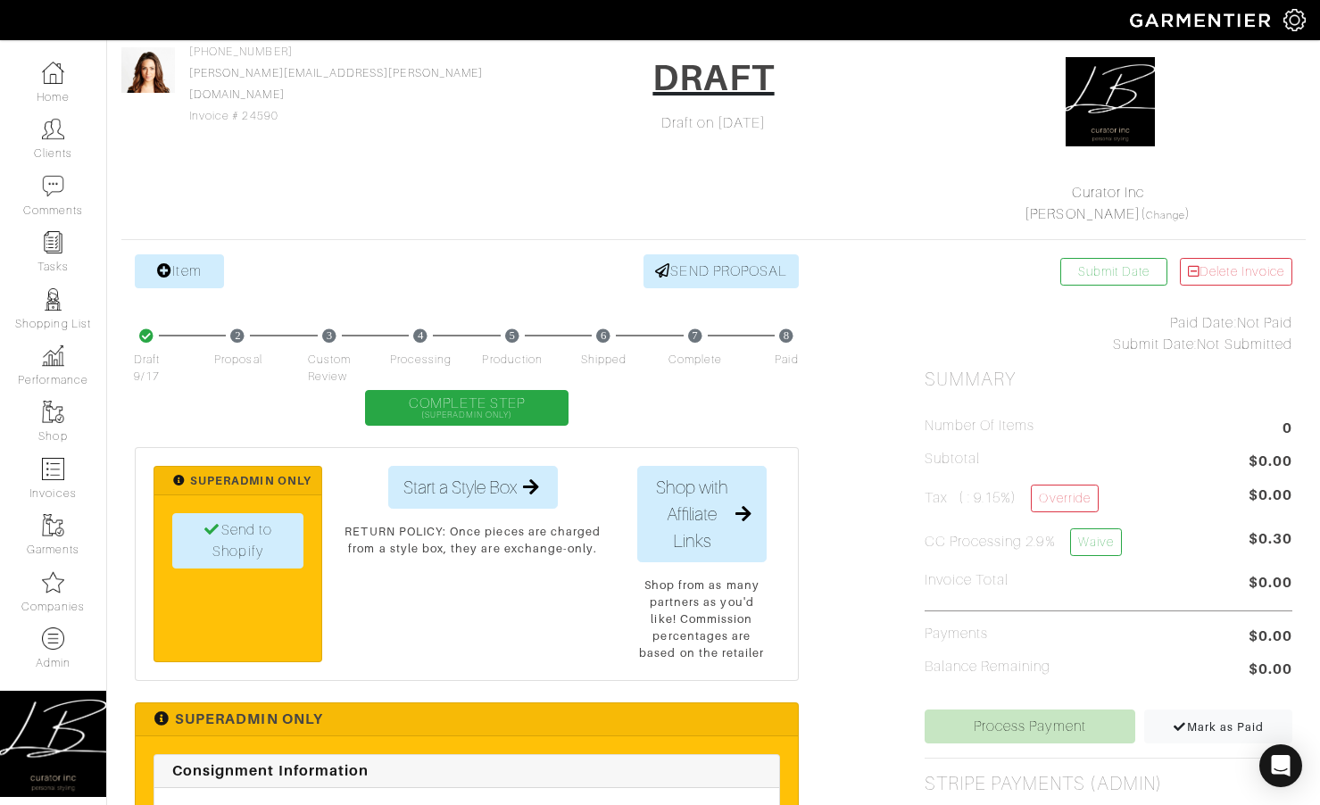
scroll to position [270, 0]
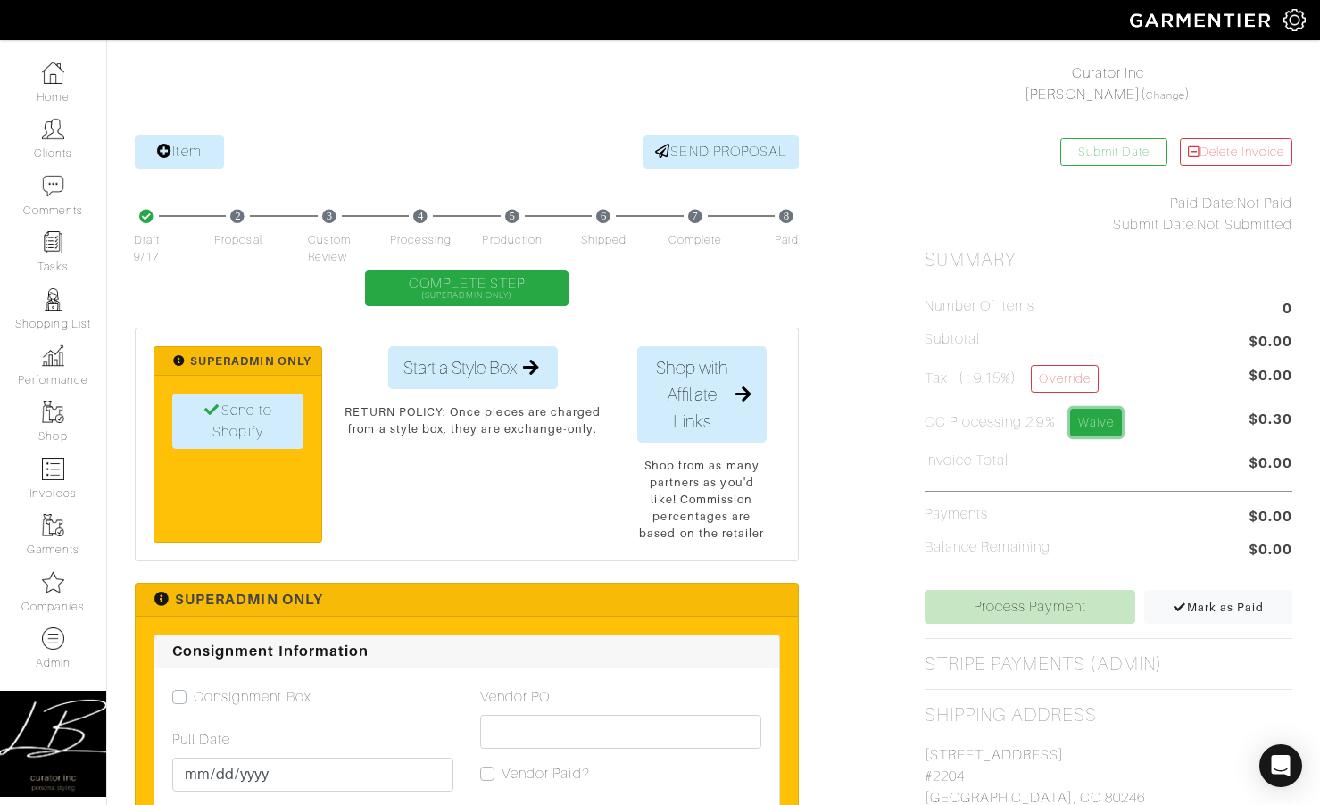
click at [1104, 428] on link "Waive" at bounding box center [1096, 423] width 52 height 28
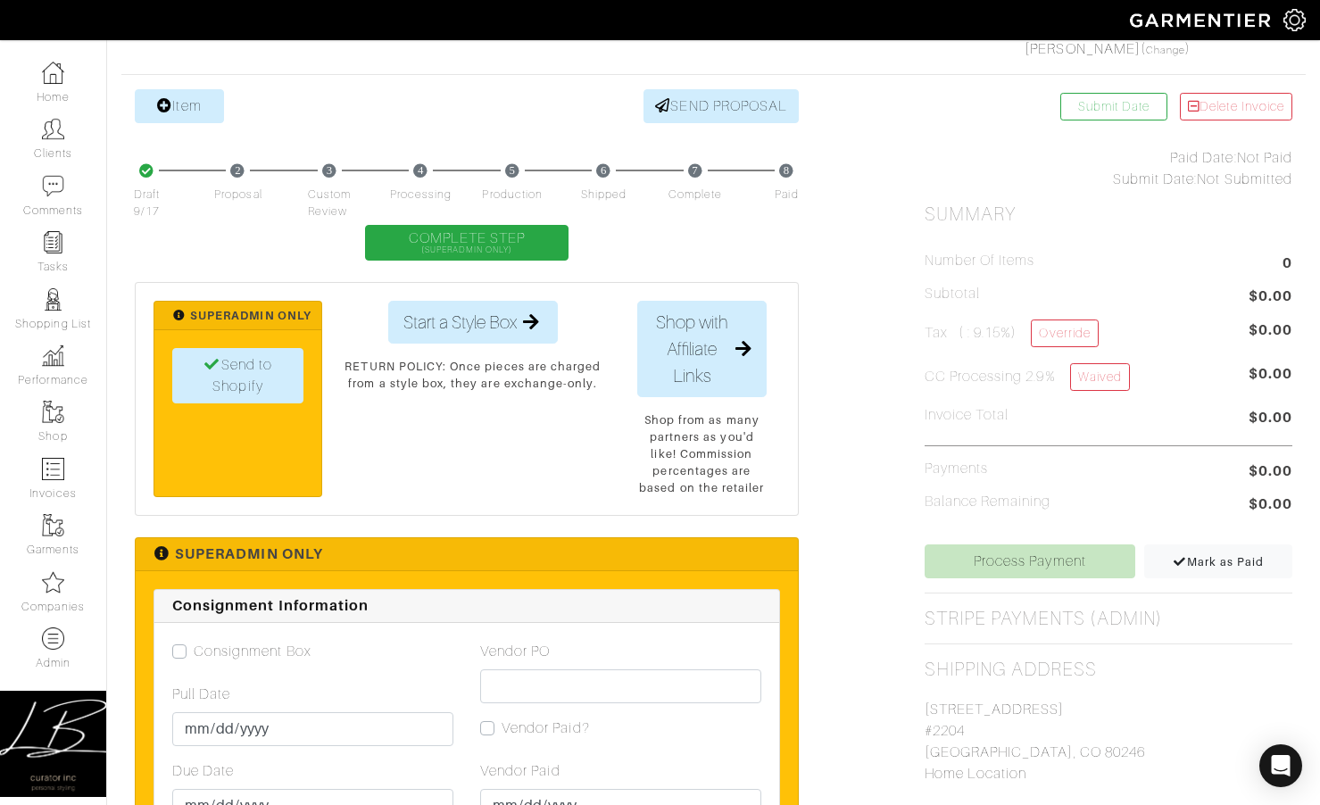
scroll to position [336, 0]
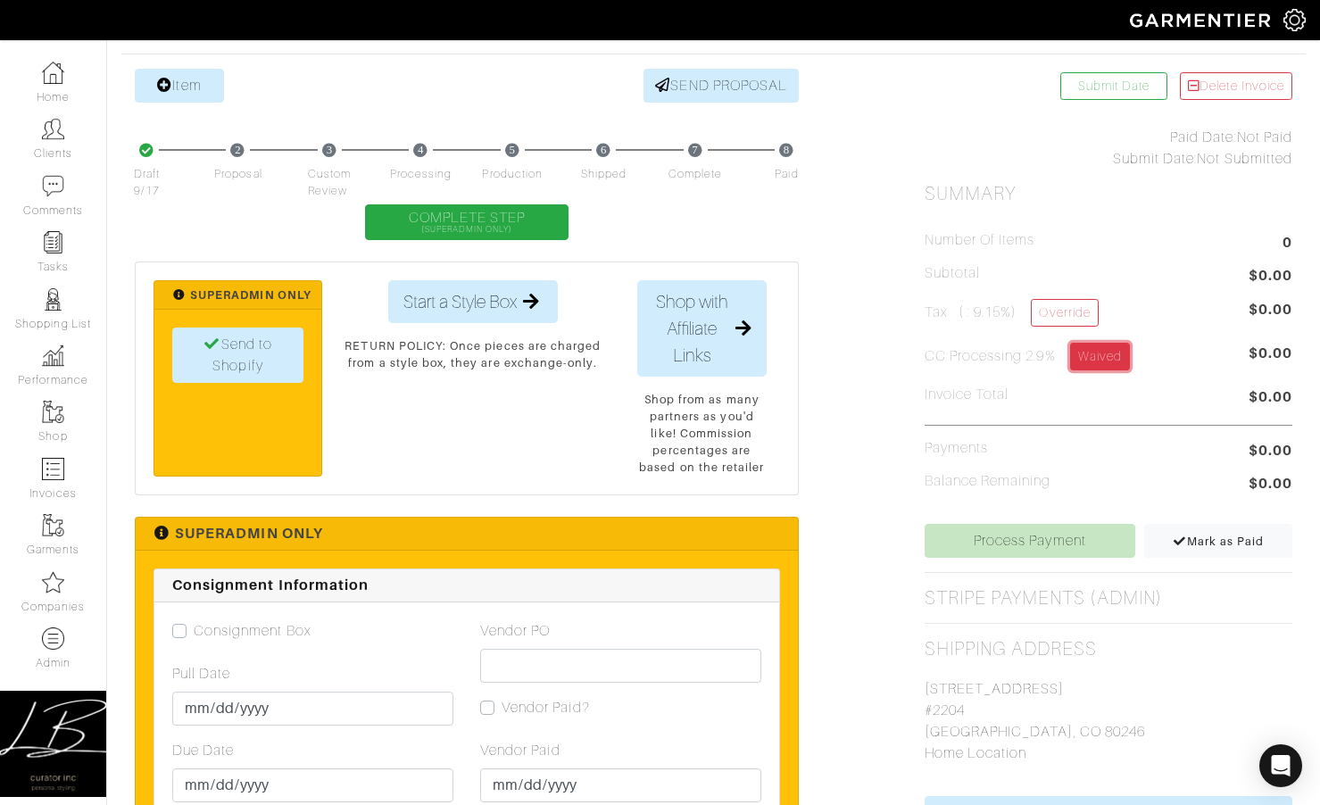
click at [1090, 356] on link "Waived" at bounding box center [1100, 357] width 60 height 28
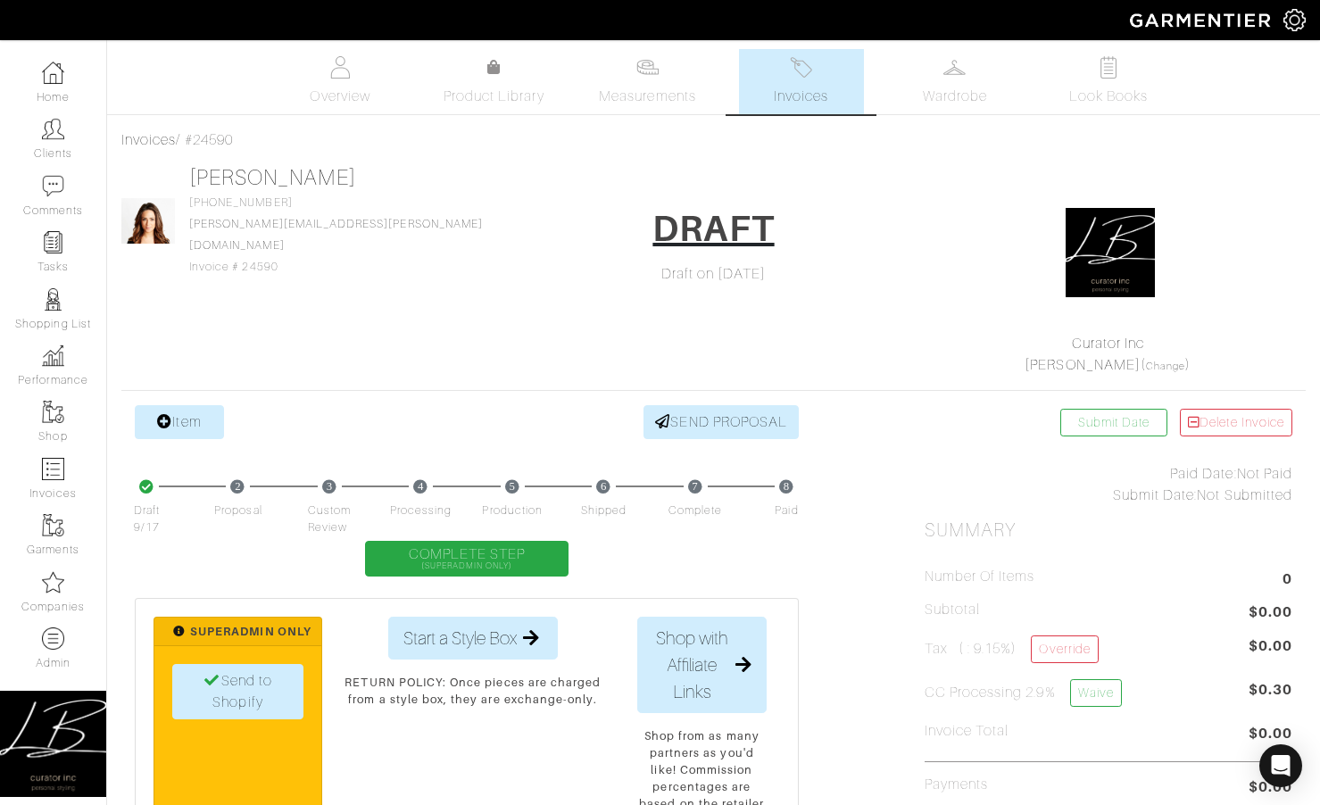
drag, startPoint x: 851, startPoint y: 481, endPoint x: 131, endPoint y: 480, distance: 720.1
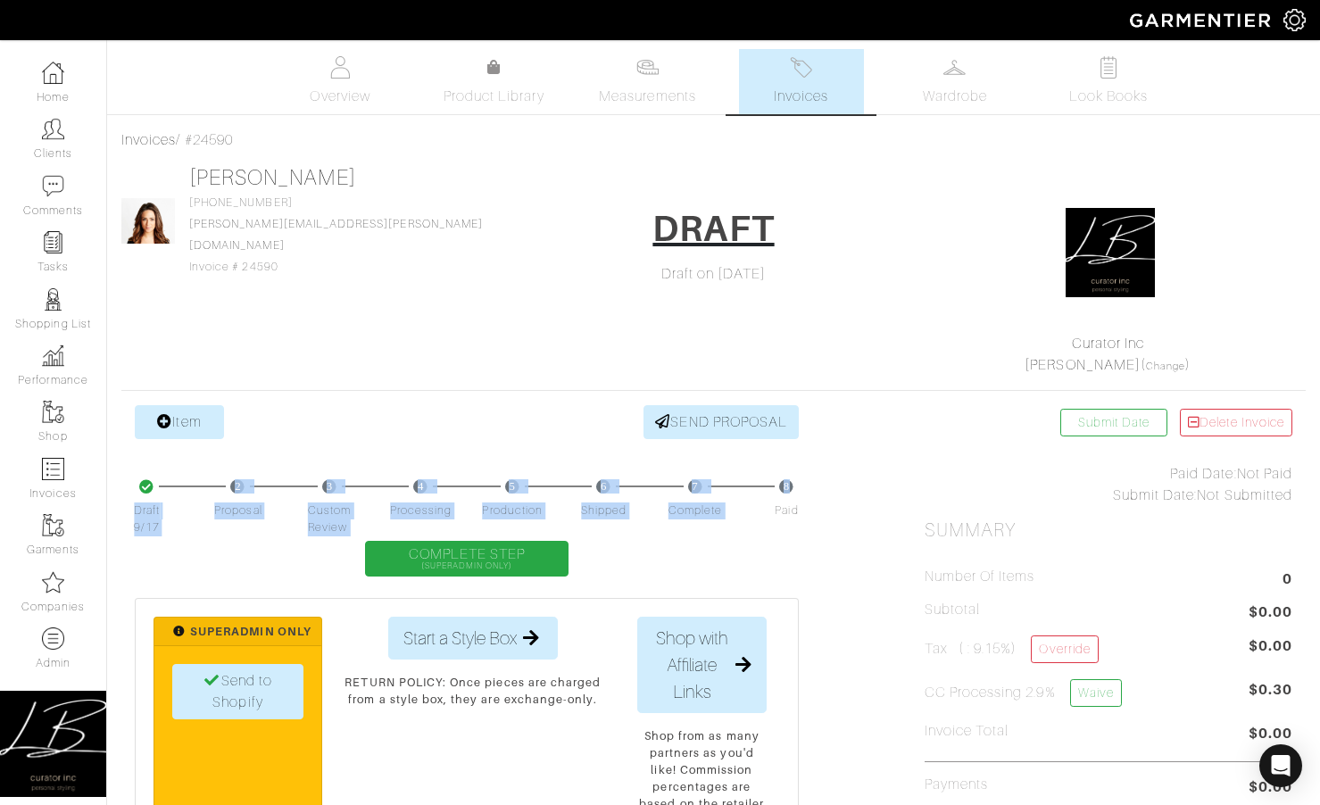
drag, startPoint x: 131, startPoint y: 480, endPoint x: 807, endPoint y: 491, distance: 675.6
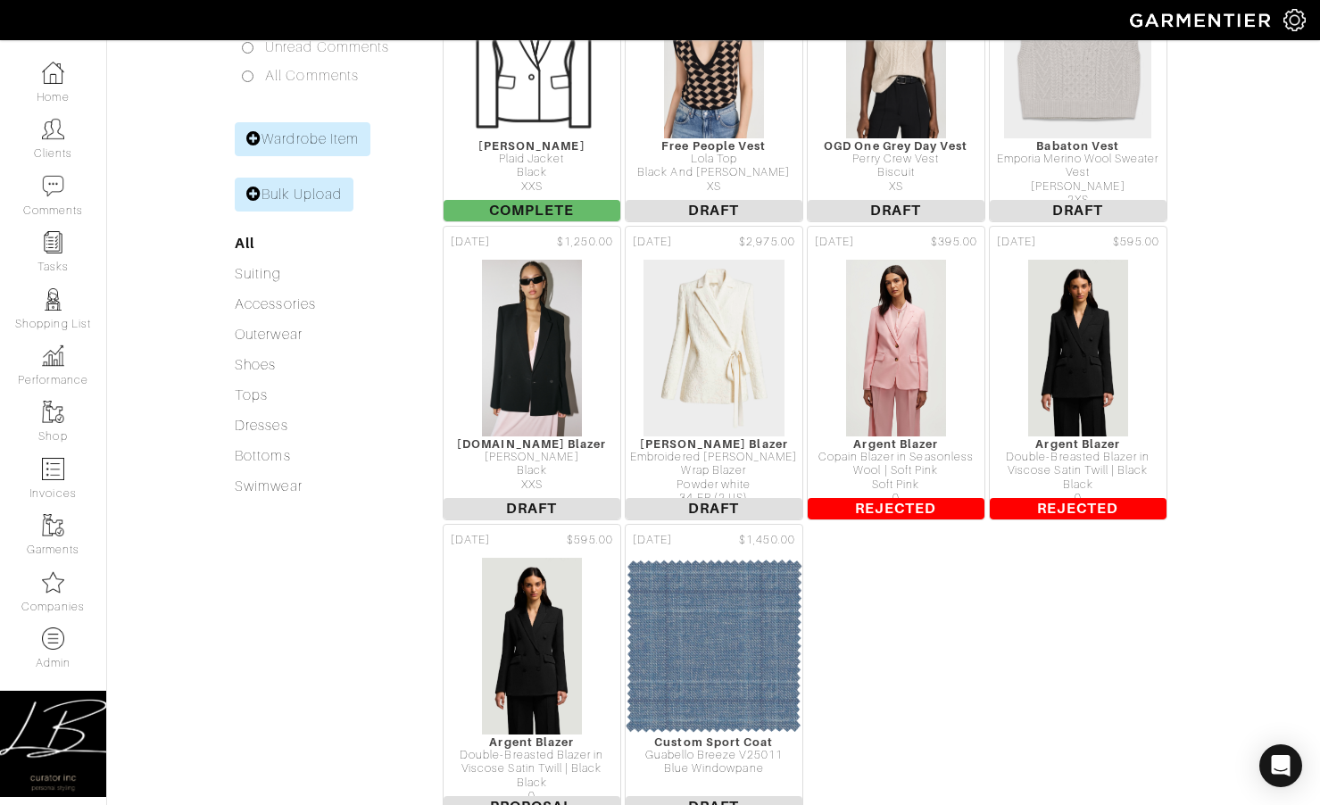
scroll to position [419, 0]
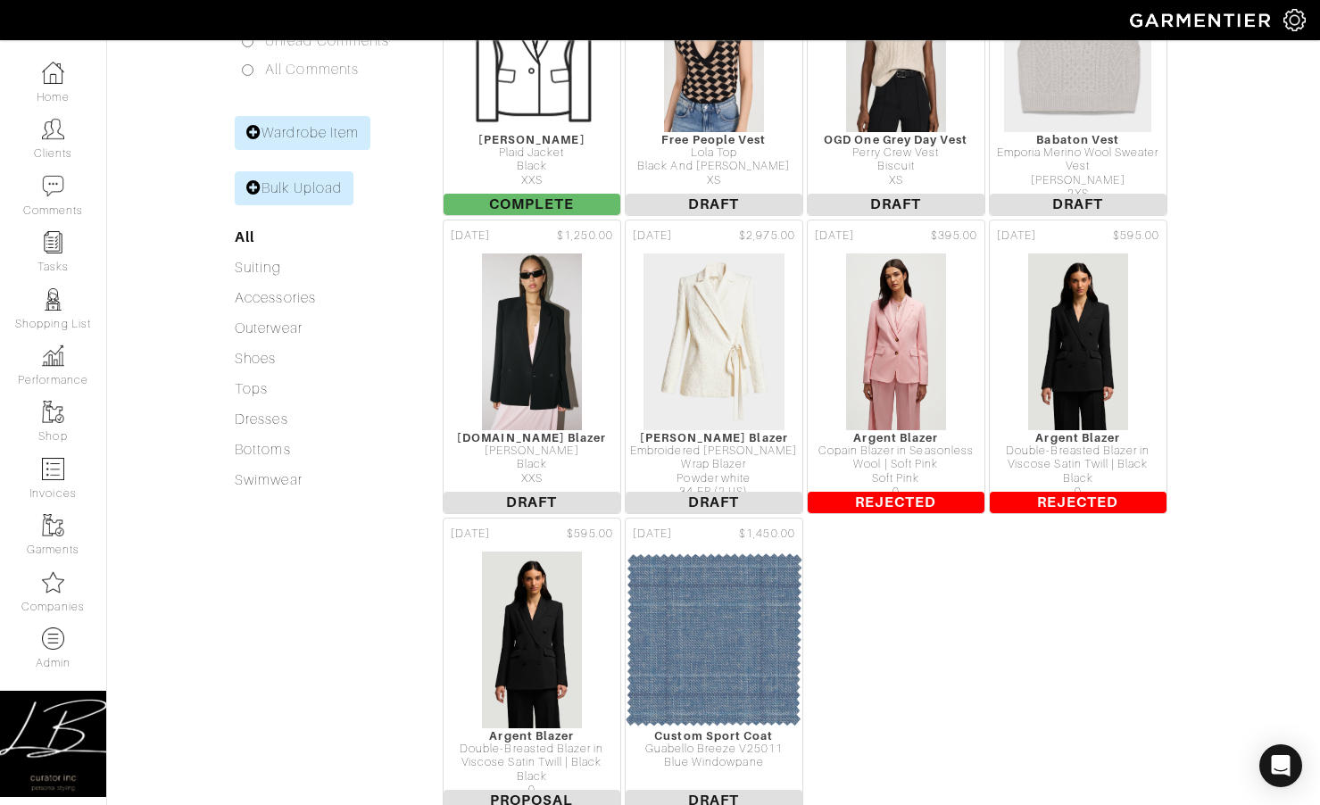
drag, startPoint x: 145, startPoint y: 193, endPoint x: 147, endPoint y: 203, distance: 11.0
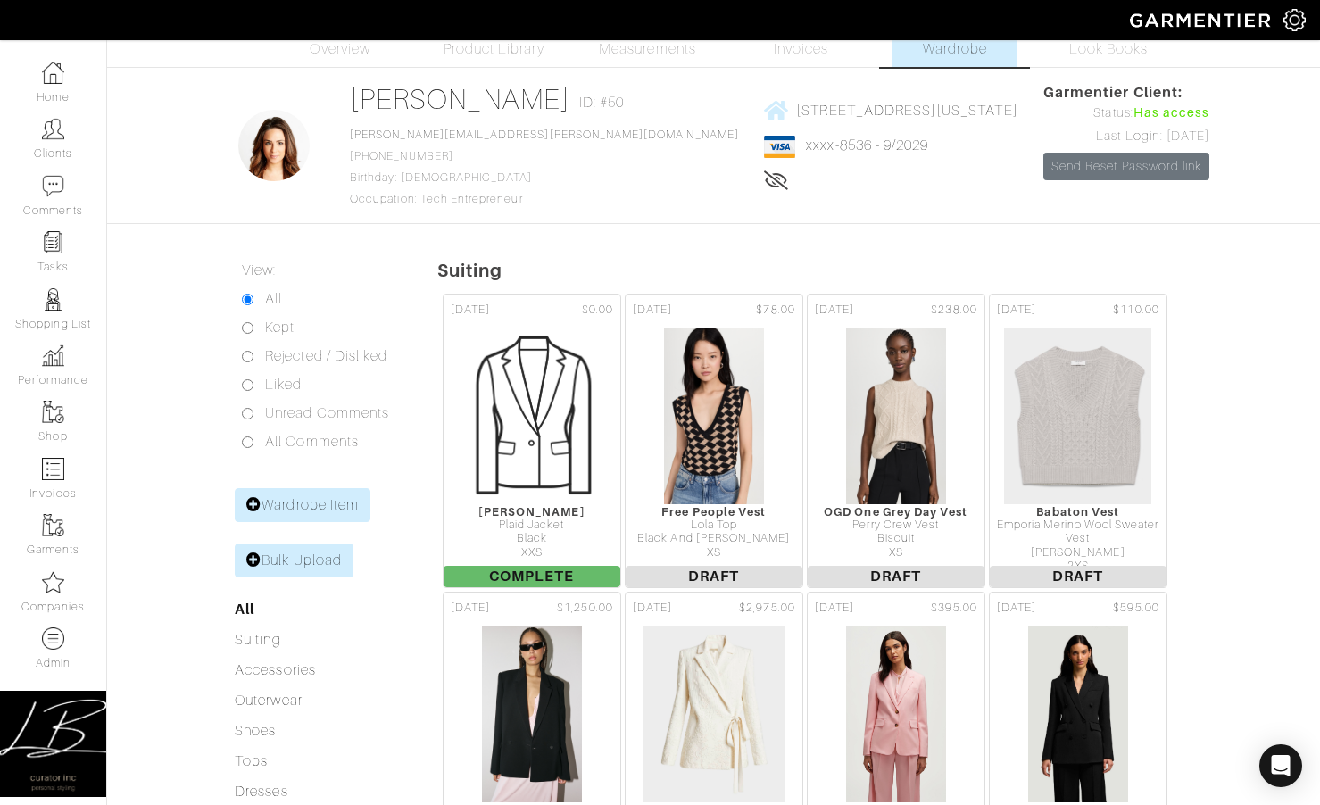
scroll to position [0, 0]
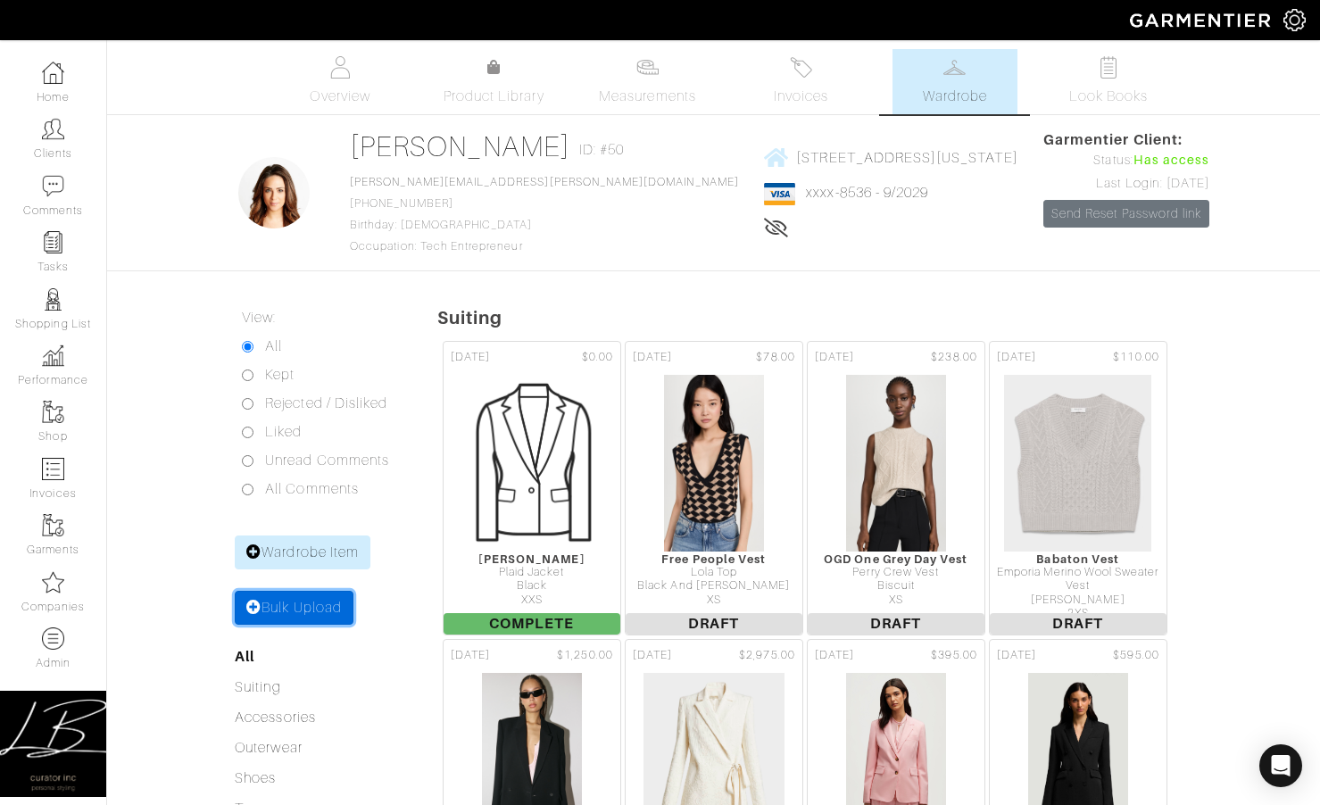
click at [300, 609] on link "Bulk Upload" at bounding box center [294, 608] width 119 height 34
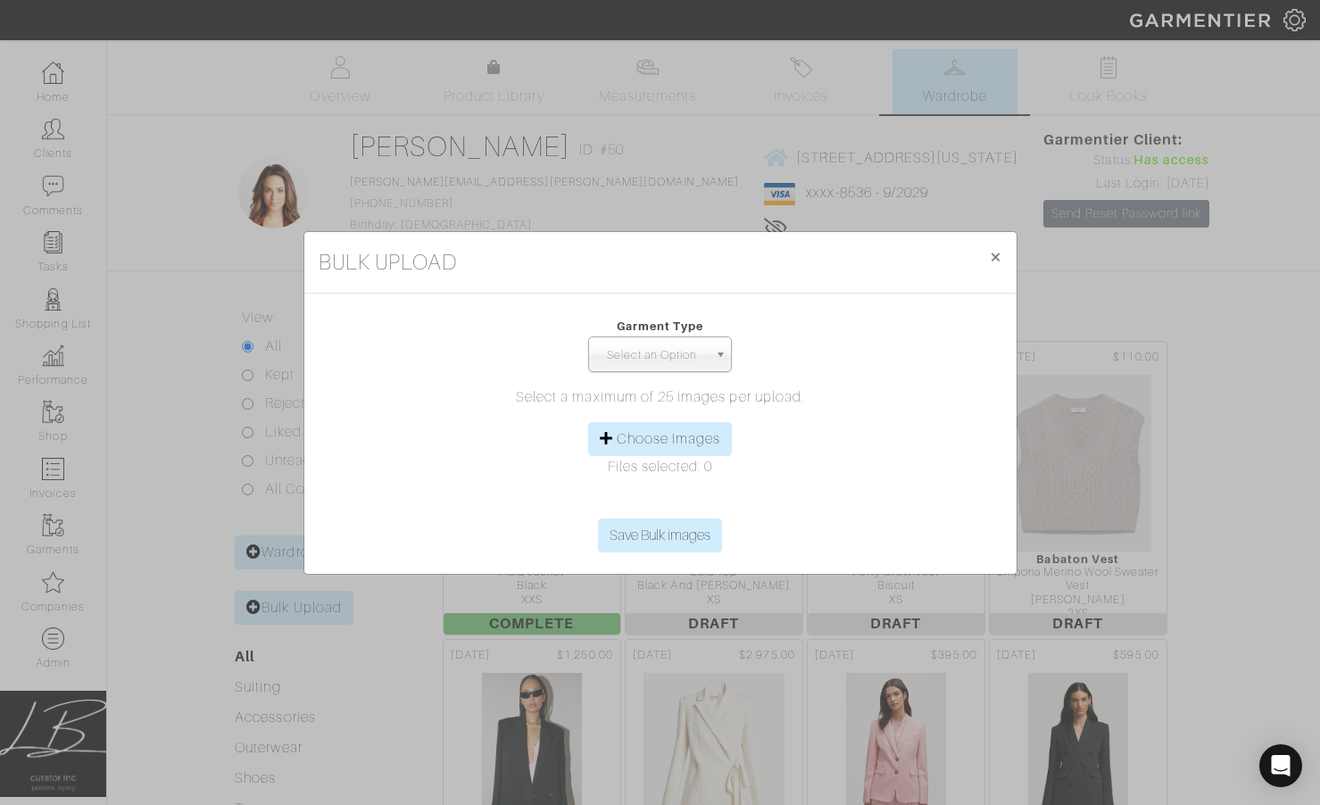
click at [672, 349] on span "Select an Option" at bounding box center [652, 355] width 112 height 36
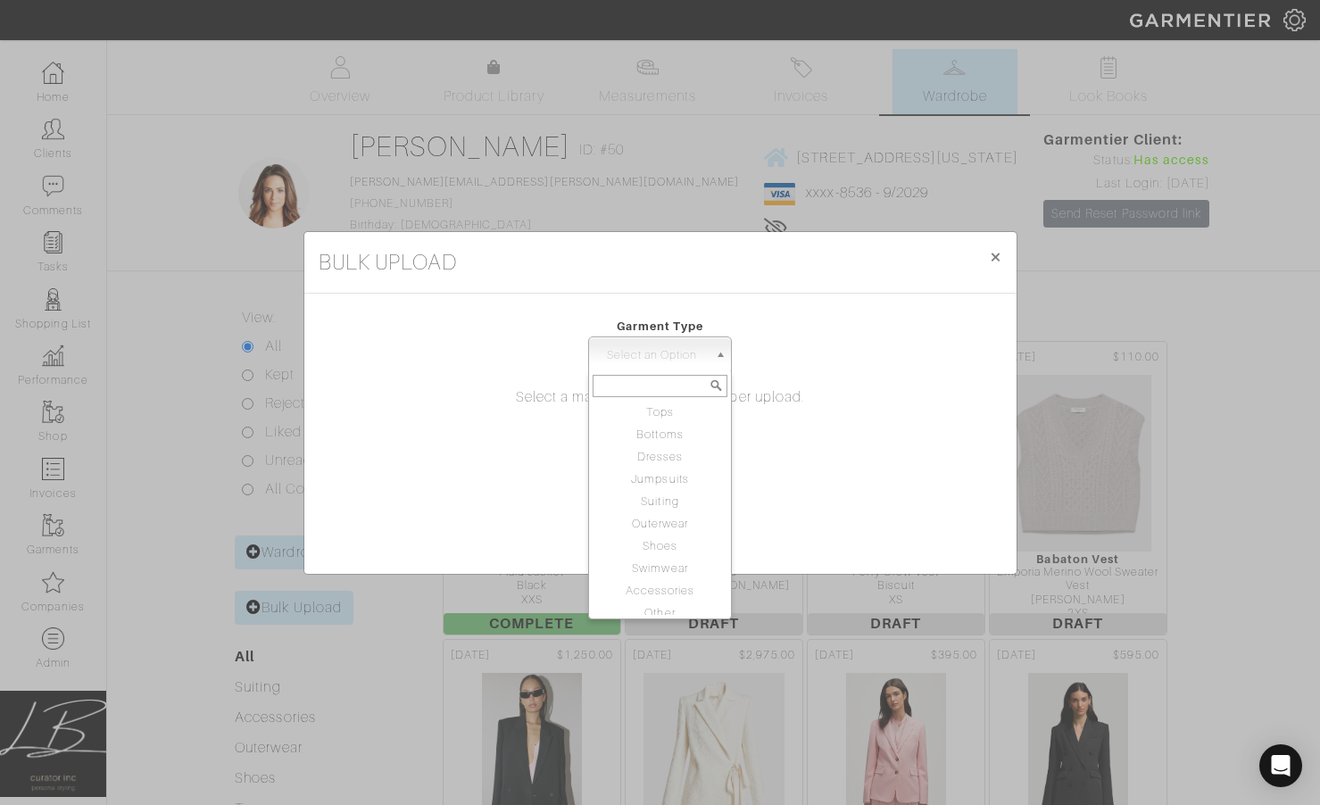
click at [438, 378] on form "Garment Type Tops Bottoms Dresses Jumpsuits Suiting Outerwear Shoes Swimwear Ac…" at bounding box center [661, 434] width 684 height 252
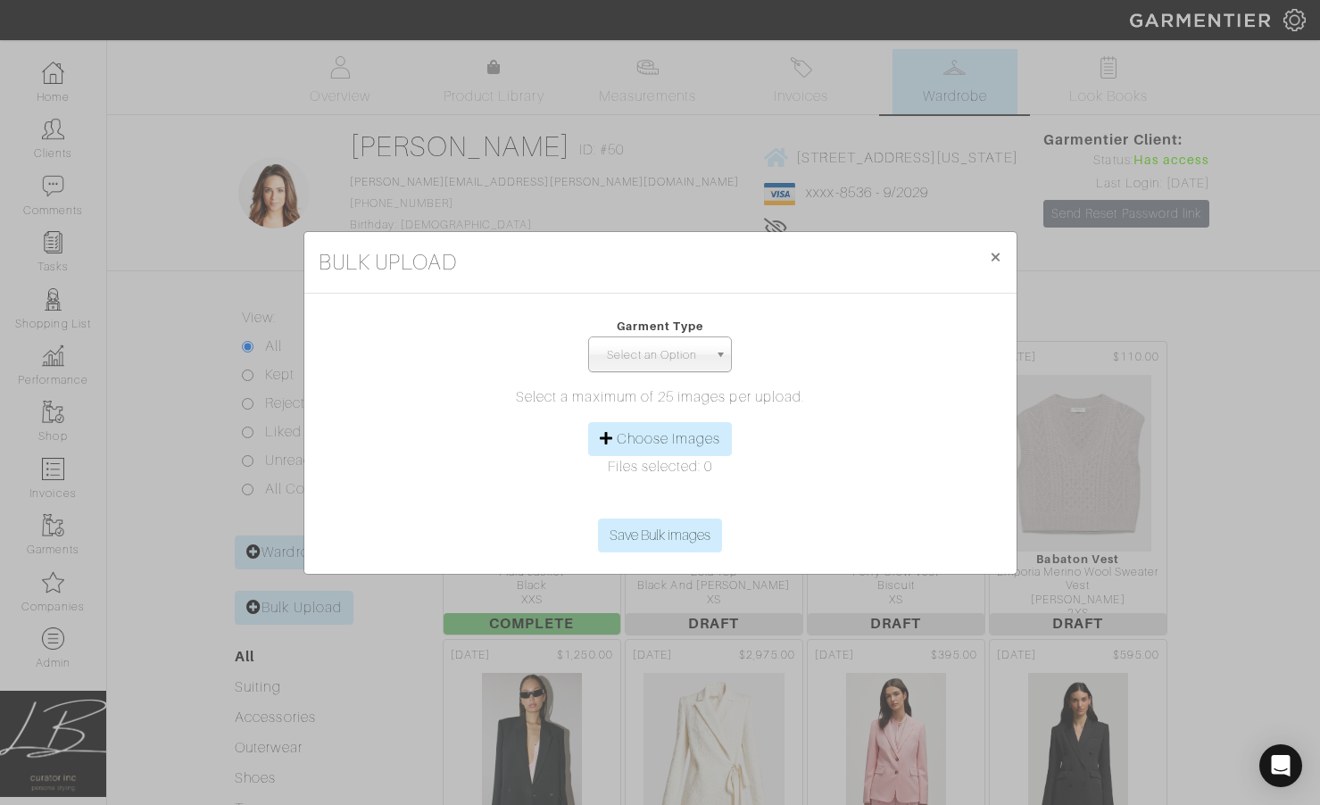
click at [677, 352] on span "Select an Option" at bounding box center [652, 355] width 112 height 36
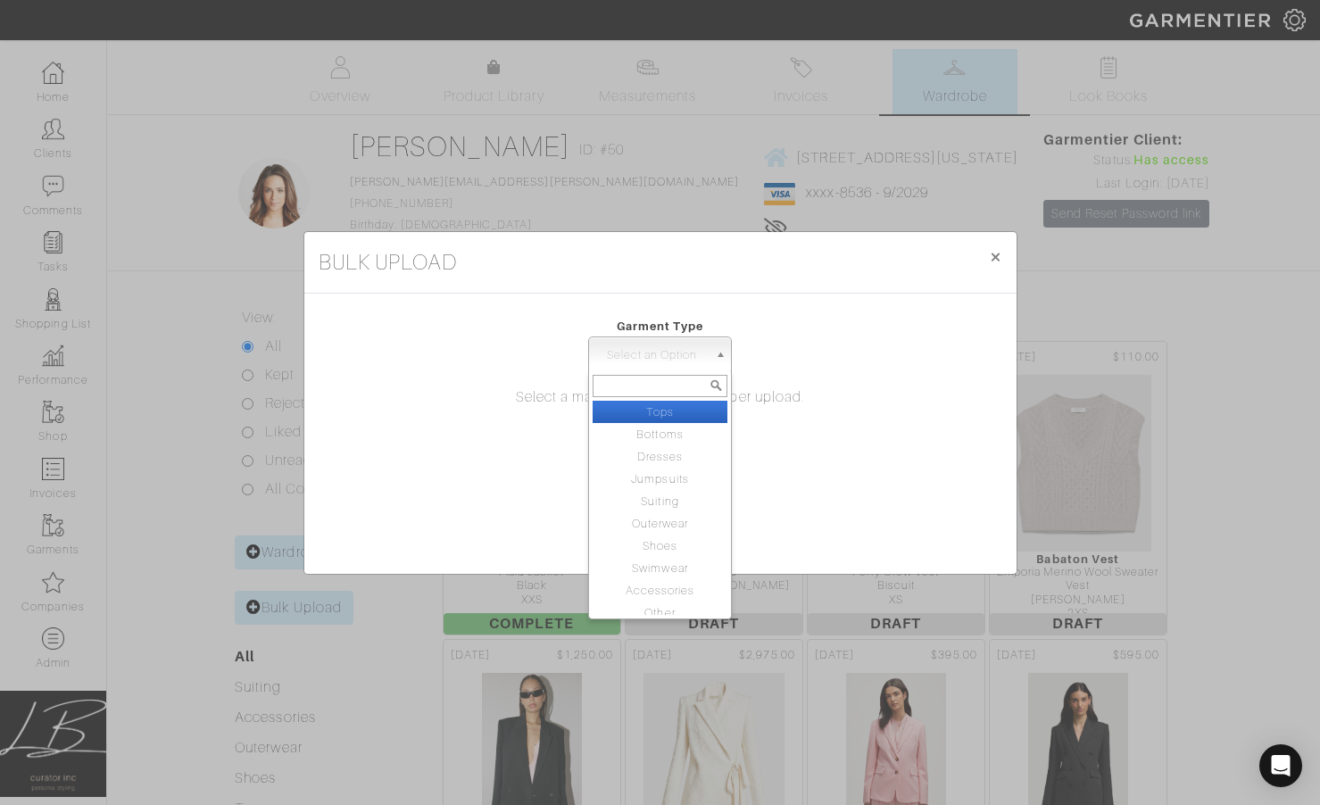
click at [636, 411] on li "Tops" at bounding box center [661, 412] width 136 height 22
select select "1"
click at [676, 355] on span "Tops" at bounding box center [652, 355] width 112 height 36
click at [998, 264] on span "×" at bounding box center [995, 257] width 13 height 24
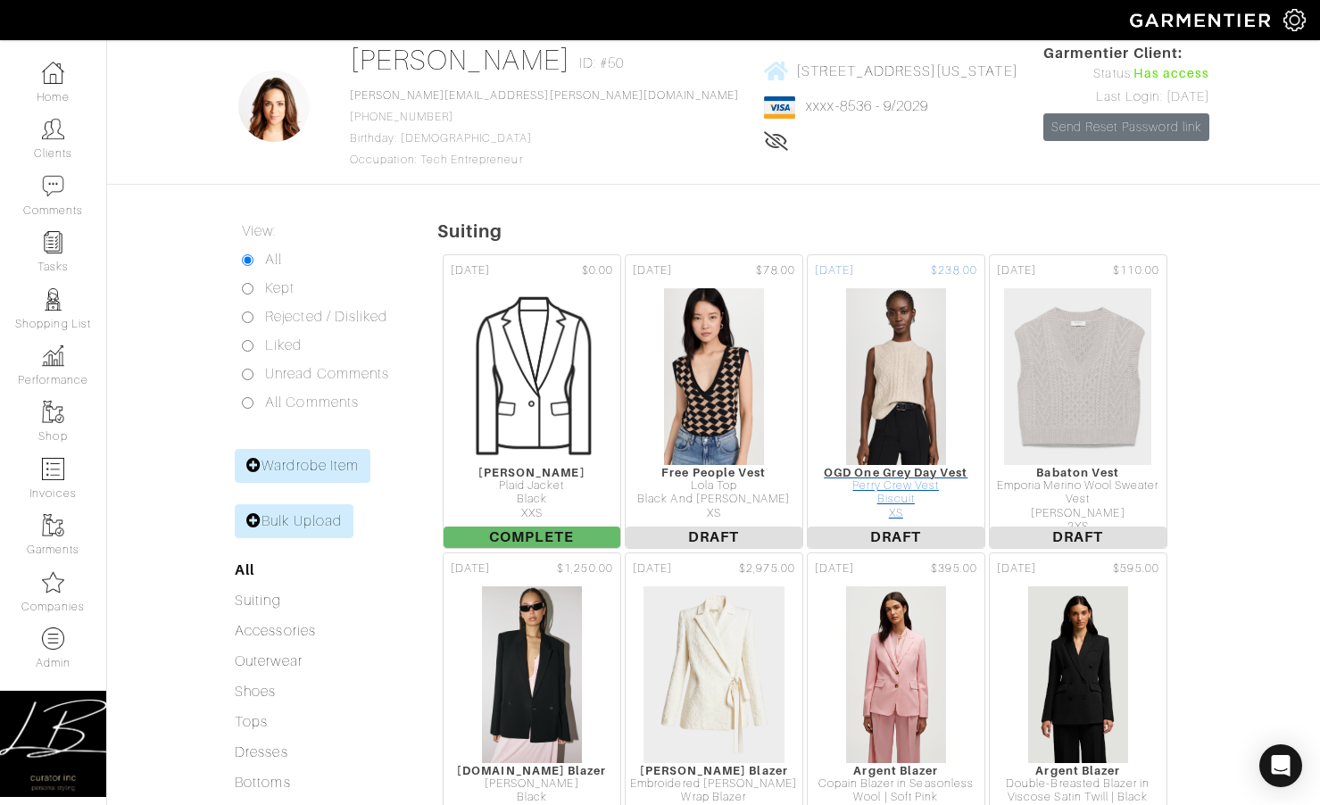
scroll to position [79, 0]
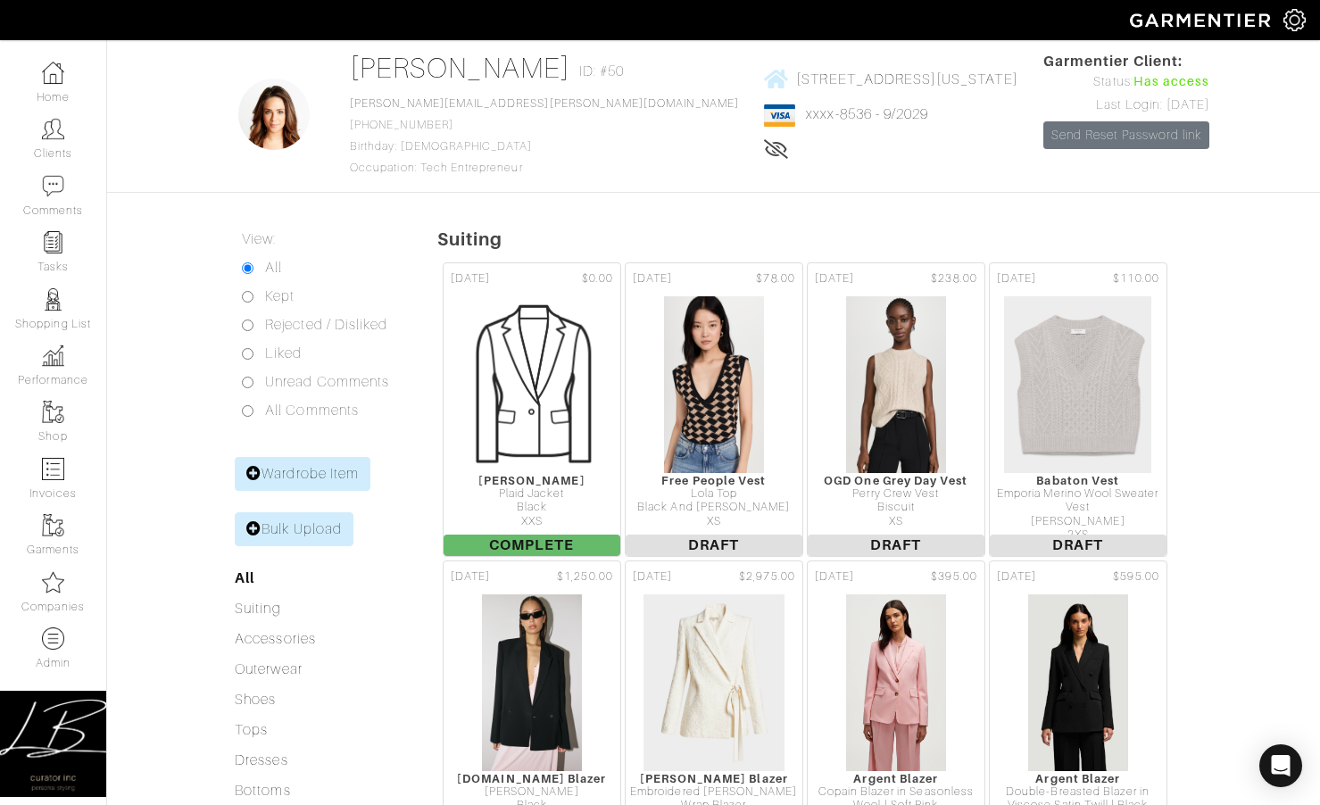
click at [249, 296] on input "Kept" at bounding box center [248, 297] width 12 height 12
radio input "true"
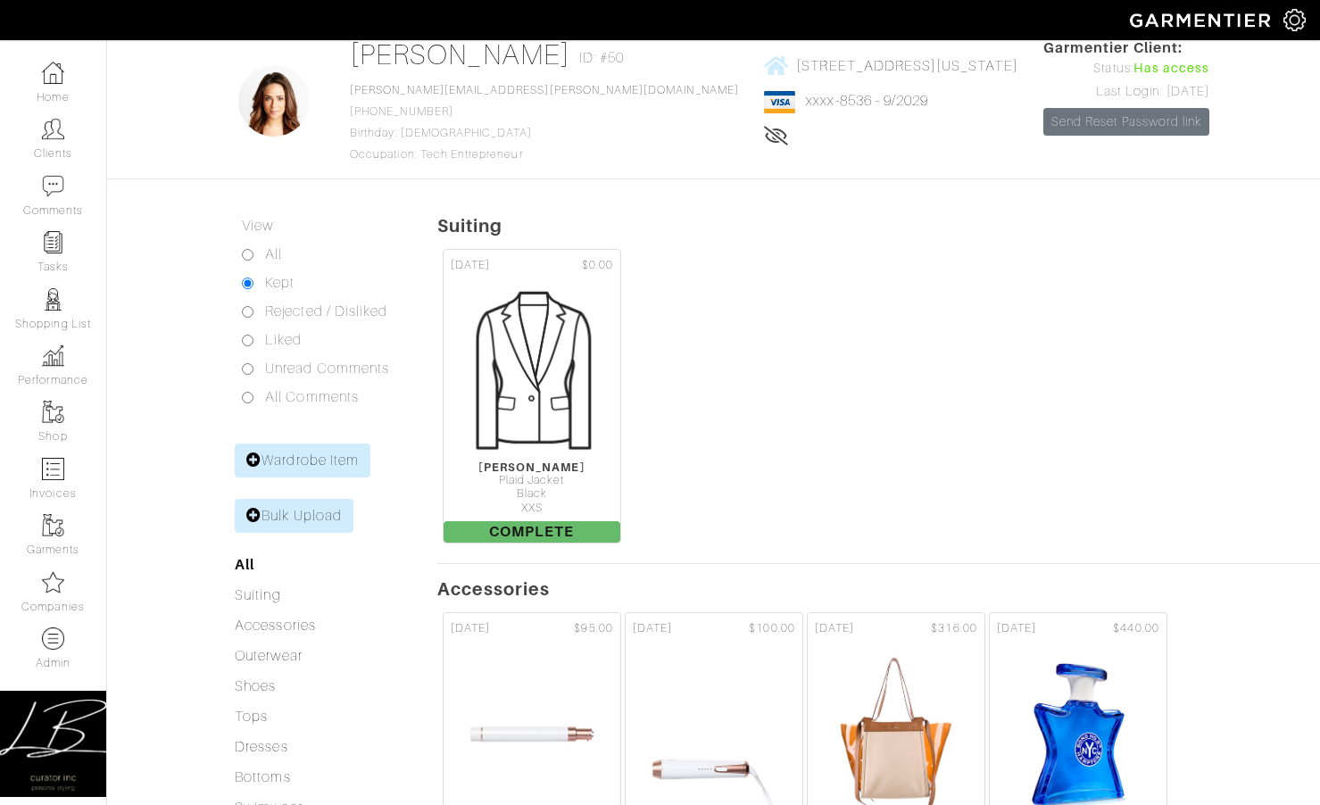
scroll to position [91, 0]
drag, startPoint x: 800, startPoint y: 307, endPoint x: 790, endPoint y: 313, distance: 11.6
click at [800, 307] on div "[DATE] $0.00 [PERSON_NAME] Plaid Jacket Black XXS Complete" at bounding box center [878, 397] width 883 height 305
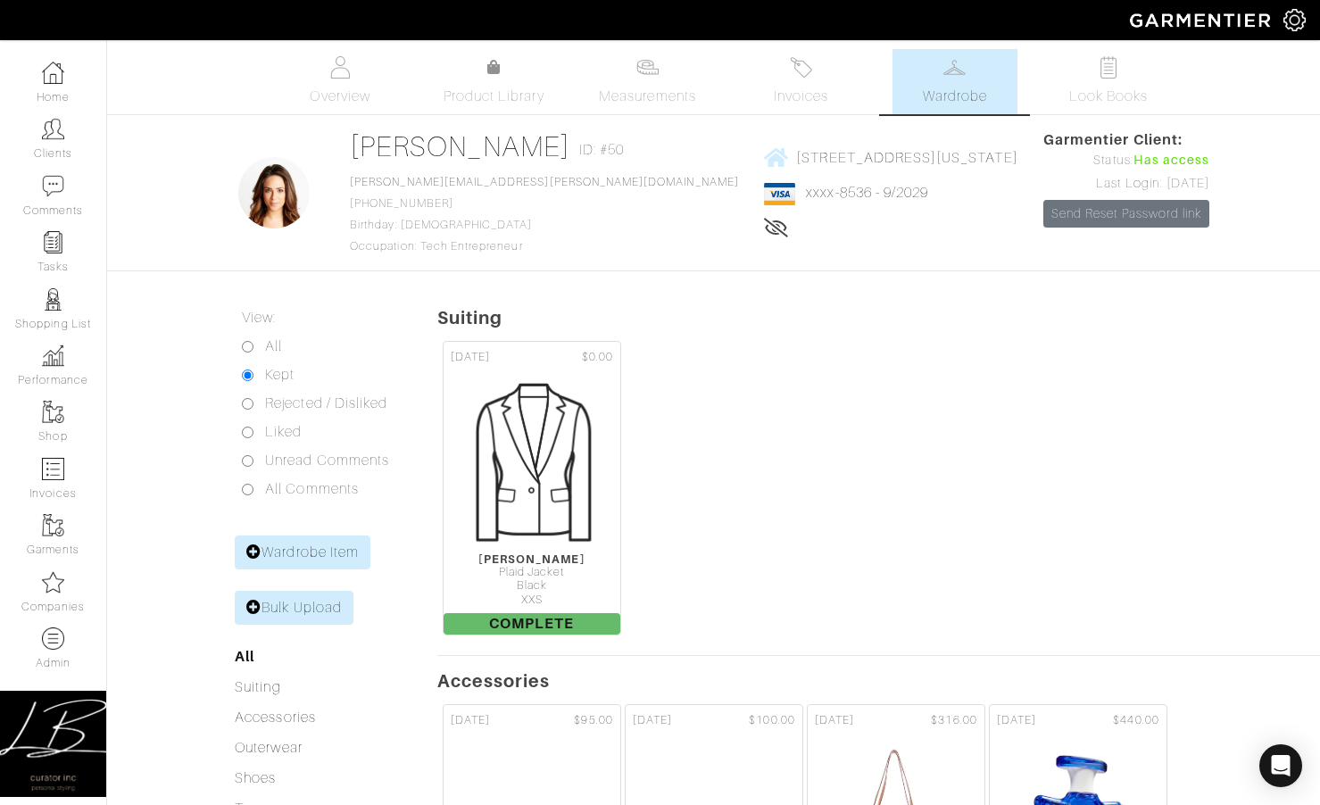
drag, startPoint x: 1197, startPoint y: 133, endPoint x: 1050, endPoint y: 139, distance: 146.5
click at [1050, 139] on span "Garmentier Client:" at bounding box center [1126, 139] width 166 height 21
click at [1050, 138] on span "Garmentier Client:" at bounding box center [1126, 139] width 166 height 21
click at [1206, 138] on span "Garmentier Client:" at bounding box center [1126, 139] width 166 height 21
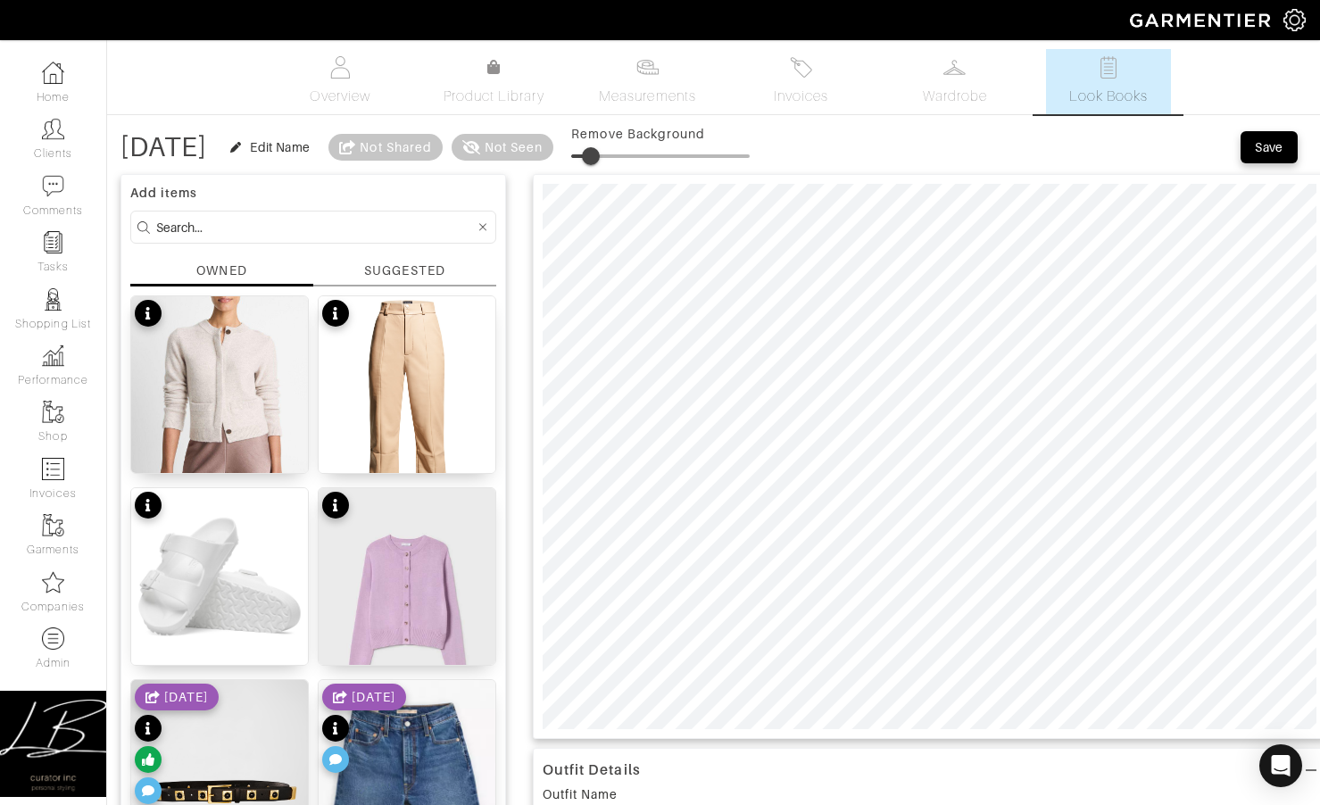
drag, startPoint x: 593, startPoint y: 151, endPoint x: 609, endPoint y: 149, distance: 16.2
click at [600, 149] on span at bounding box center [591, 156] width 18 height 18
type input "10"
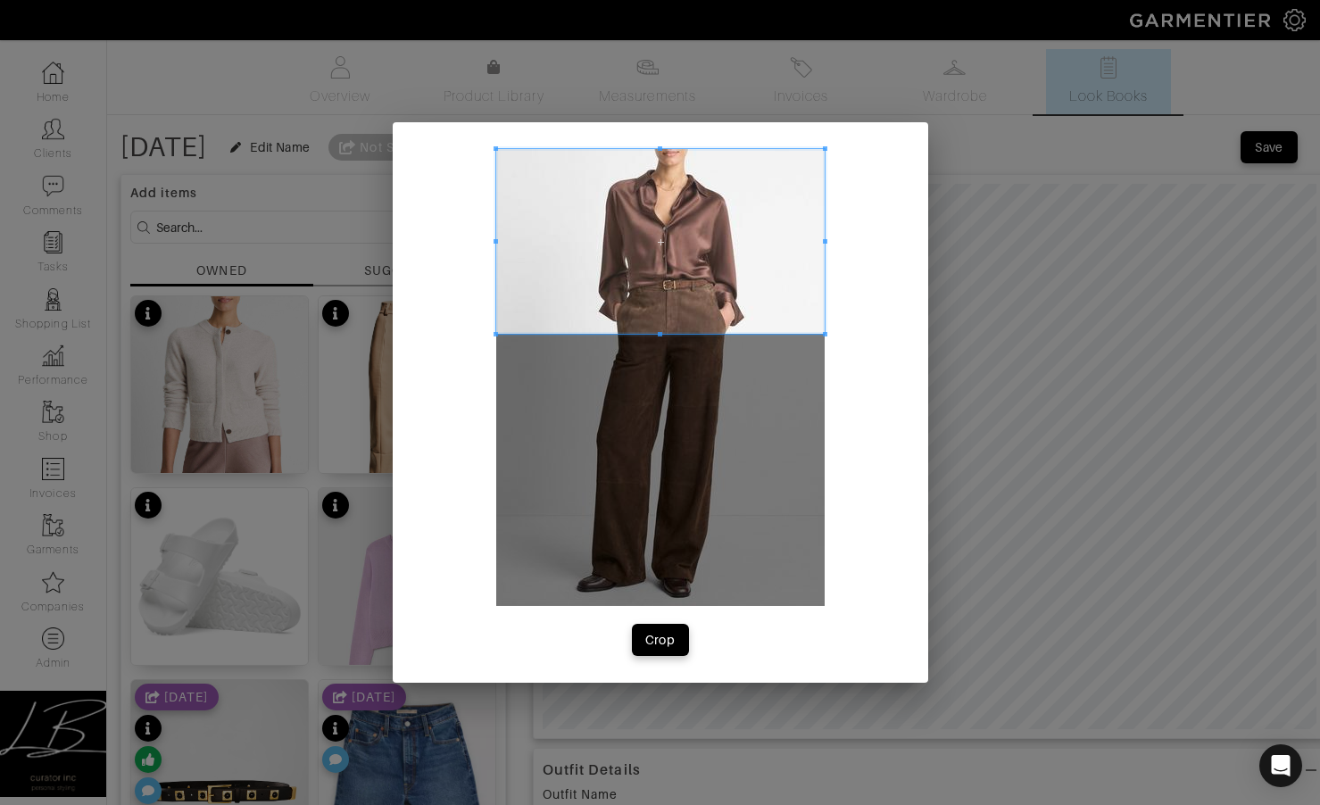
click at [700, 287] on span at bounding box center [660, 241] width 328 height 185
click at [655, 314] on span at bounding box center [660, 314] width 328 height 4
click at [663, 642] on div "Crop" at bounding box center [660, 640] width 30 height 18
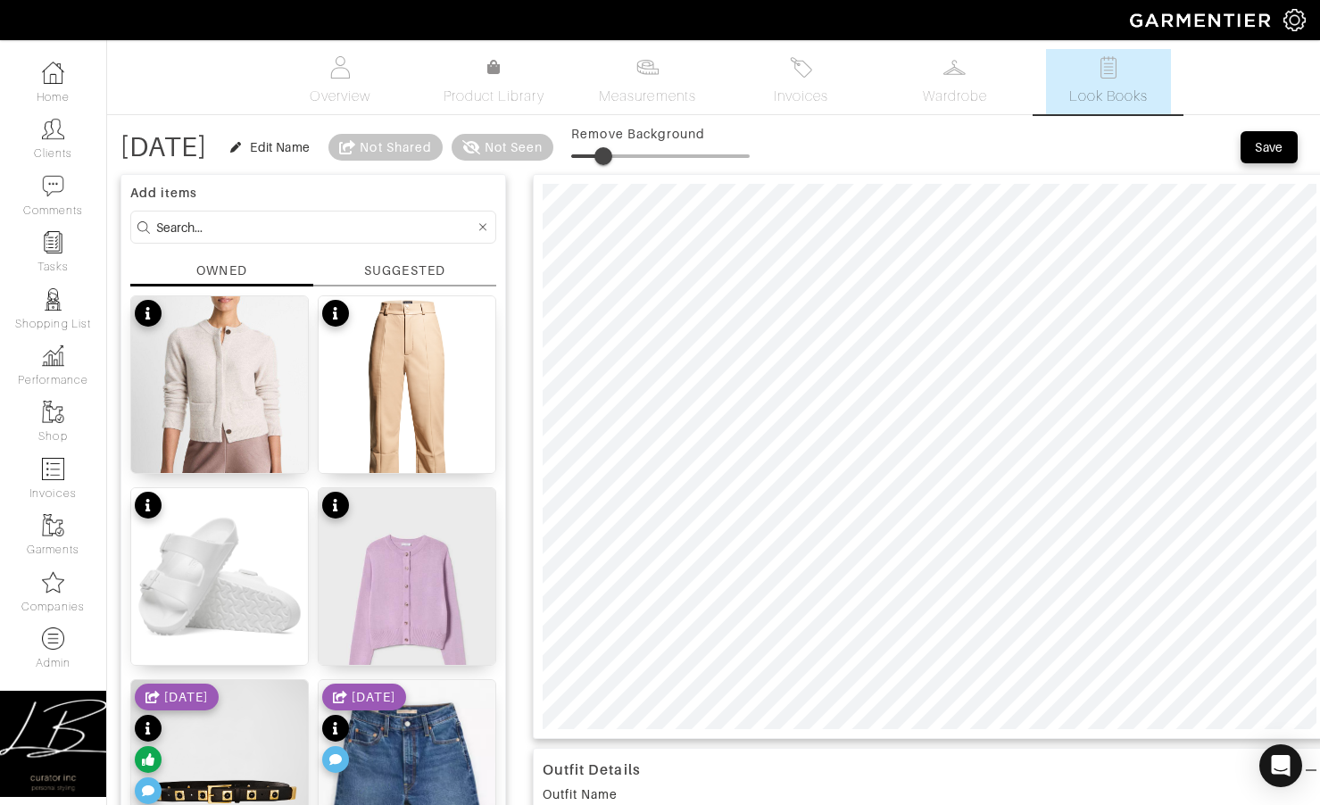
drag, startPoint x: 599, startPoint y: 154, endPoint x: 623, endPoint y: 151, distance: 24.4
click at [612, 151] on span at bounding box center [603, 156] width 18 height 18
click at [609, 150] on span at bounding box center [600, 156] width 18 height 18
click at [619, 148] on span at bounding box center [610, 156] width 18 height 18
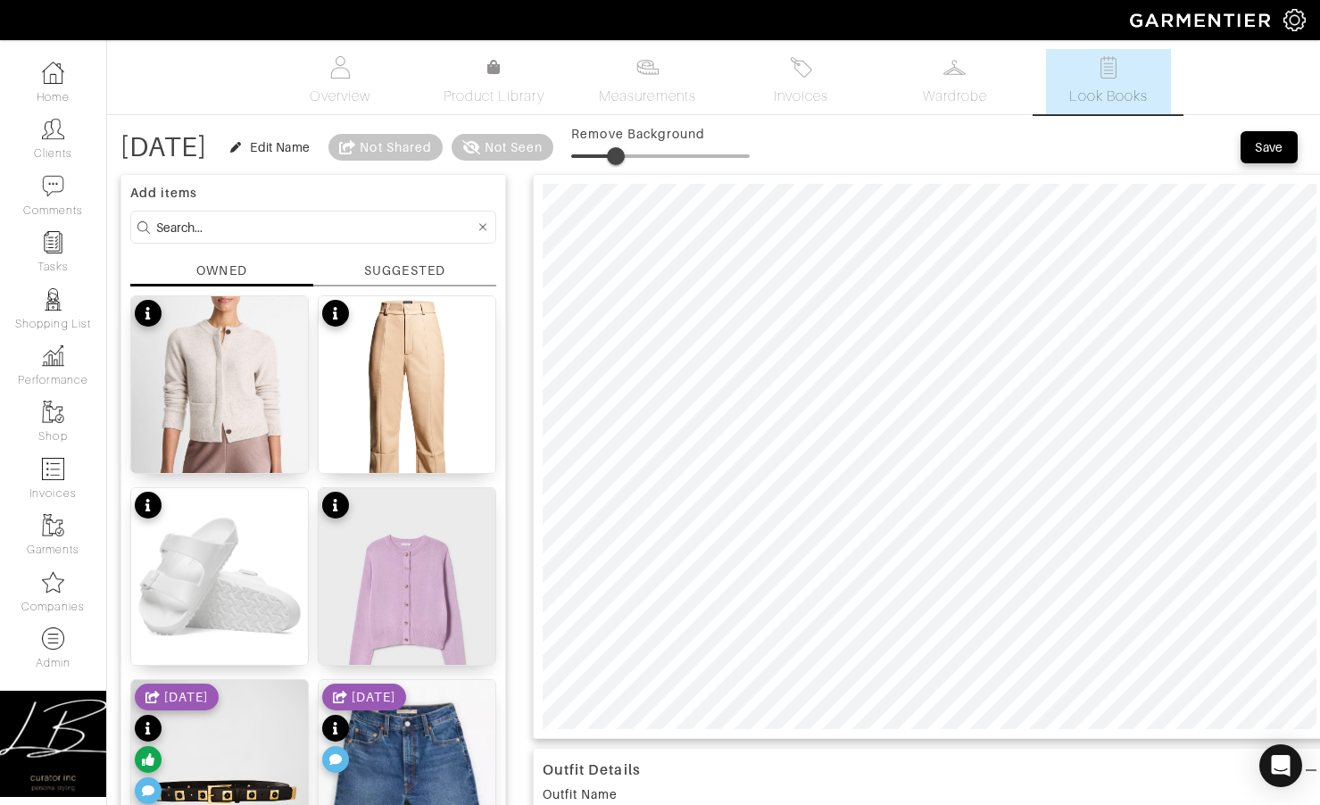
drag, startPoint x: 634, startPoint y: 157, endPoint x: 642, endPoint y: 164, distance: 10.7
click at [625, 157] on span at bounding box center [616, 156] width 18 height 18
click at [378, 268] on div "SUGGESTED" at bounding box center [404, 270] width 80 height 19
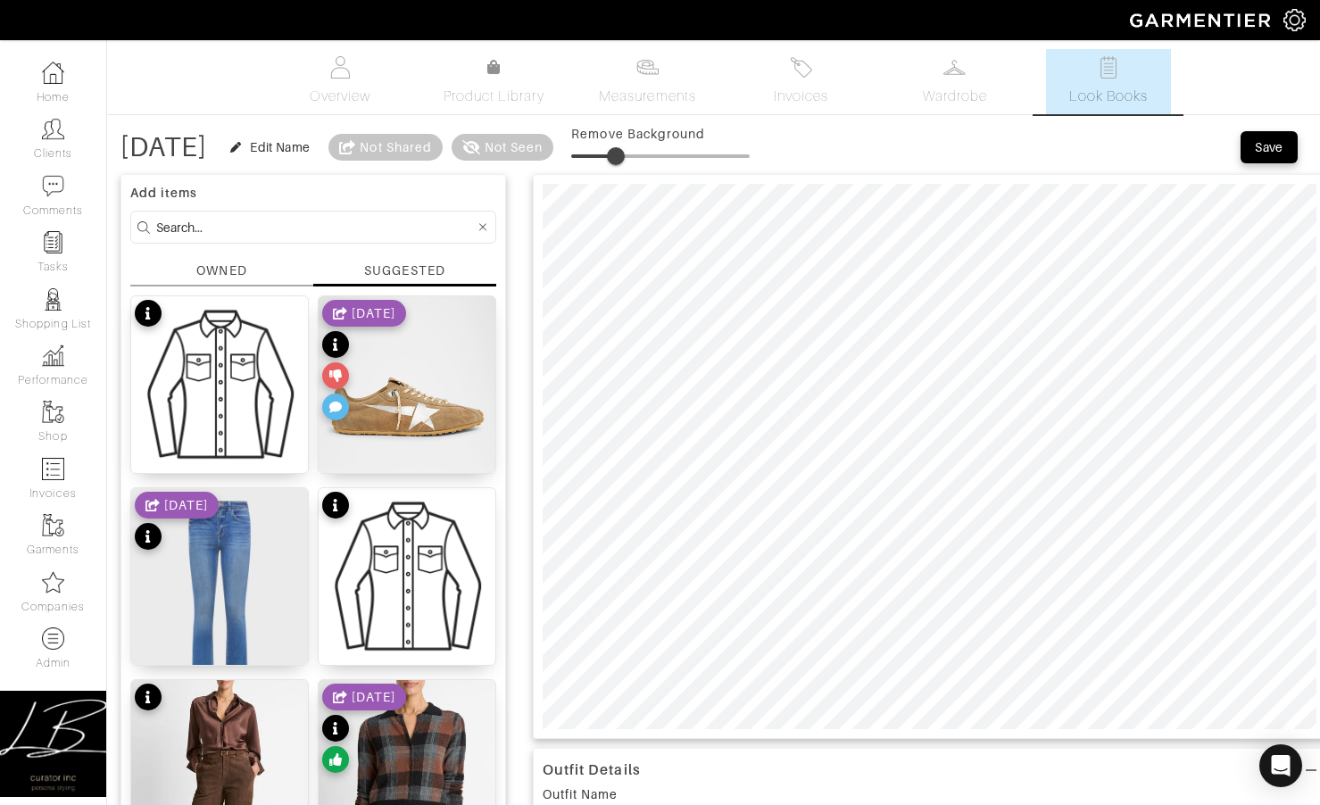
click at [197, 269] on div "OWNED" at bounding box center [221, 270] width 50 height 19
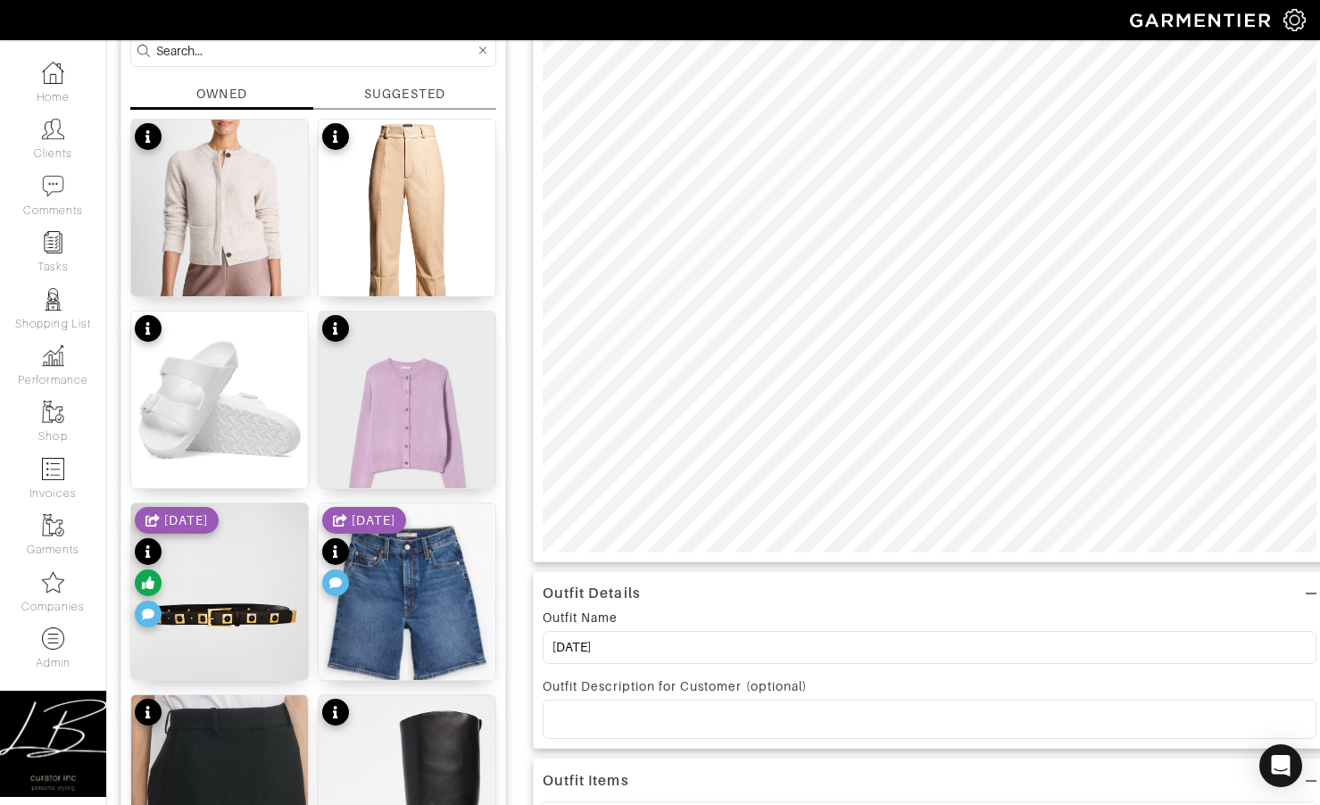
scroll to position [174, 0]
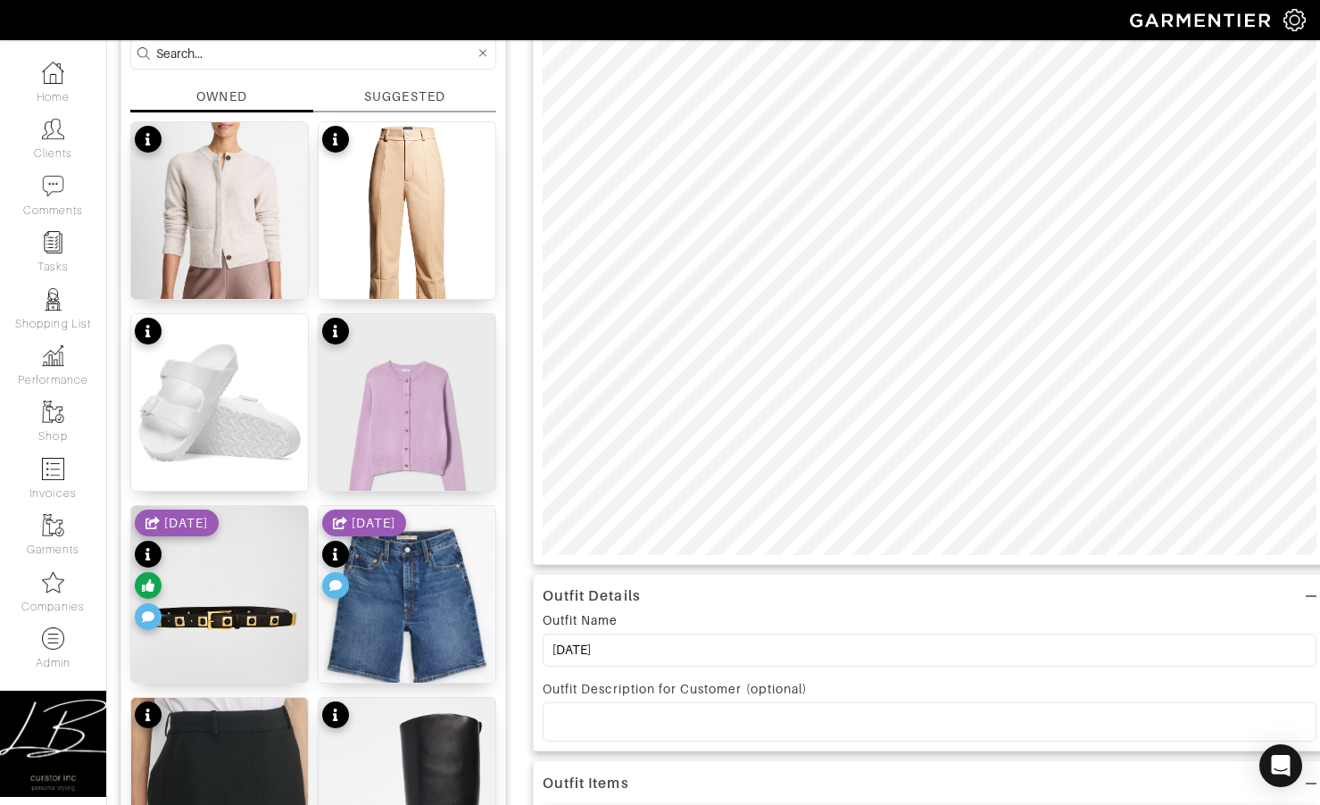
click at [209, 583] on div "[DATE]" at bounding box center [177, 572] width 84 height 125
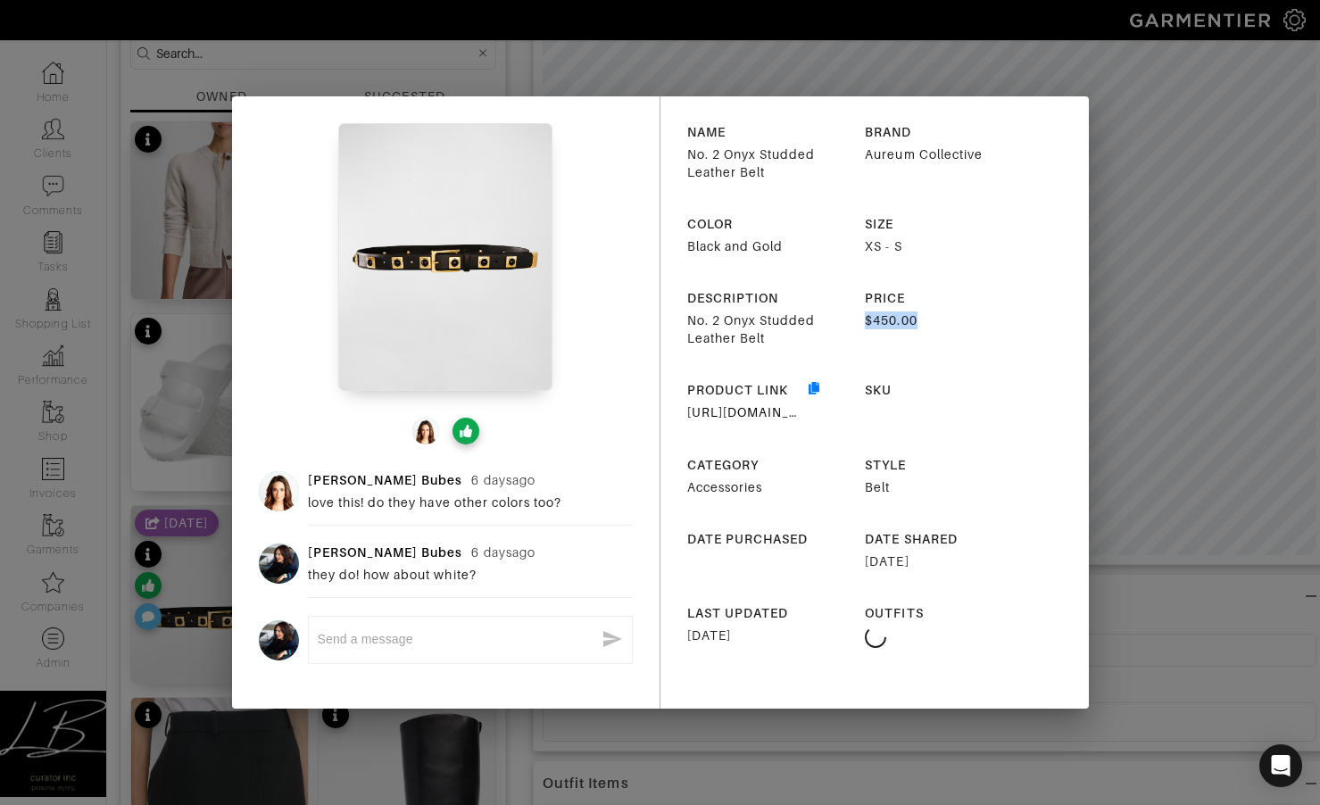
click at [1123, 311] on div "Lisa Bubes 6 days ago love this! do they have other colors too? Lisa Bubes 6 da…" at bounding box center [660, 402] width 1320 height 805
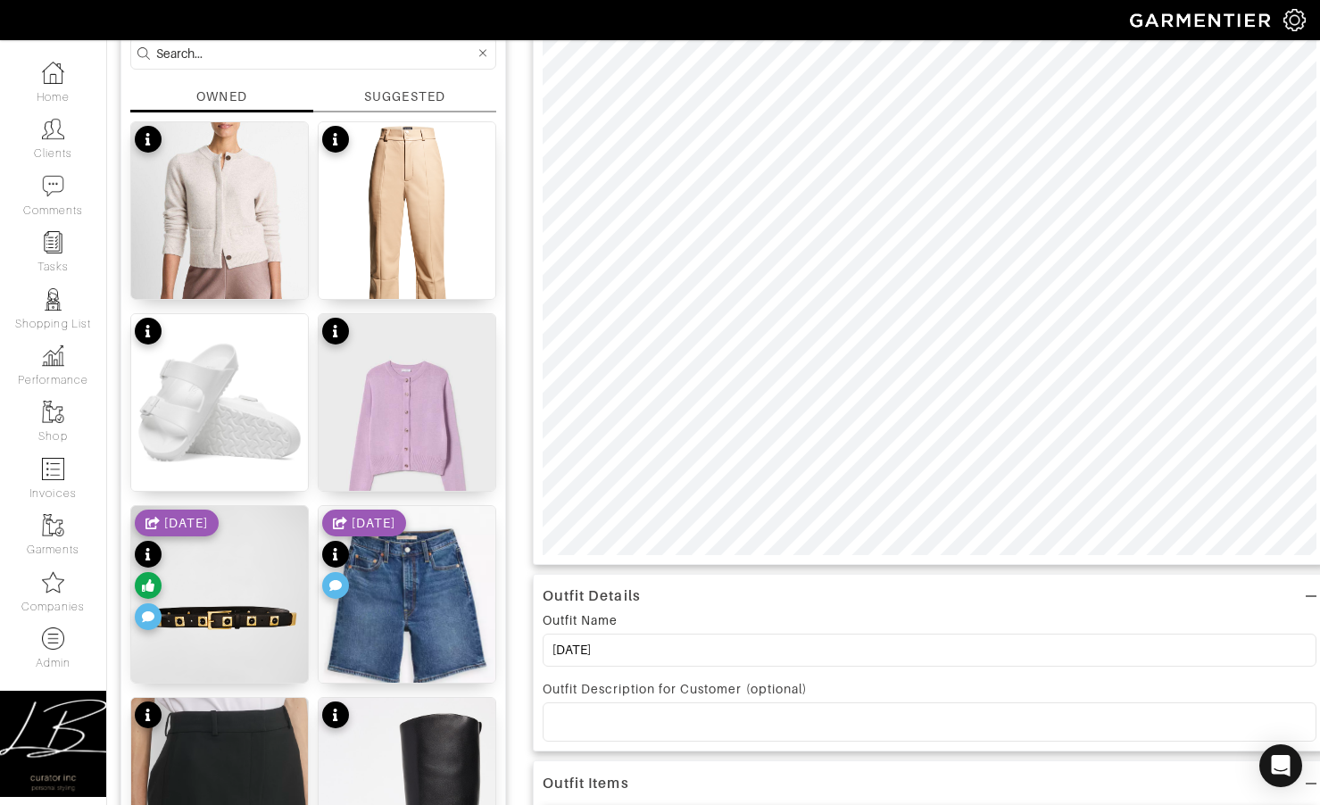
click at [336, 584] on icon at bounding box center [335, 585] width 12 height 11
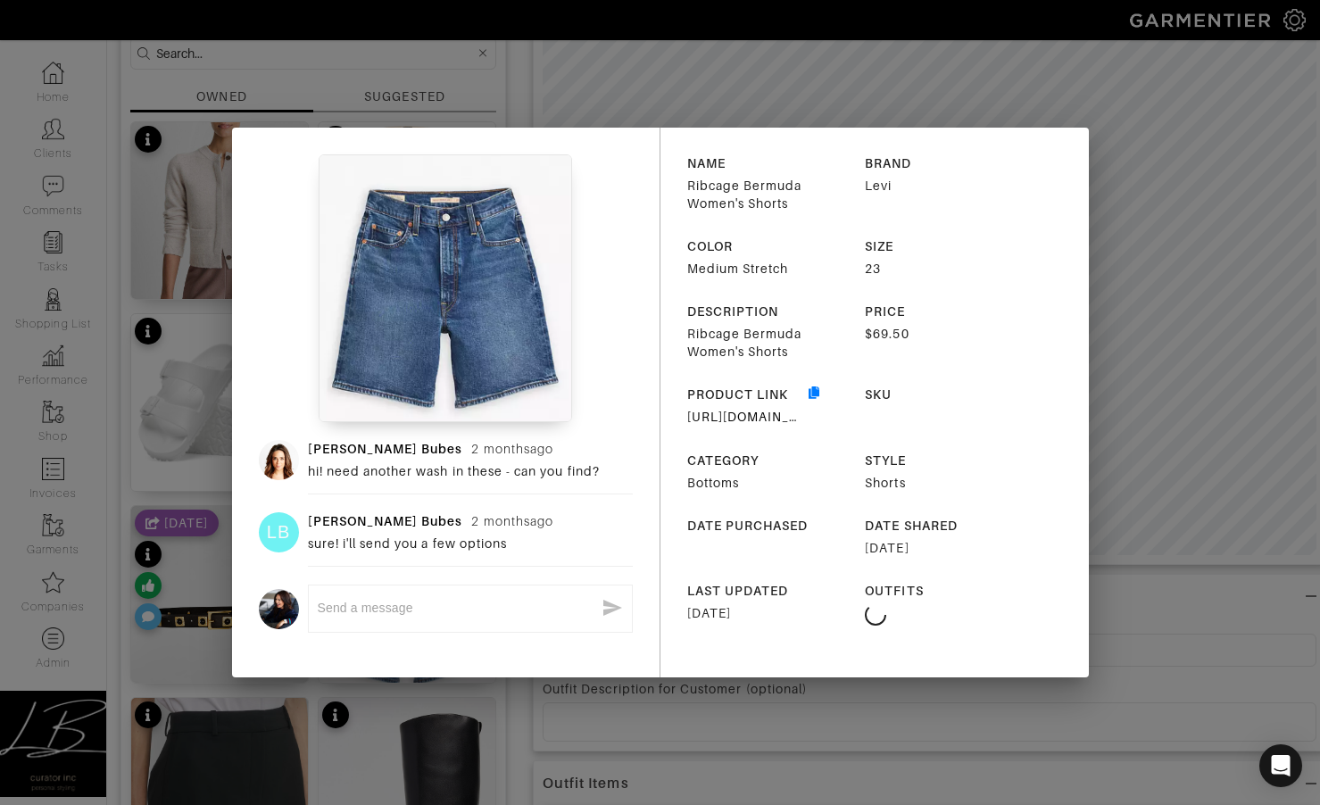
click at [1149, 296] on div "Lisa Bubes 2 months ago hi! need another wash in these - can you find? LB Lisa …" at bounding box center [660, 402] width 1320 height 805
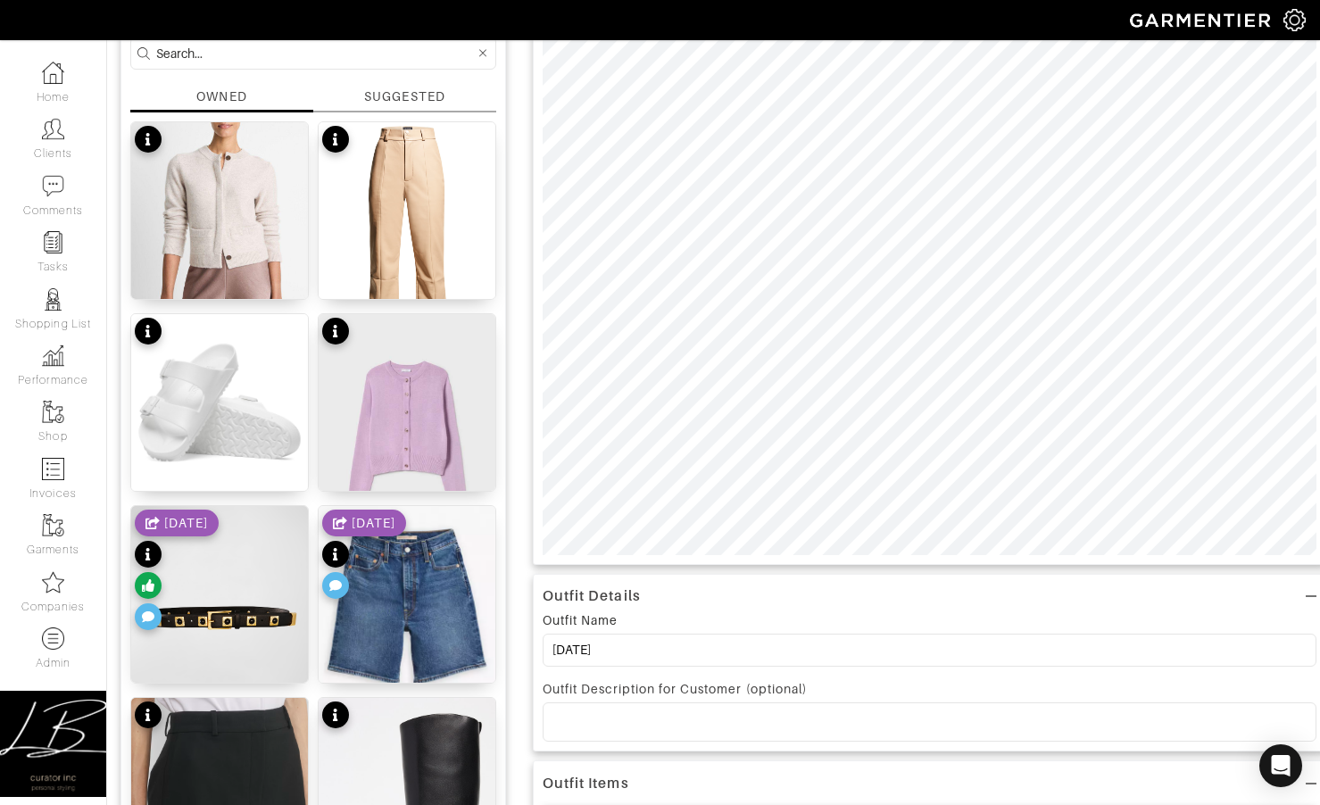
click at [219, 558] on div "[DATE]" at bounding box center [177, 572] width 84 height 125
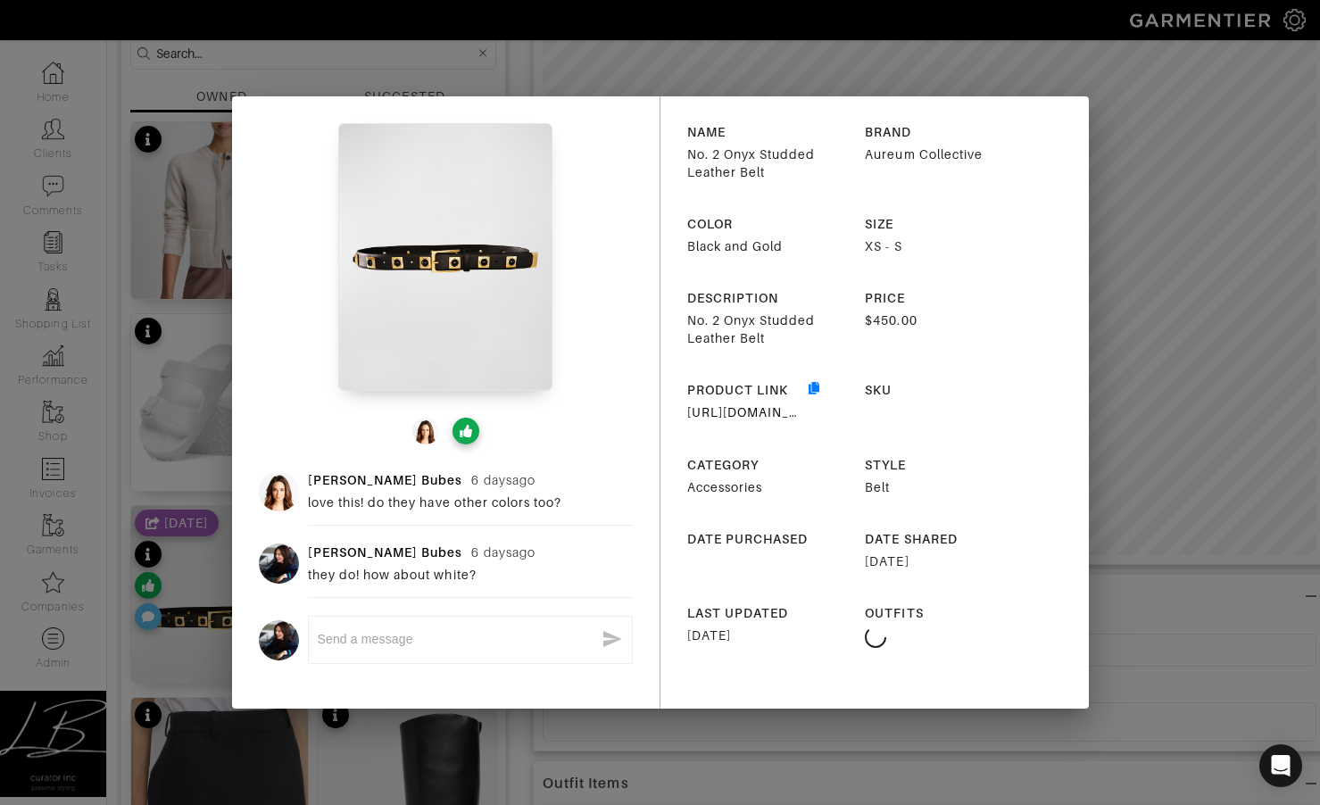
click at [179, 565] on div "Lisa Bubes 6 days ago love this! do they have other colors too? Lisa Bubes 6 da…" at bounding box center [660, 402] width 1320 height 805
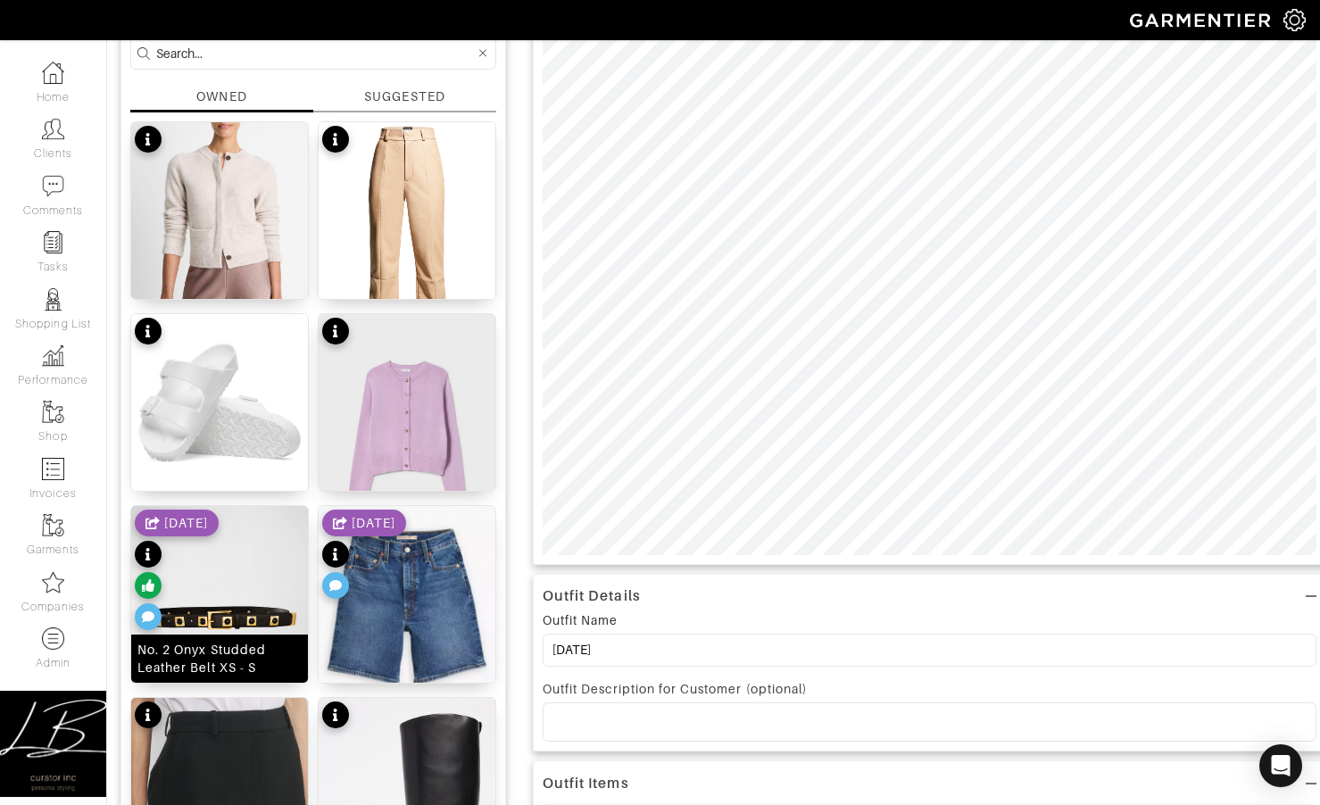
click at [260, 629] on img at bounding box center [219, 616] width 177 height 221
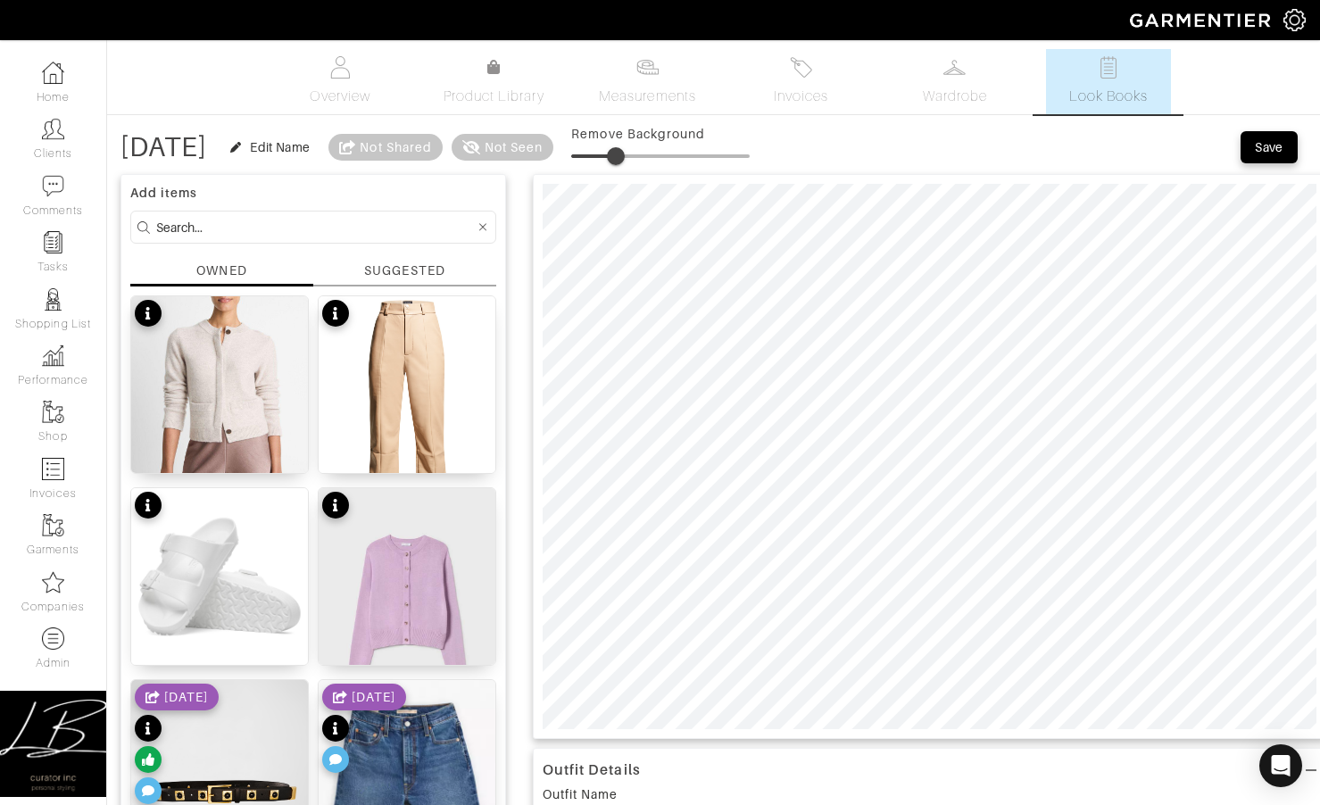
drag, startPoint x: 633, startPoint y: 153, endPoint x: 650, endPoint y: 162, distance: 18.8
click at [625, 153] on span at bounding box center [616, 156] width 18 height 18
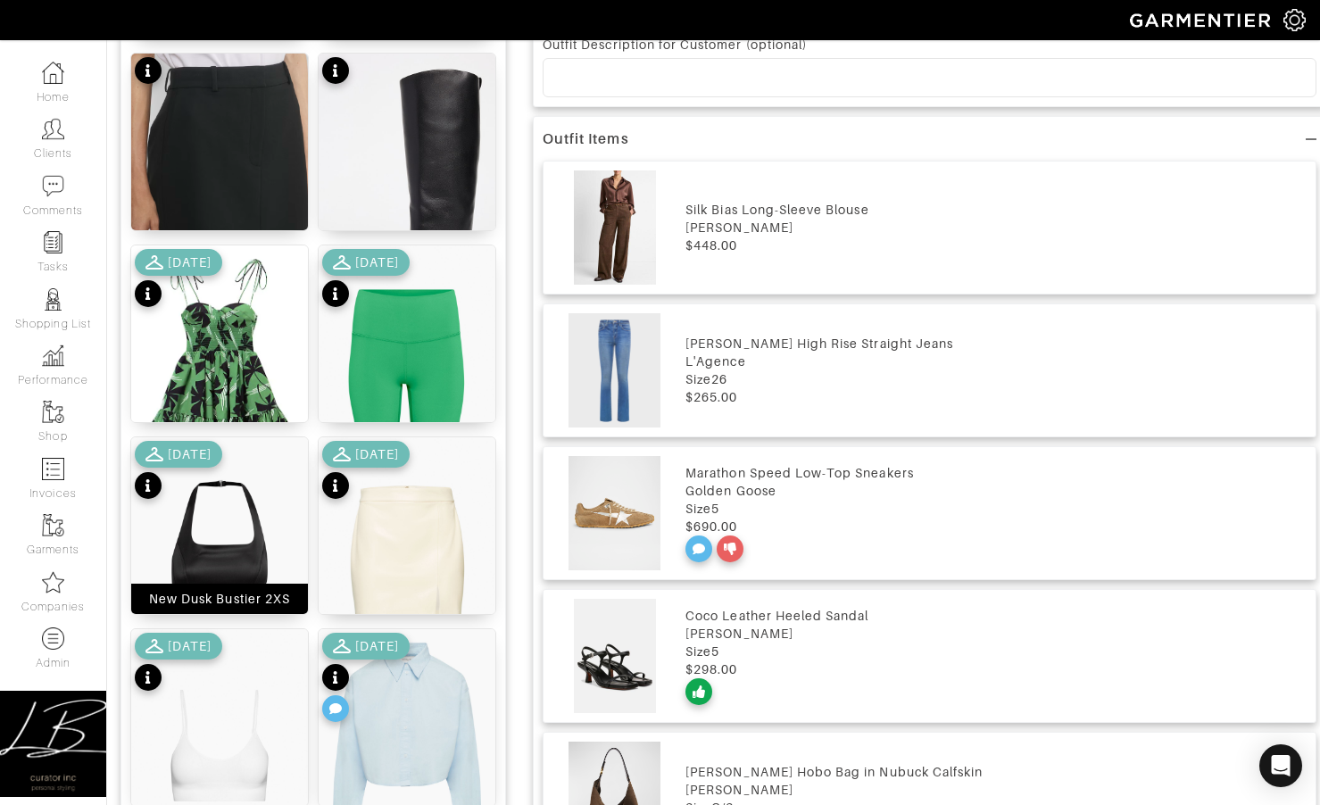
click at [205, 522] on img at bounding box center [219, 558] width 177 height 242
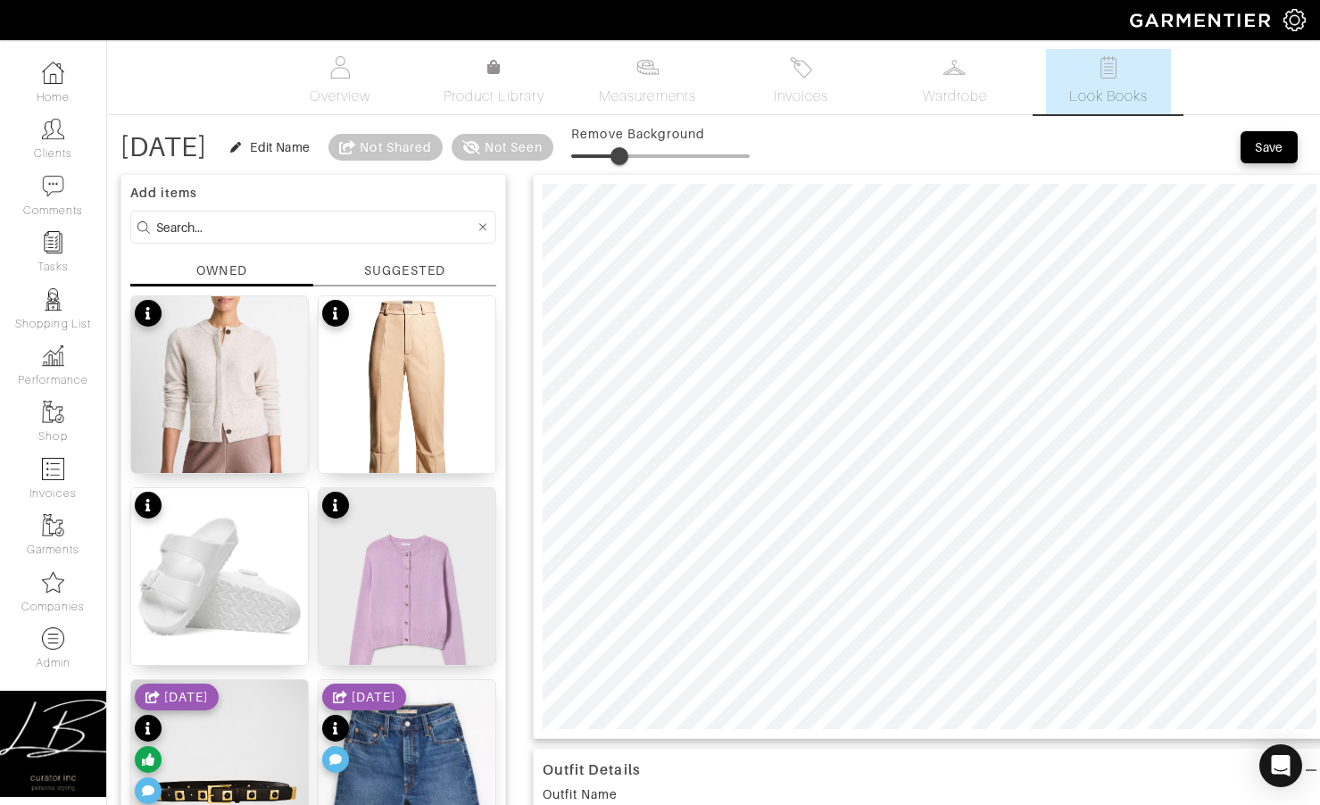
drag, startPoint x: 633, startPoint y: 151, endPoint x: 646, endPoint y: 169, distance: 22.3
click at [628, 151] on span at bounding box center [619, 156] width 18 height 18
type input "10"
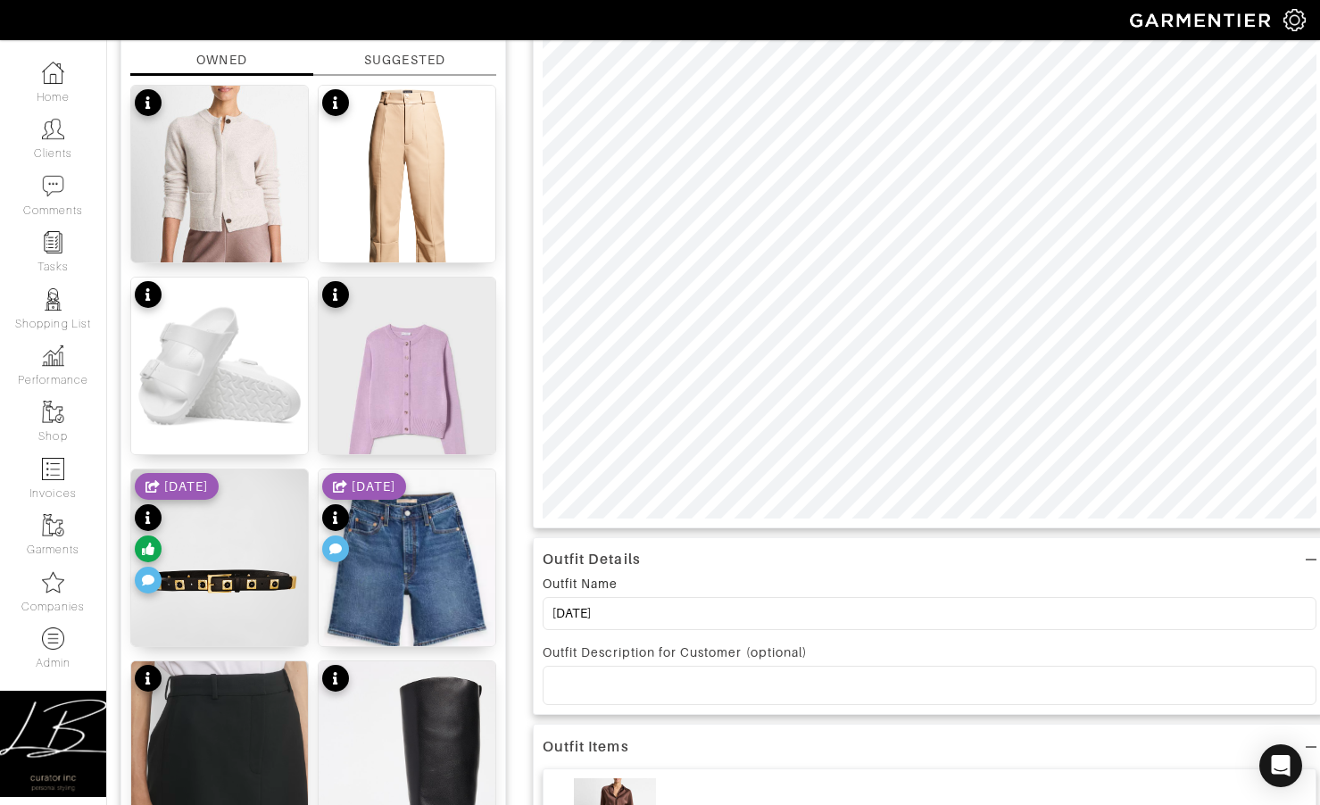
scroll to position [220, 0]
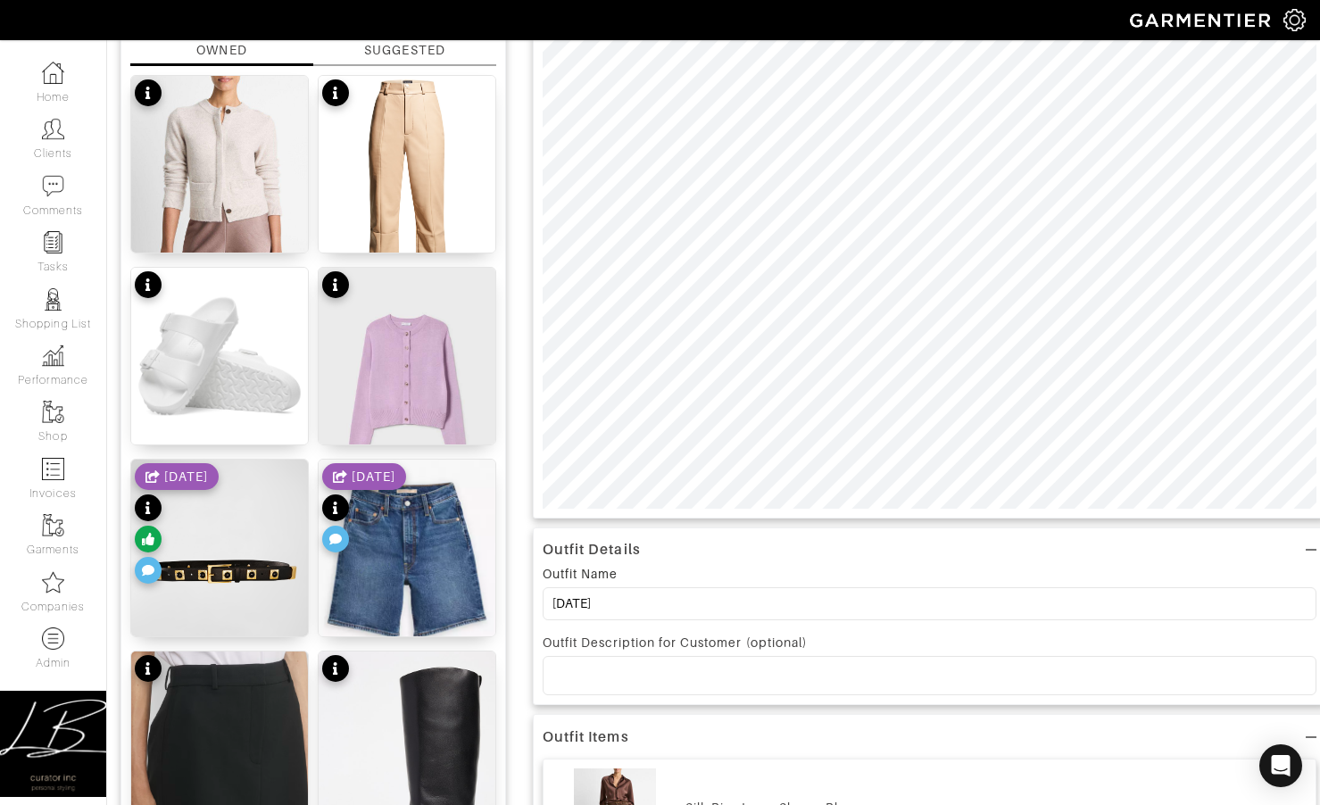
click at [680, 663] on div at bounding box center [929, 675] width 772 height 37
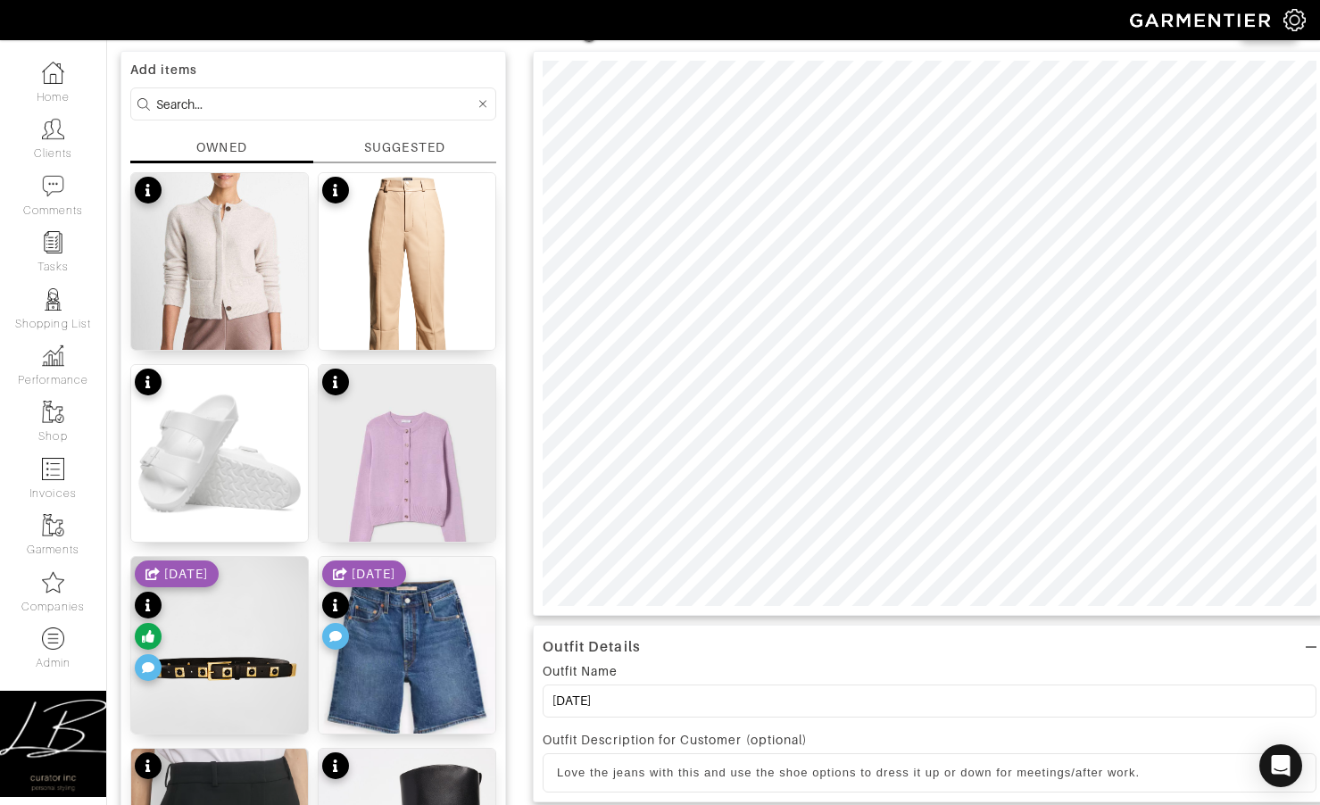
scroll to position [0, 0]
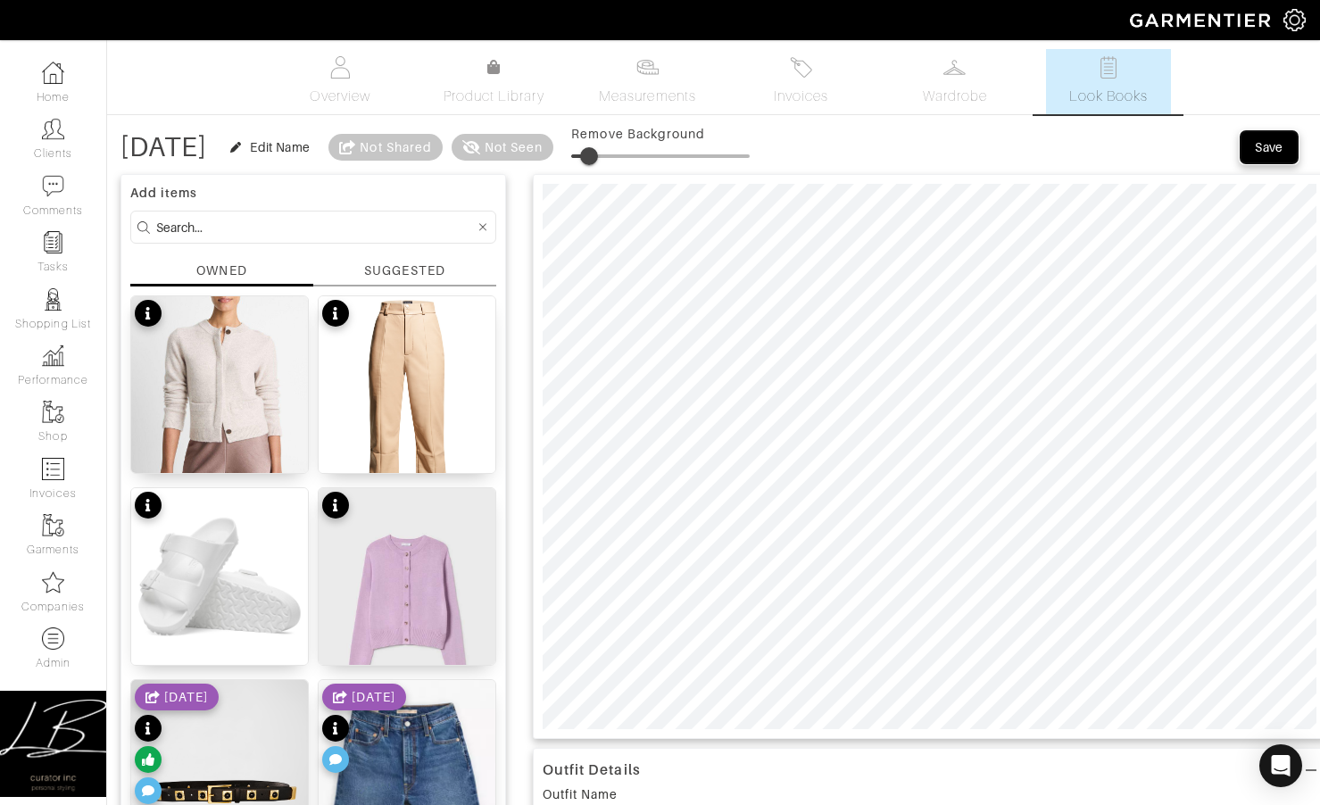
click at [1264, 144] on div "Save" at bounding box center [1269, 147] width 29 height 18
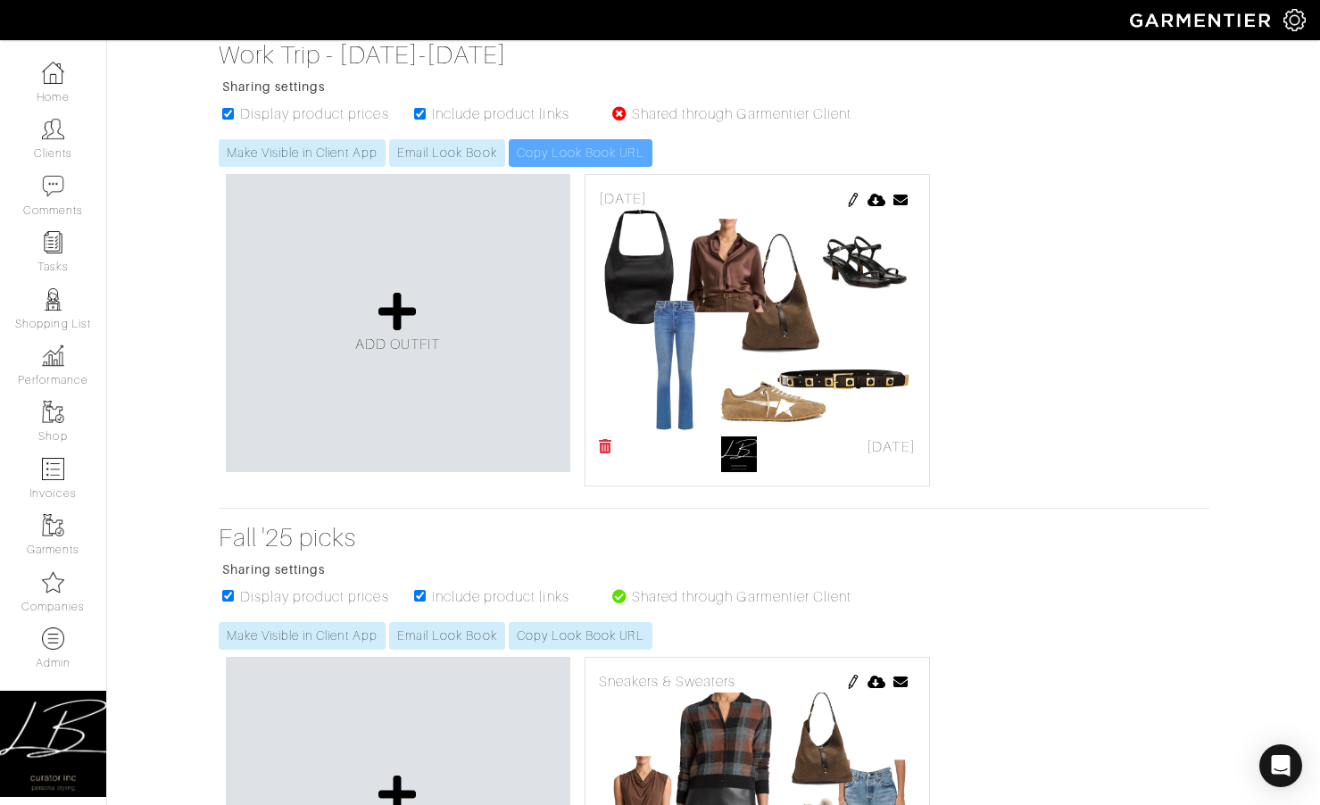
scroll to position [333, 0]
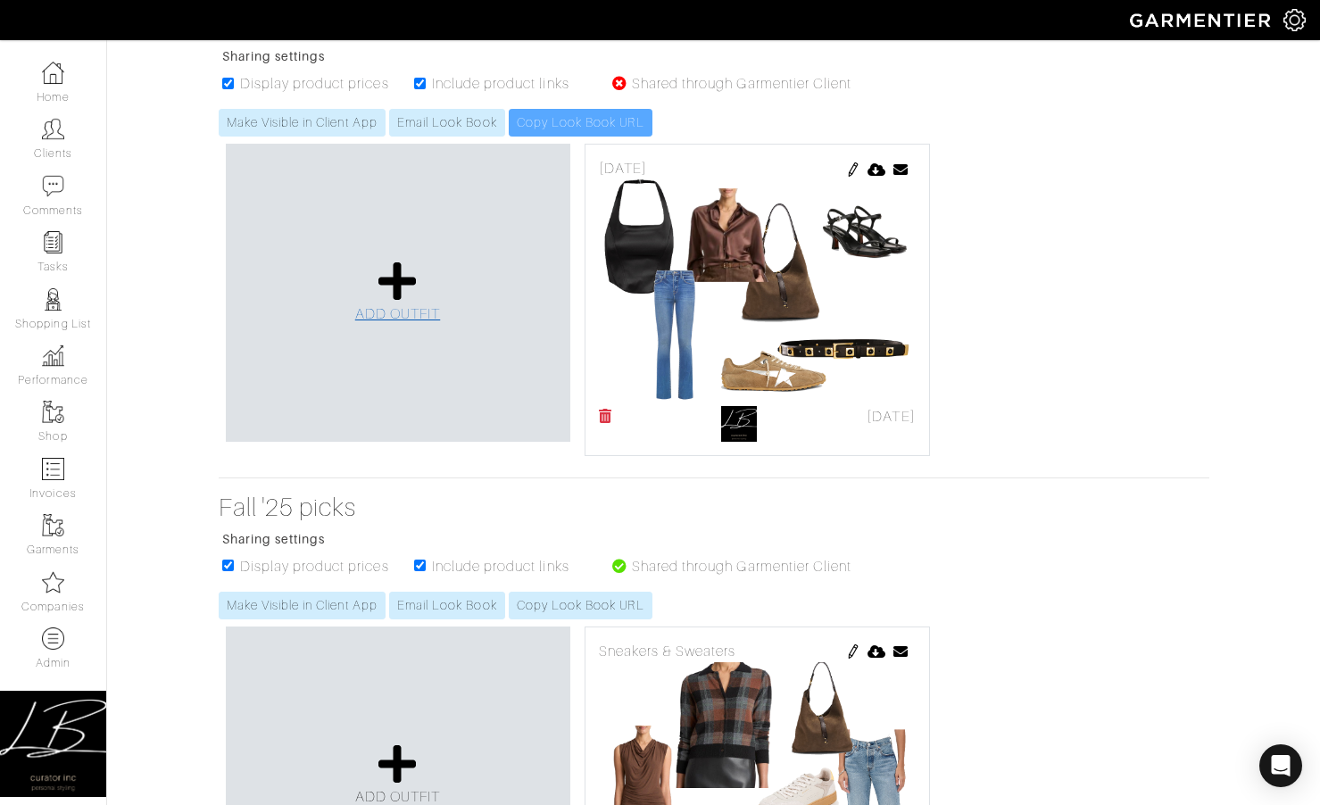
click at [394, 268] on icon at bounding box center [397, 281] width 38 height 43
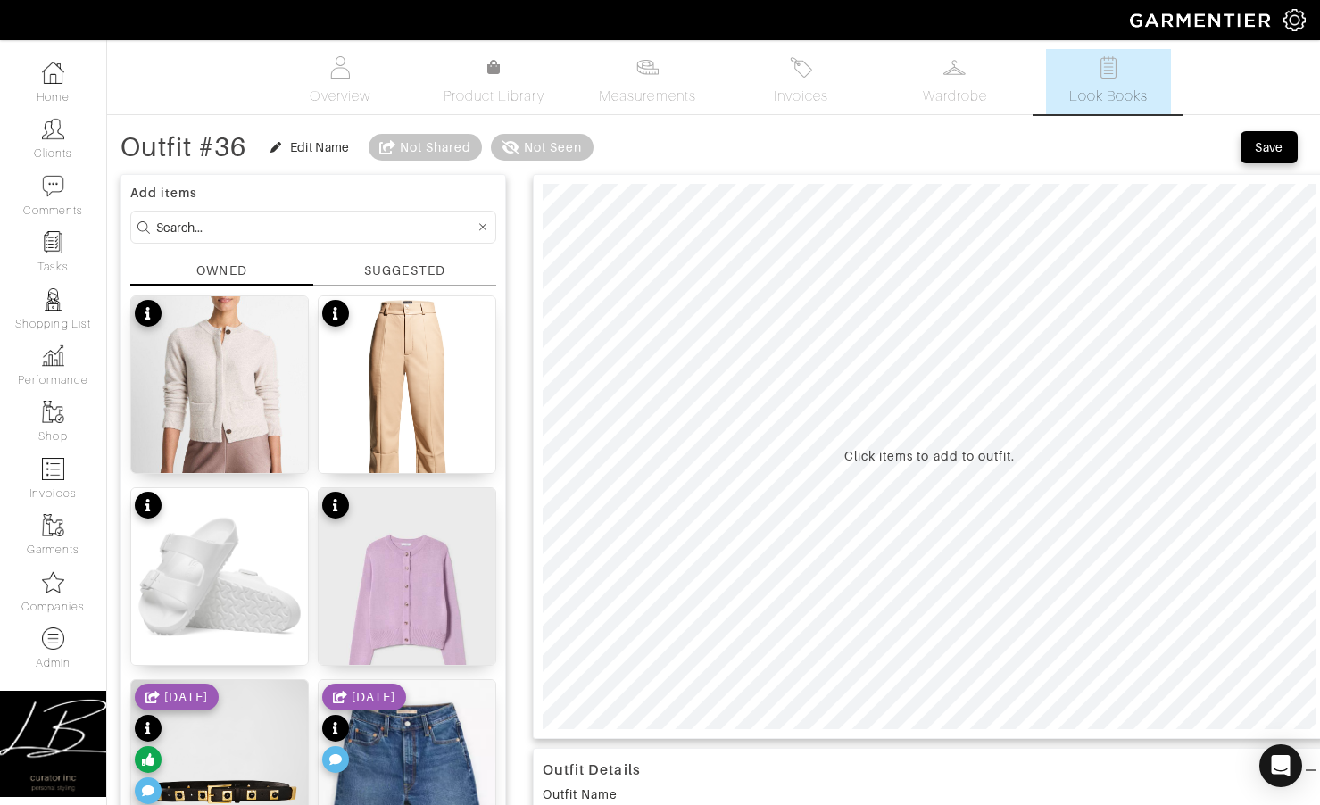
click at [395, 268] on div "SUGGESTED" at bounding box center [404, 270] width 80 height 19
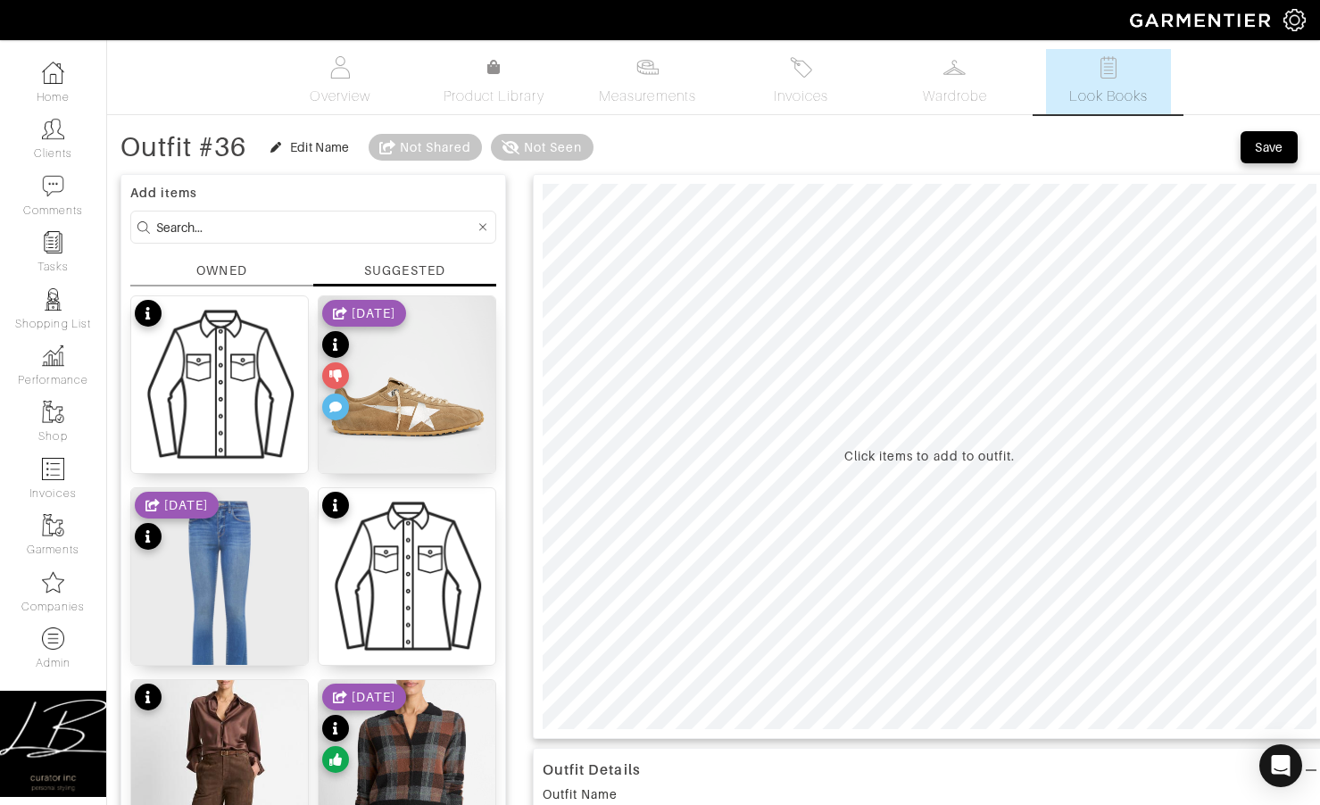
click at [191, 271] on div "OWNED" at bounding box center [221, 273] width 183 height 25
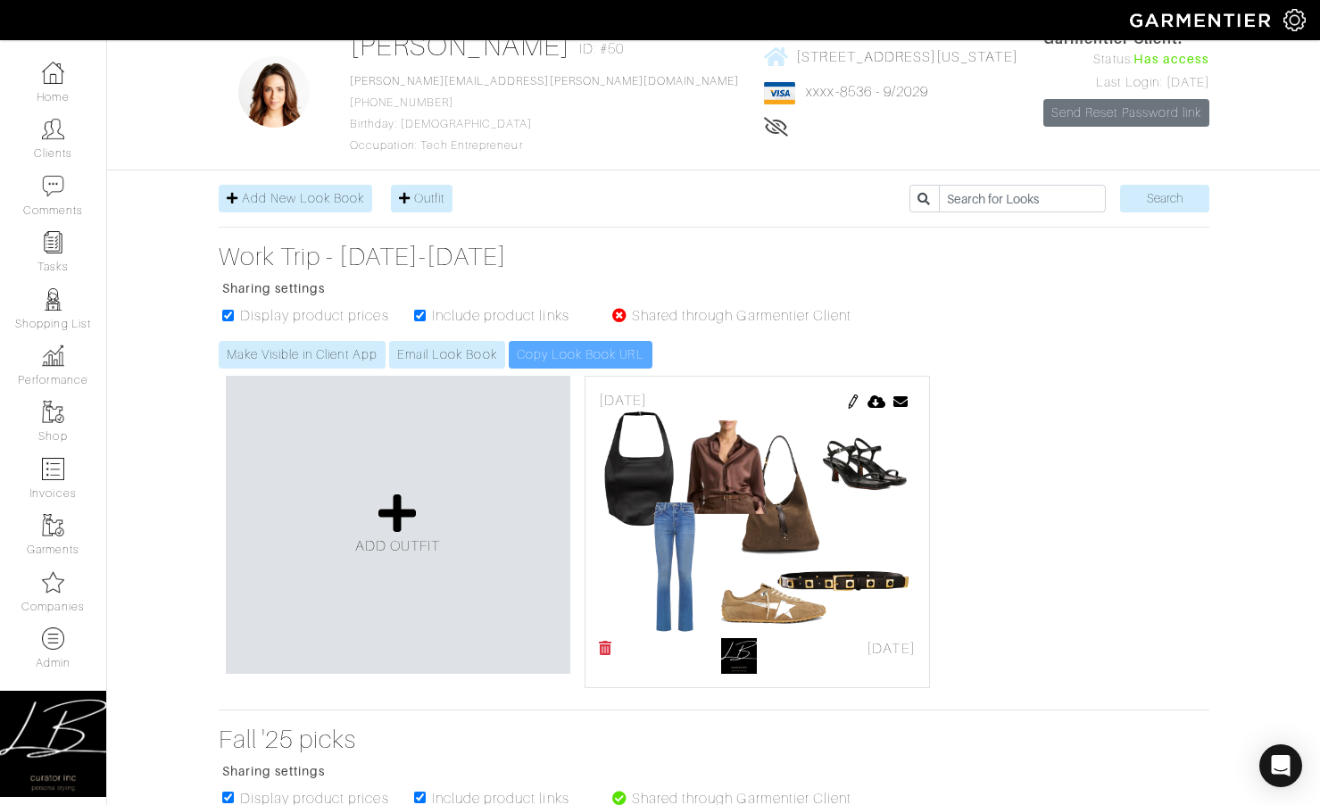
scroll to position [97, 0]
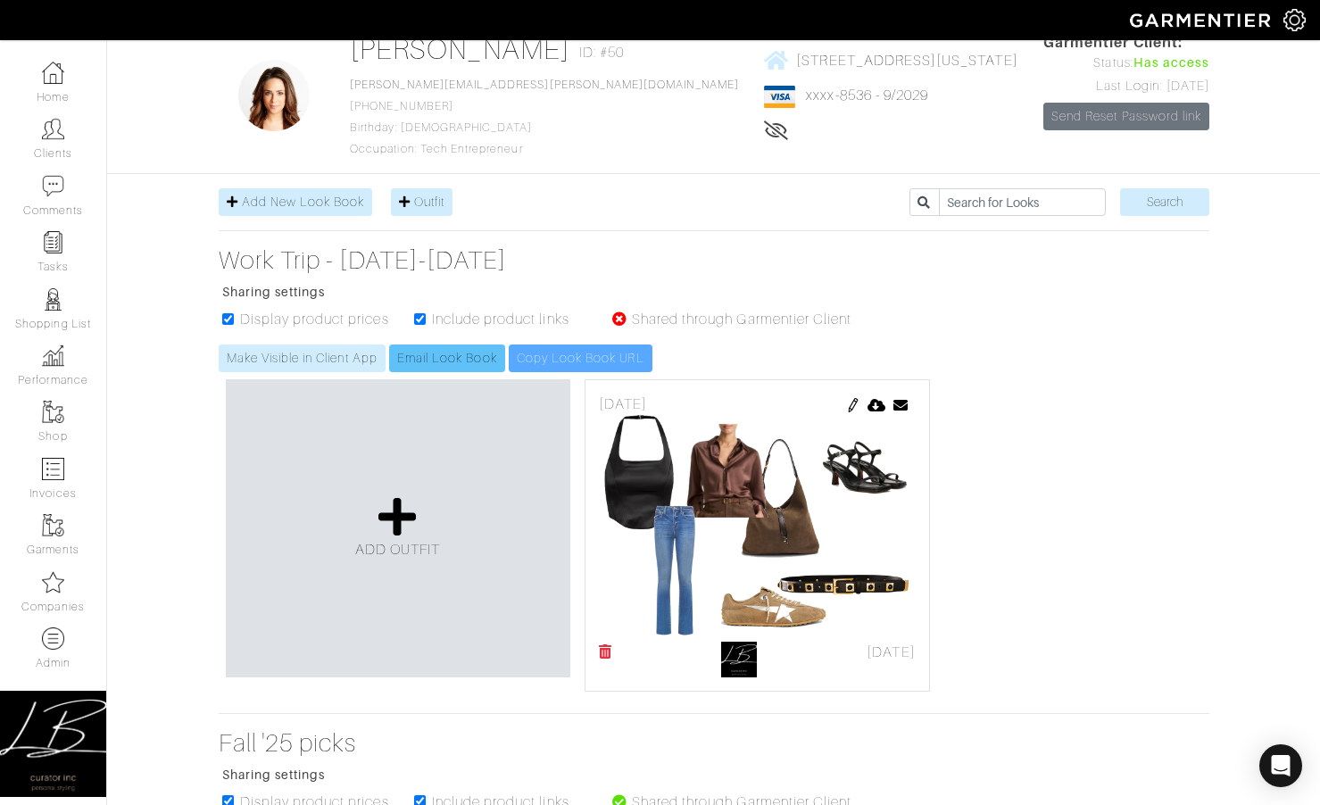
drag, startPoint x: 711, startPoint y: 343, endPoint x: 474, endPoint y: 346, distance: 237.4
click at [711, 343] on ul "Display product prices Include product links Shared through Garmentier Client" at bounding box center [539, 327] width 626 height 36
click at [316, 350] on link "Make Visible in Client App" at bounding box center [302, 358] width 167 height 28
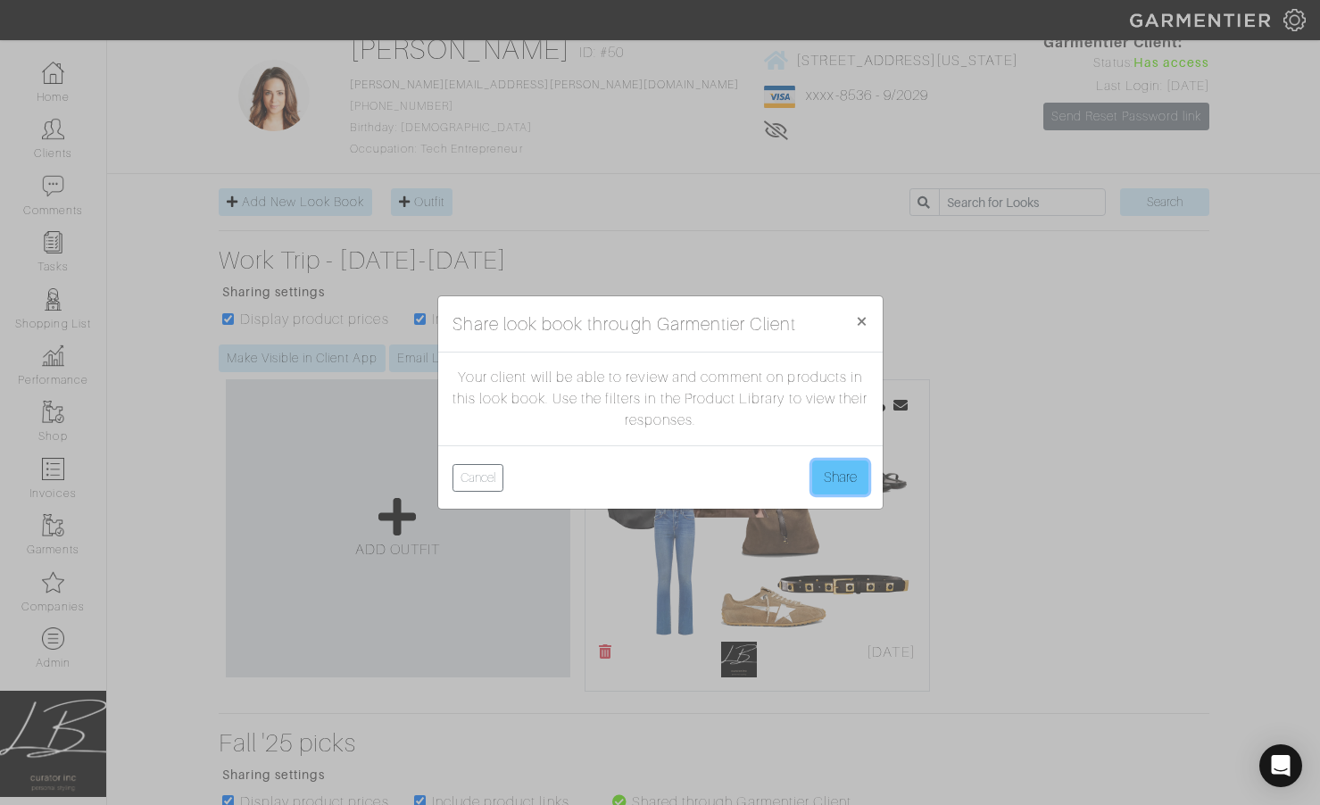
click at [835, 477] on button "Share" at bounding box center [840, 477] width 56 height 34
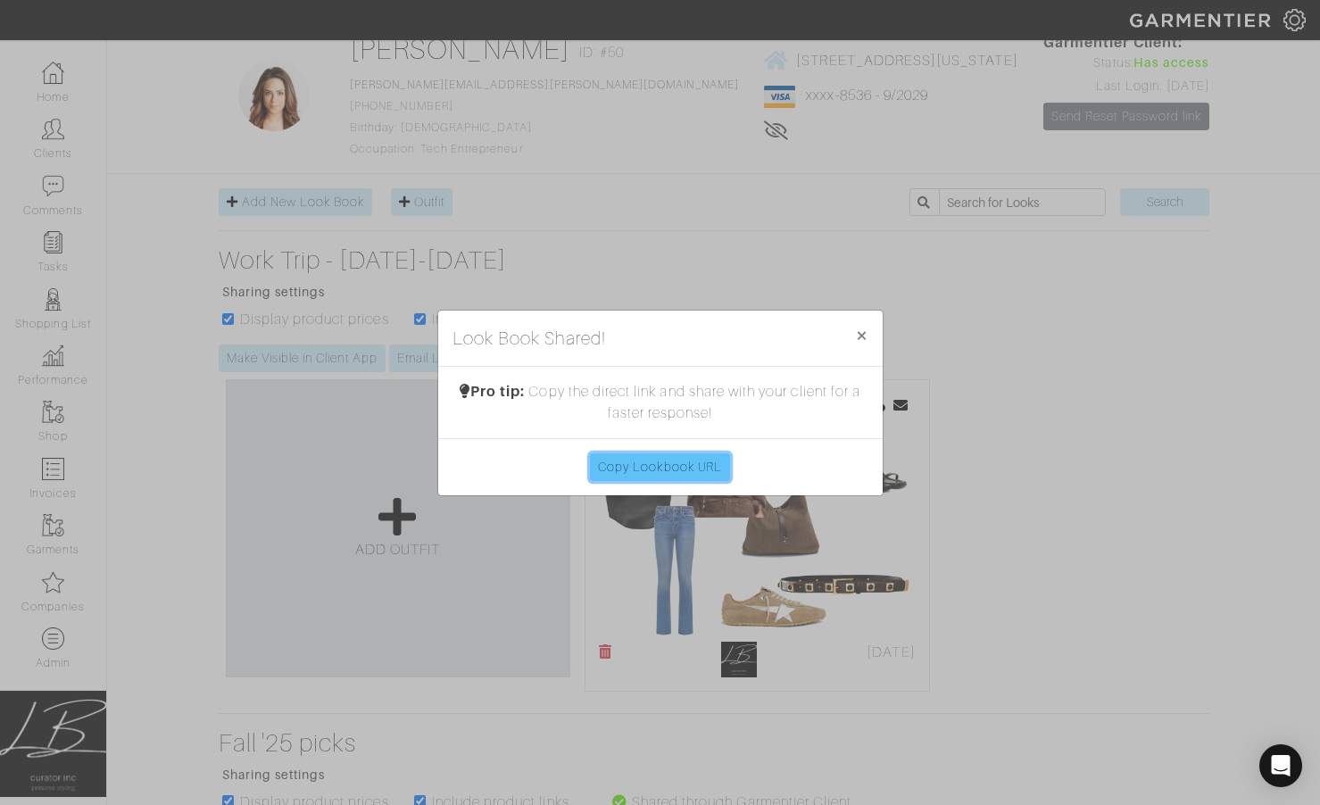
click at [709, 458] on link "Copy Lookbook URL" at bounding box center [660, 467] width 140 height 28
click at [864, 337] on span "×" at bounding box center [861, 335] width 13 height 24
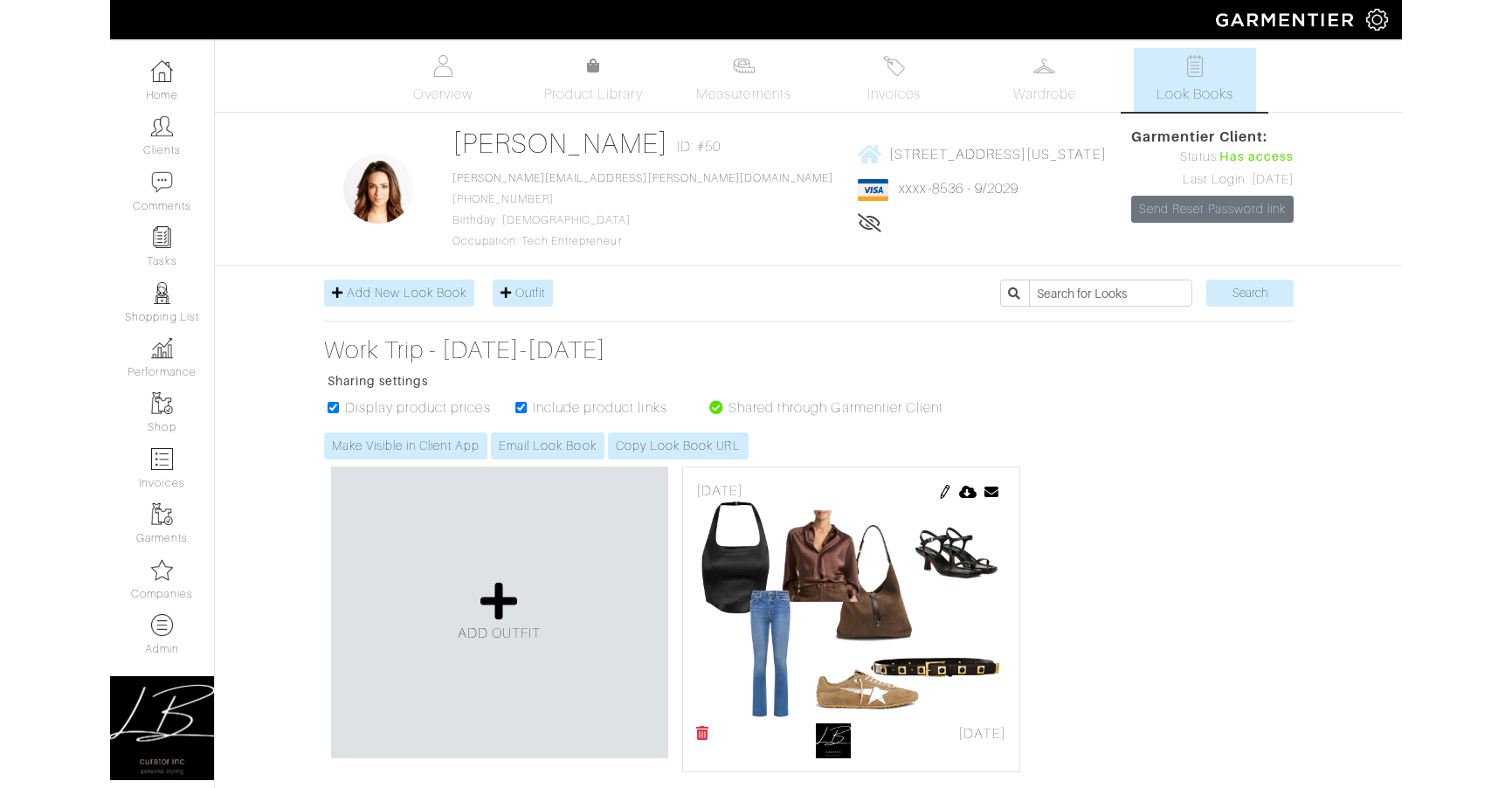
scroll to position [93, 0]
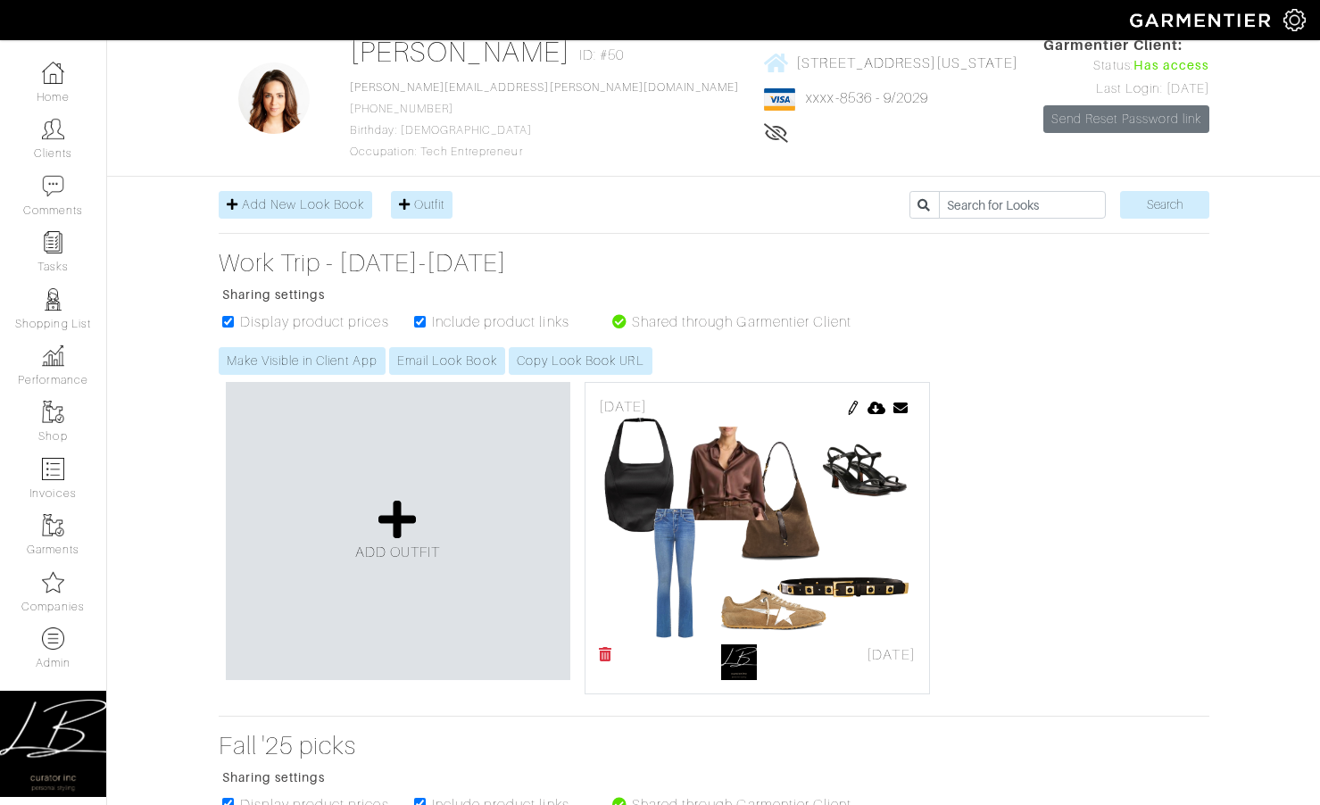
click at [1145, 346] on div "Work Trip - [DATE]-[DATE] Sharing settings Display product prices Include produ…" at bounding box center [713, 311] width 1017 height 127
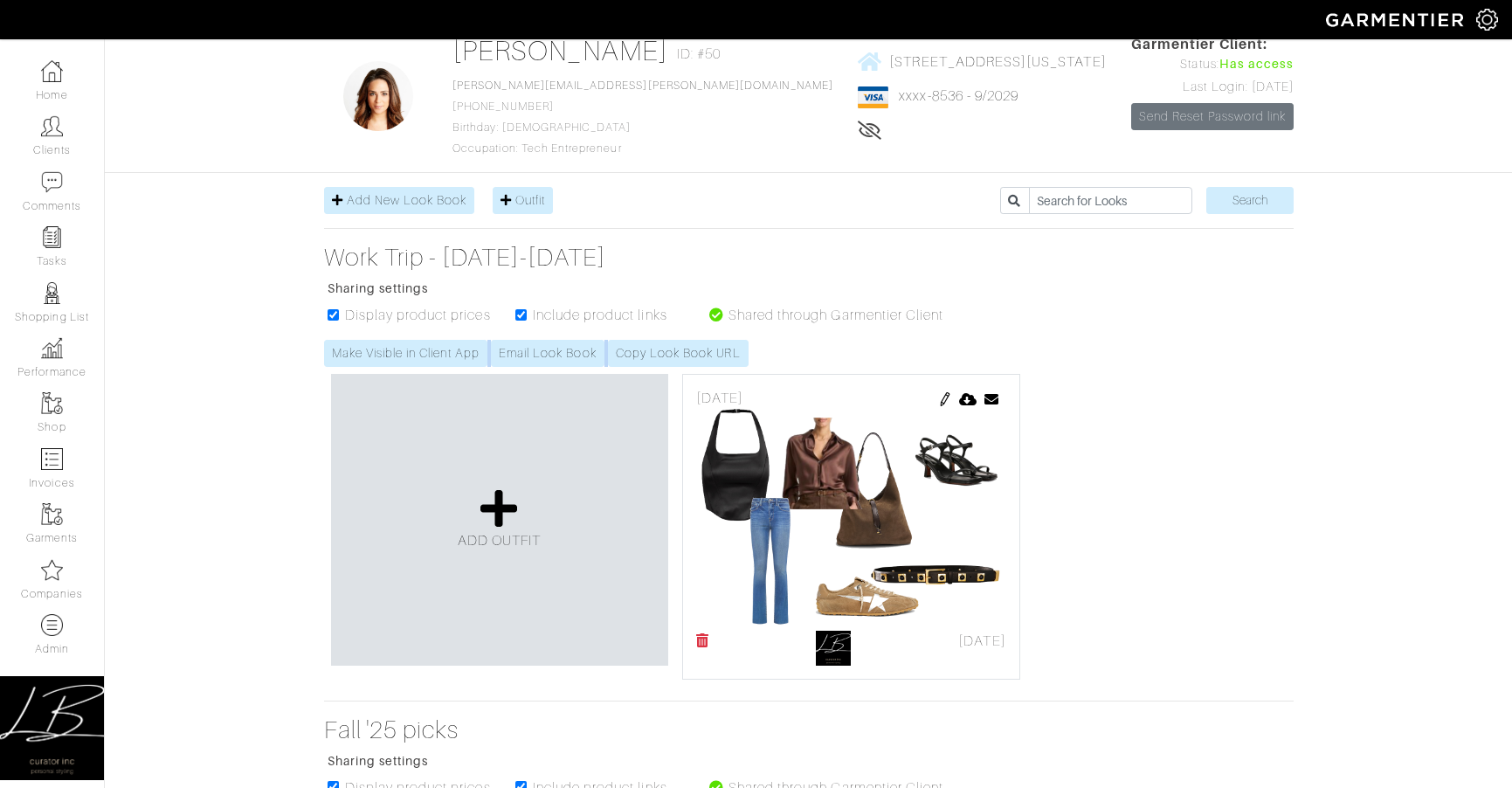
click at [1291, 15] on img at bounding box center [1487, 20] width 22 height 22
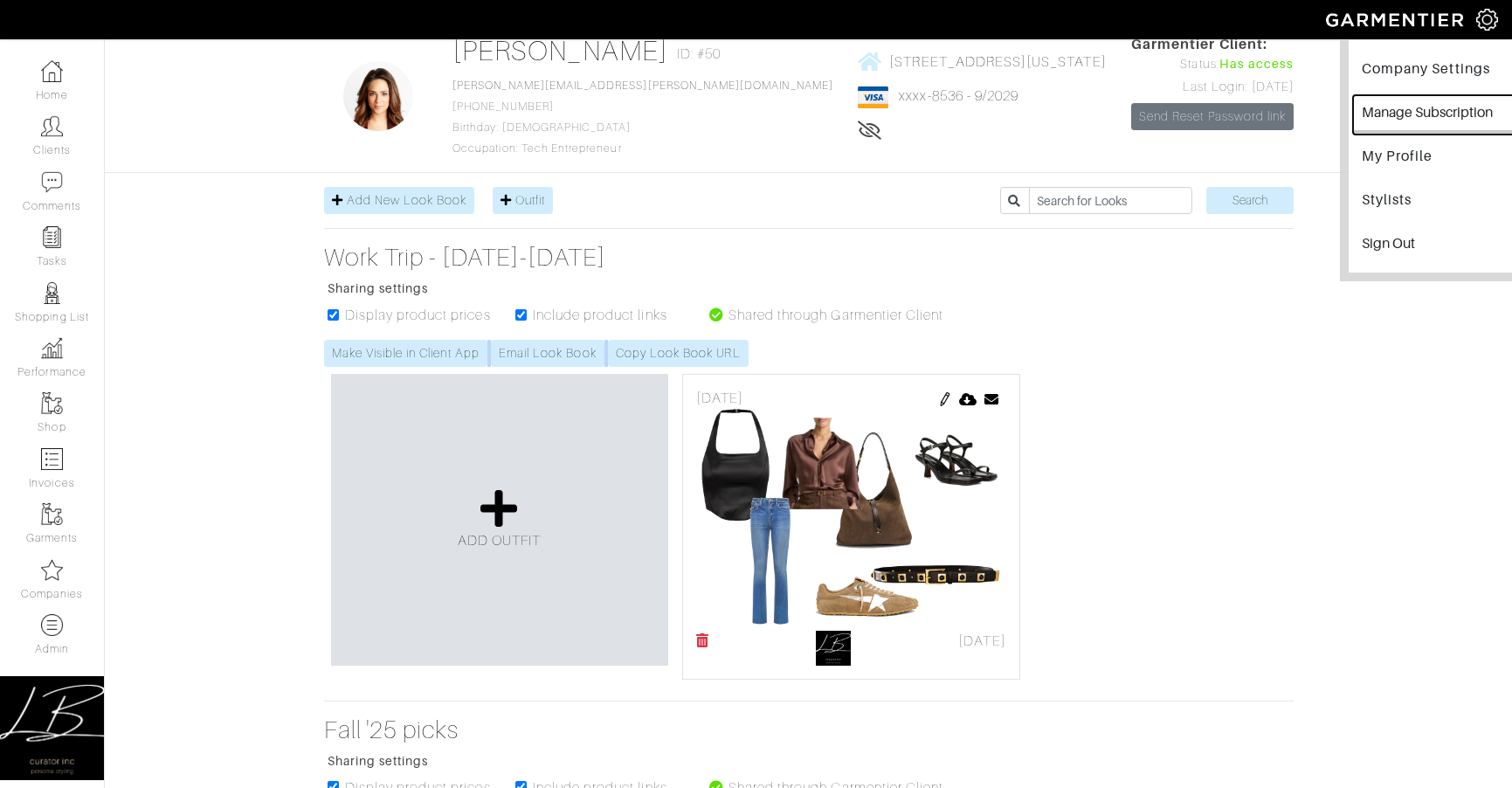
click at [1291, 107] on button "Manage Subscription" at bounding box center [1437, 115] width 169 height 39
